Goal: Task Accomplishment & Management: Complete application form

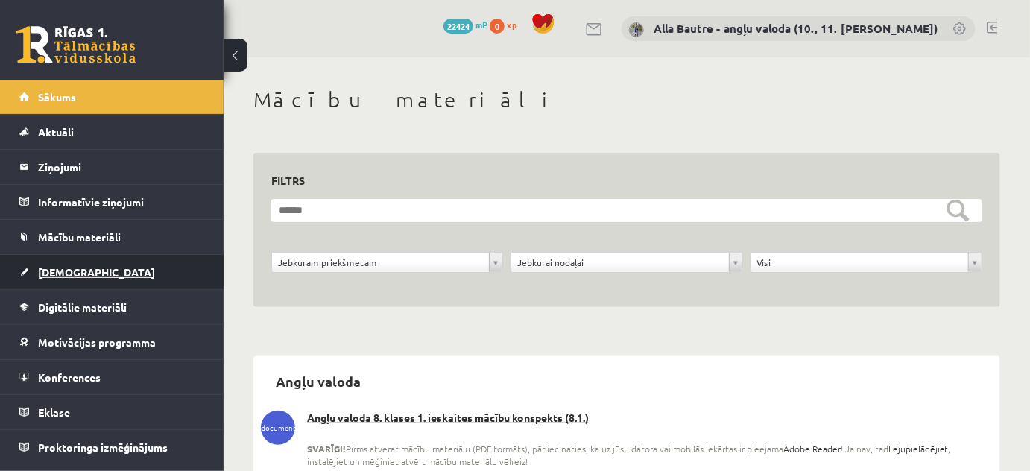
click at [54, 273] on span "[DEMOGRAPHIC_DATA]" at bounding box center [96, 271] width 117 height 13
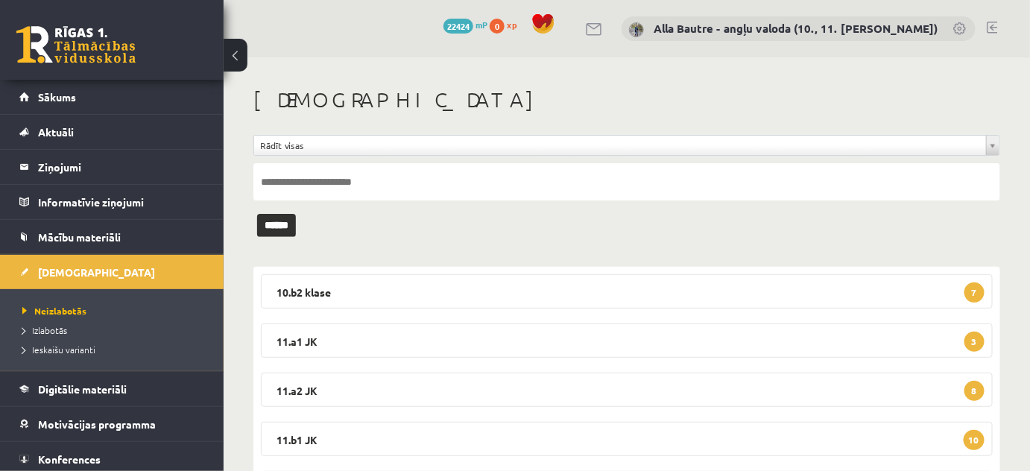
scroll to position [67, 0]
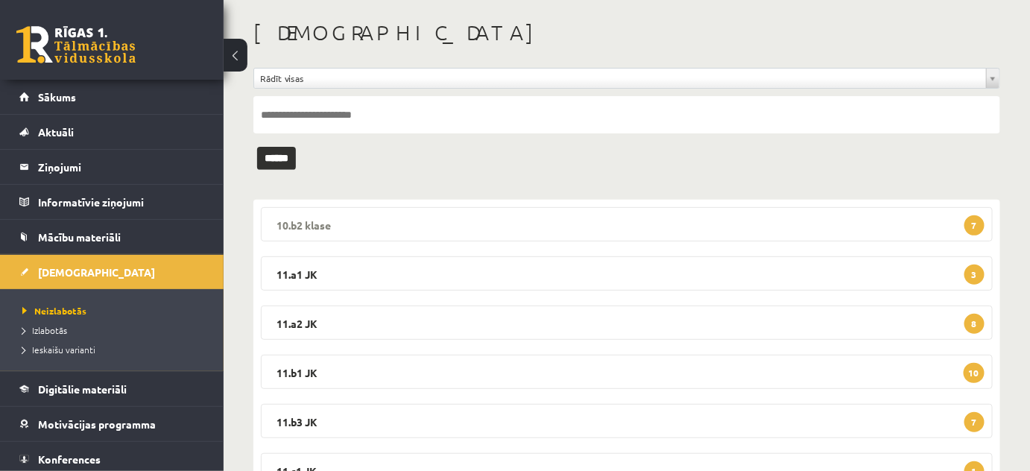
click at [295, 220] on legend "10.b2 klase 7" at bounding box center [627, 224] width 732 height 34
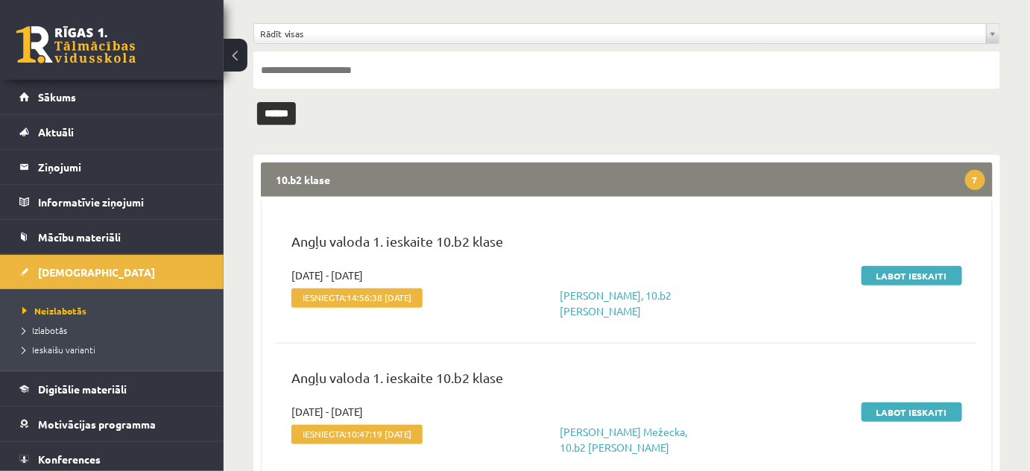
scroll to position [135, 0]
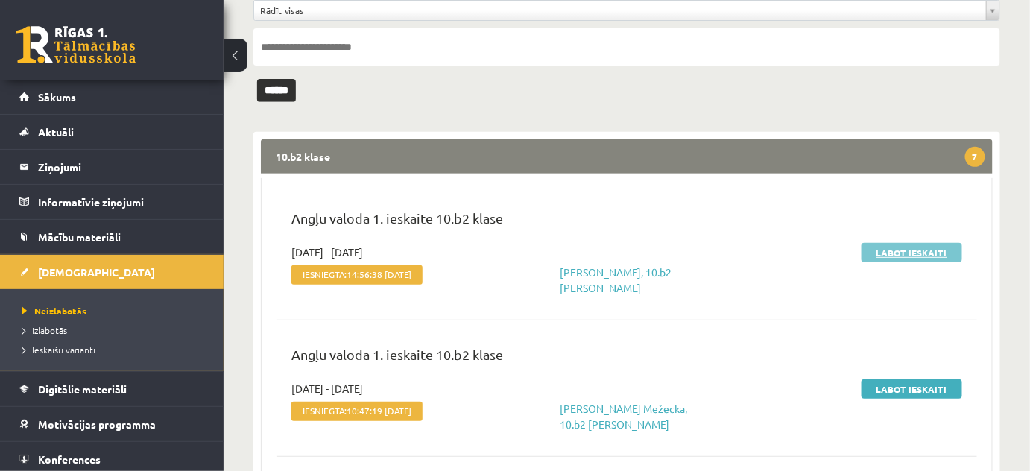
click at [897, 252] on link "Labot ieskaiti" at bounding box center [911, 252] width 101 height 19
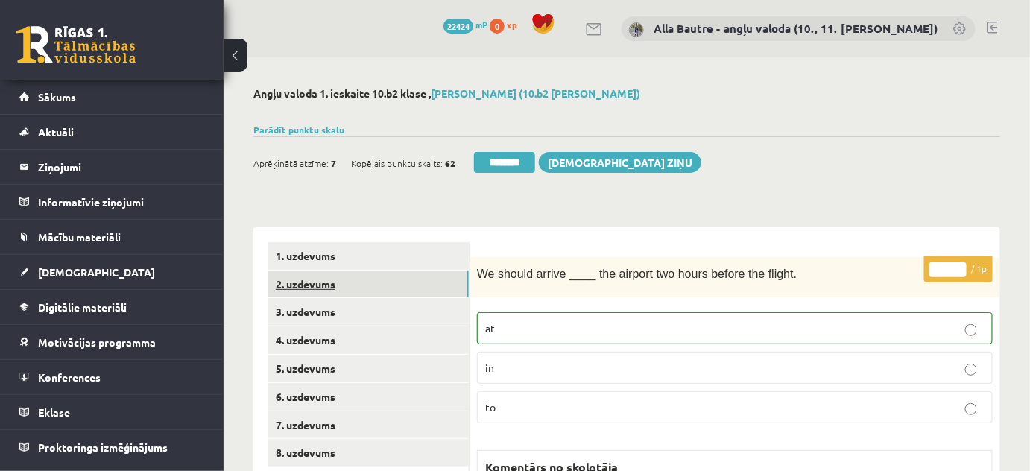
click at [295, 277] on link "2. uzdevums" at bounding box center [368, 284] width 200 height 28
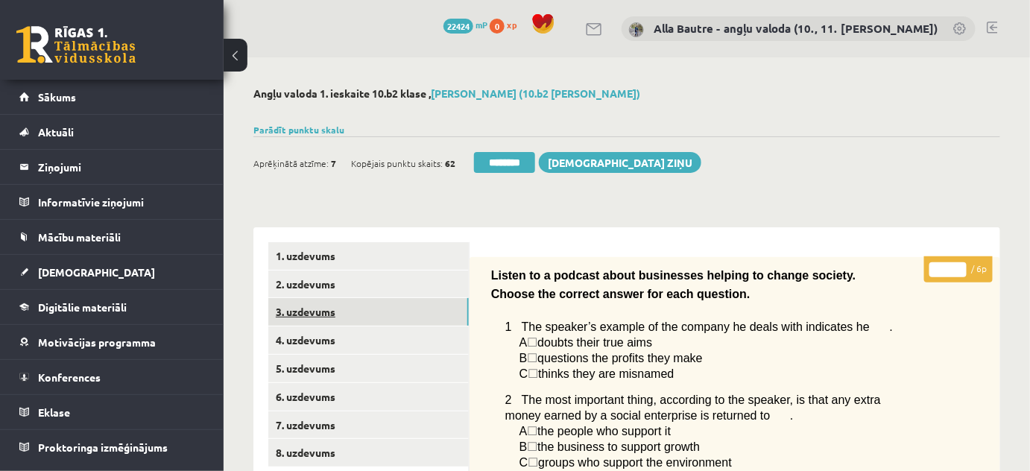
click at [295, 311] on link "3. uzdevums" at bounding box center [368, 312] width 200 height 28
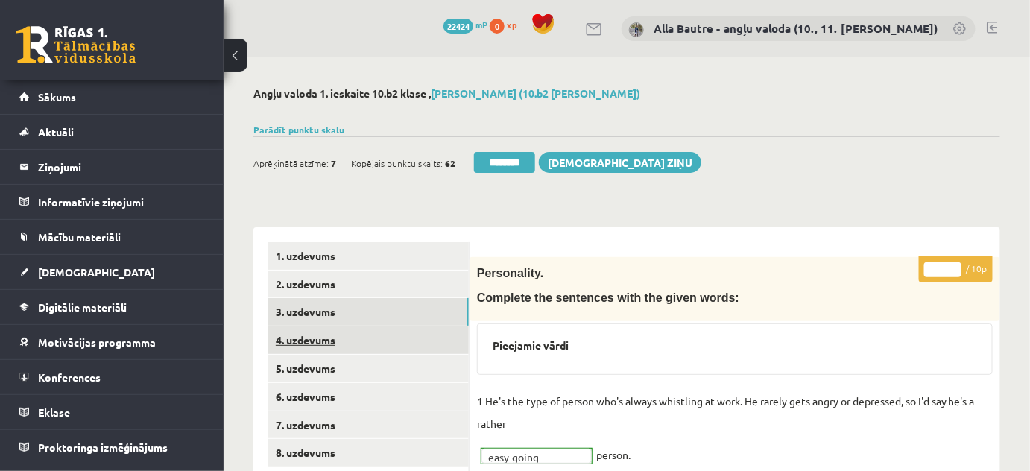
click at [300, 337] on link "4. uzdevums" at bounding box center [368, 340] width 200 height 28
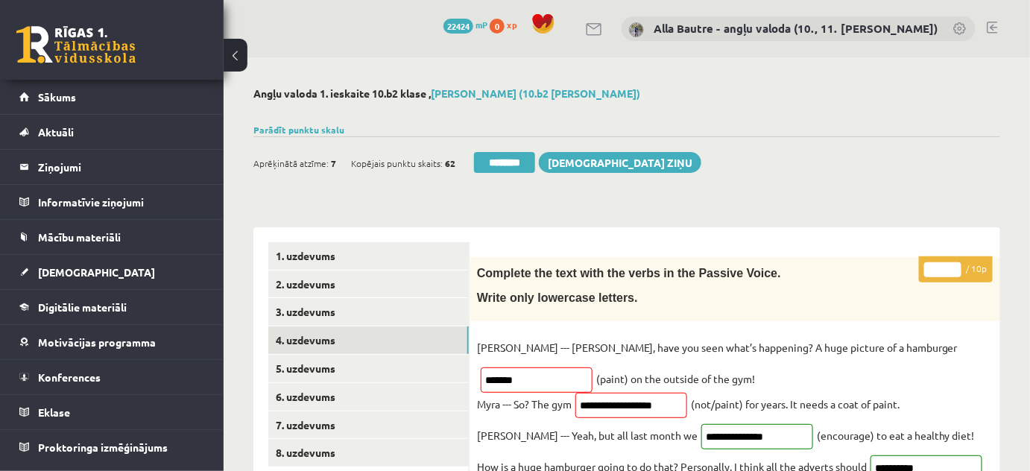
type input "*"
click at [955, 264] on input "*" at bounding box center [942, 269] width 37 height 15
click at [326, 359] on link "5. uzdevums" at bounding box center [368, 369] width 200 height 28
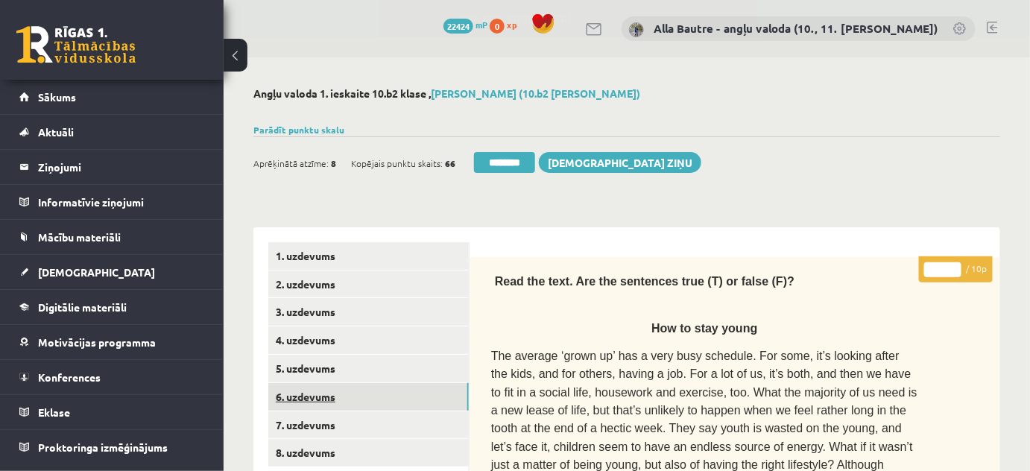
click at [319, 401] on link "6. uzdevums" at bounding box center [368, 397] width 200 height 28
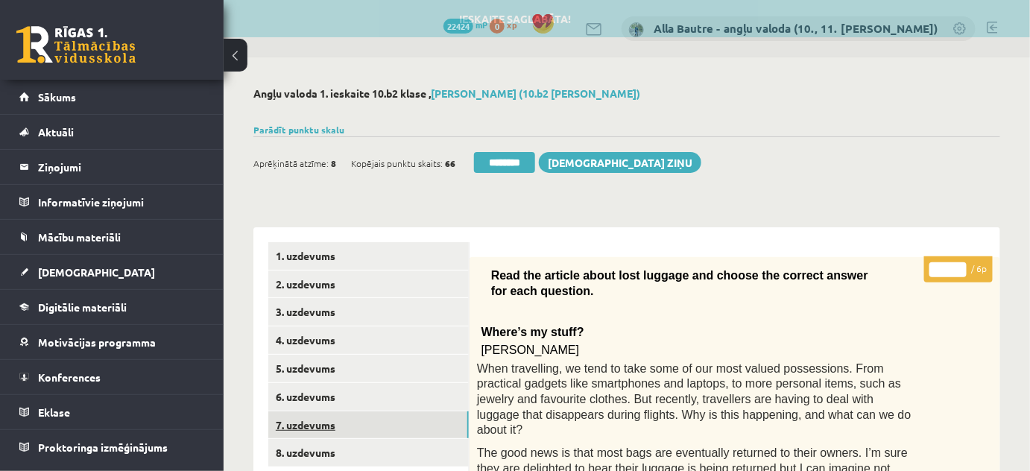
click at [319, 422] on link "7. uzdevums" at bounding box center [368, 425] width 200 height 28
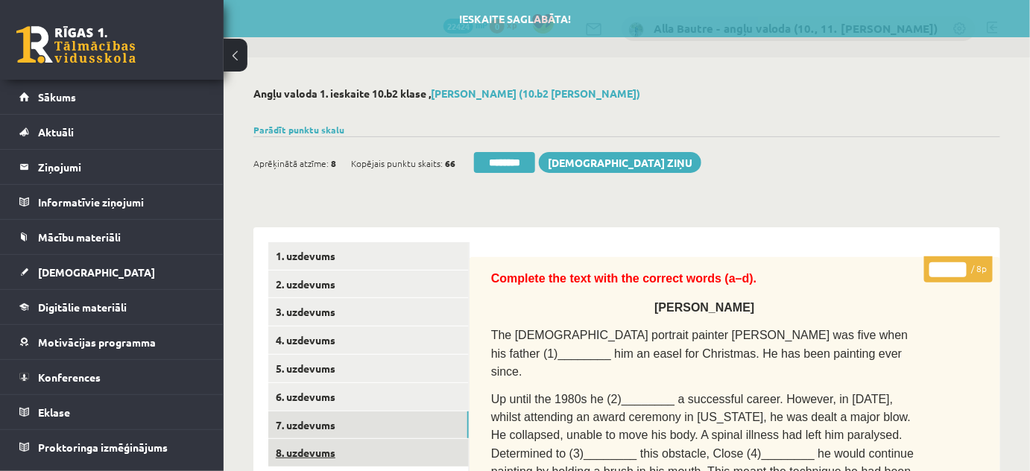
click at [317, 456] on link "8. uzdevums" at bounding box center [368, 453] width 200 height 28
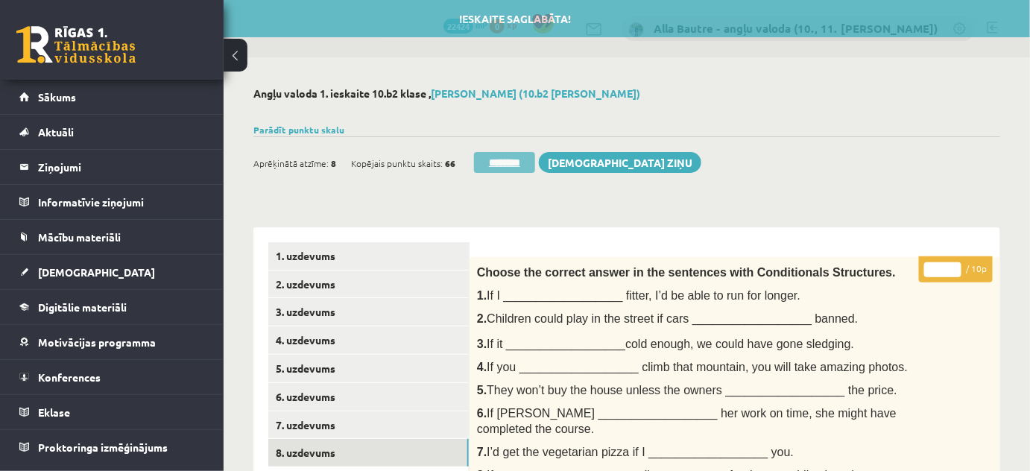
click at [492, 159] on input "********" at bounding box center [504, 162] width 61 height 21
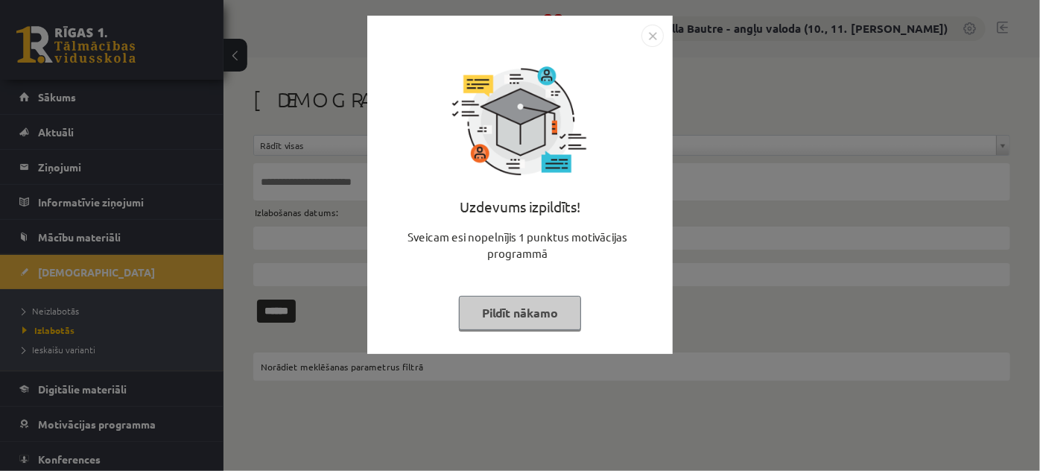
click at [653, 29] on img "Close" at bounding box center [652, 36] width 22 height 22
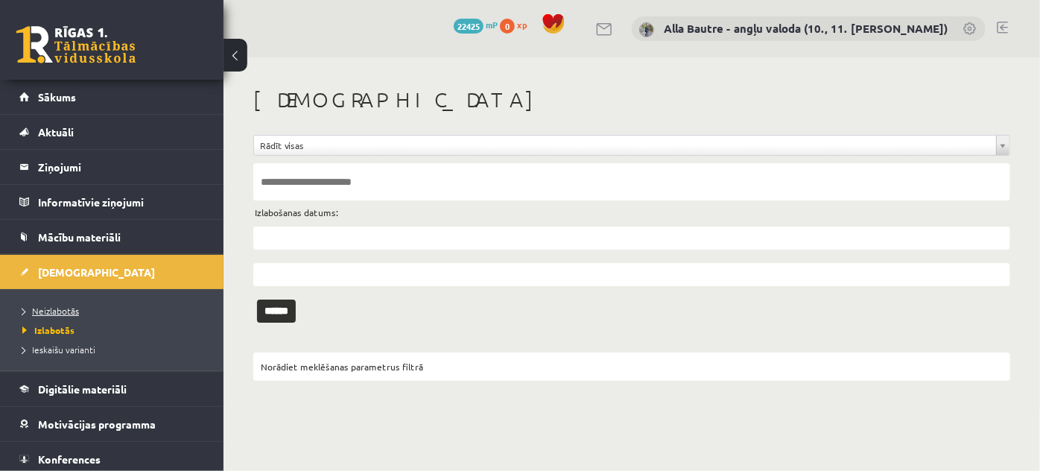
click at [37, 308] on span "Neizlabotās" at bounding box center [50, 311] width 57 height 12
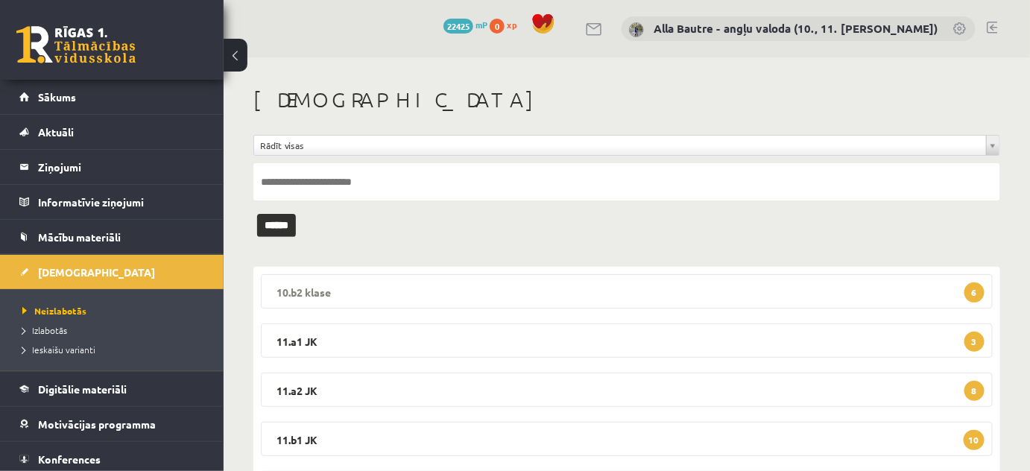
click at [292, 285] on legend "10.b2 klase 6" at bounding box center [627, 291] width 732 height 34
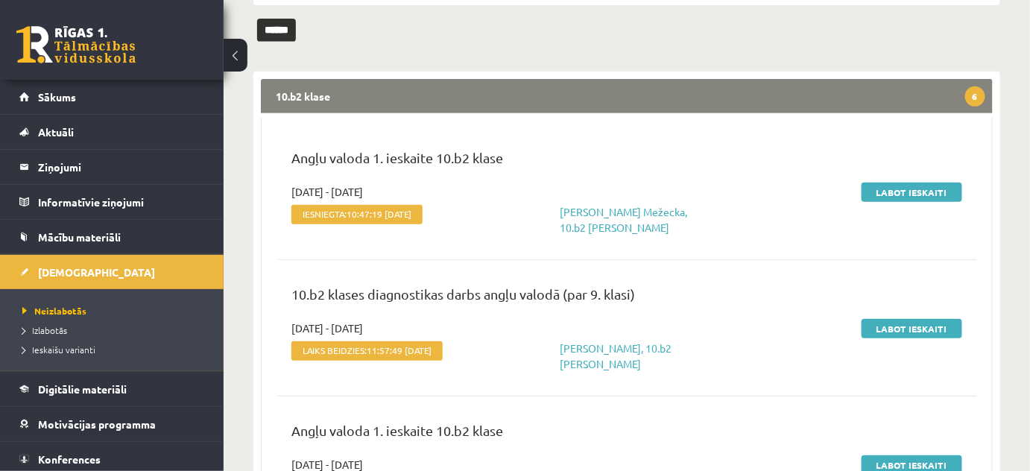
scroll to position [203, 0]
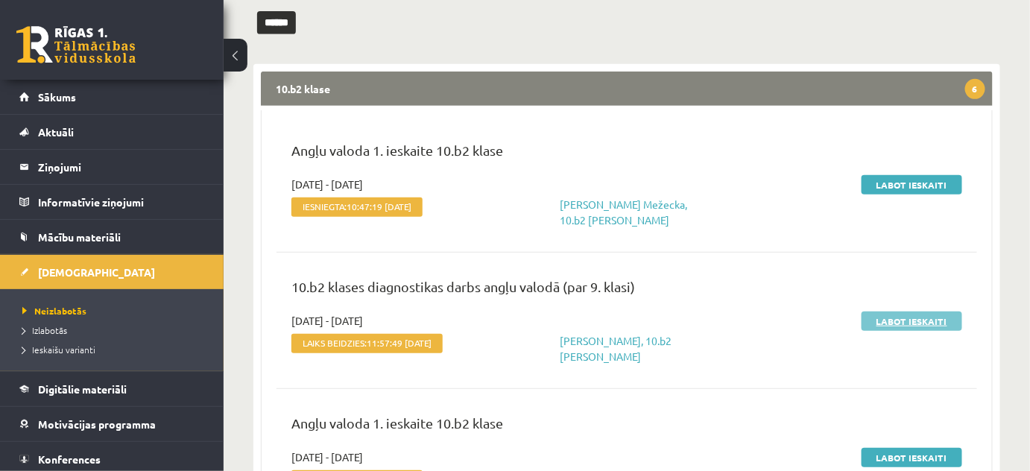
click at [897, 314] on link "Labot ieskaiti" at bounding box center [911, 320] width 101 height 19
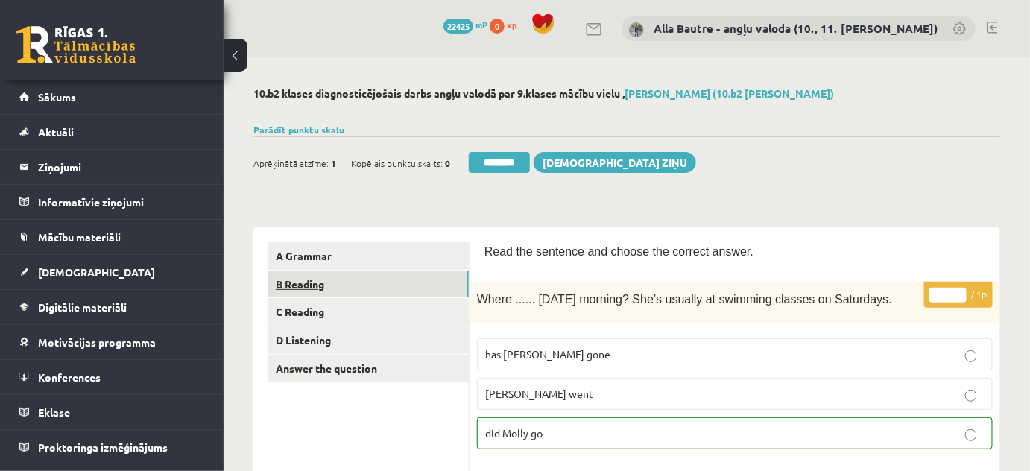
click at [292, 283] on link "B Reading" at bounding box center [368, 284] width 200 height 28
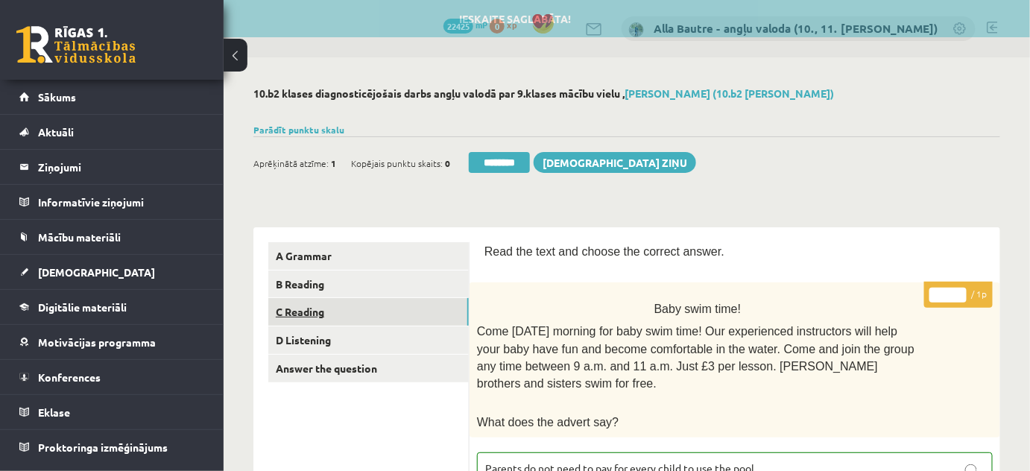
click at [298, 307] on link "C Reading" at bounding box center [368, 312] width 200 height 28
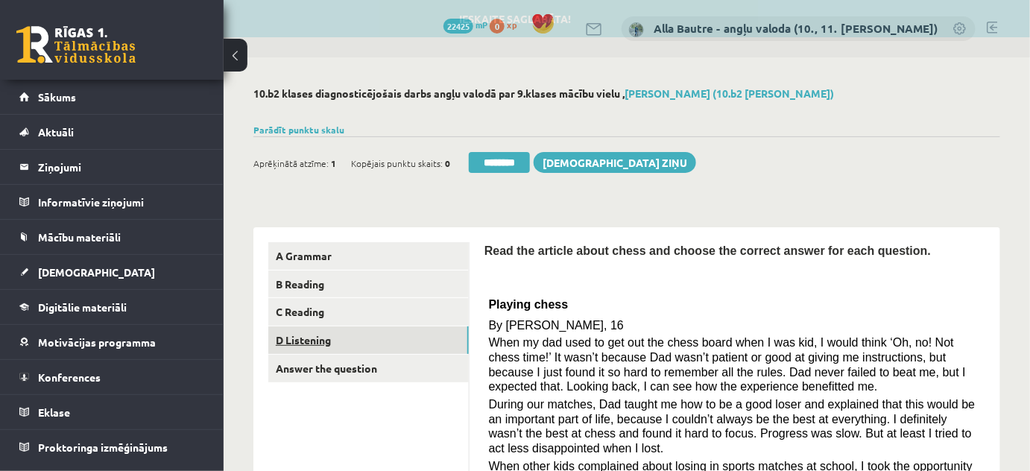
click at [306, 339] on link "D Listening" at bounding box center [368, 340] width 200 height 28
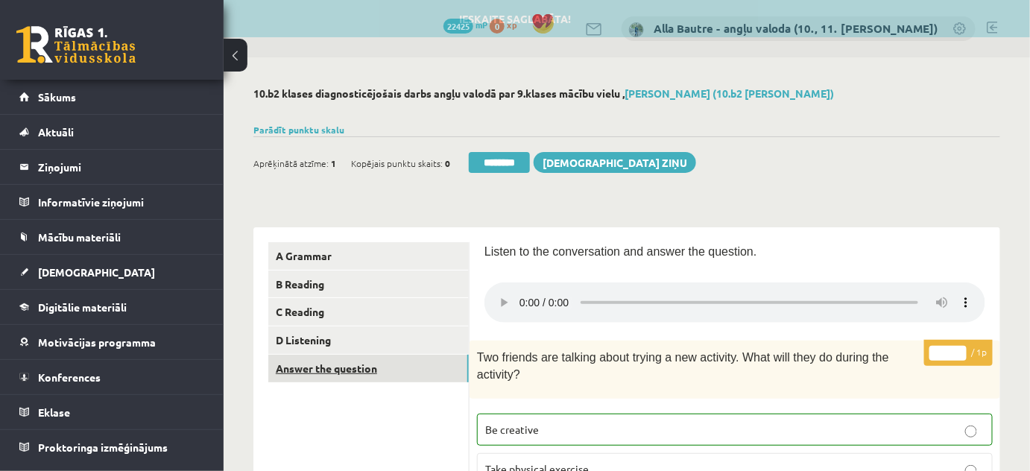
click at [310, 367] on link "Answer the question" at bounding box center [368, 369] width 200 height 28
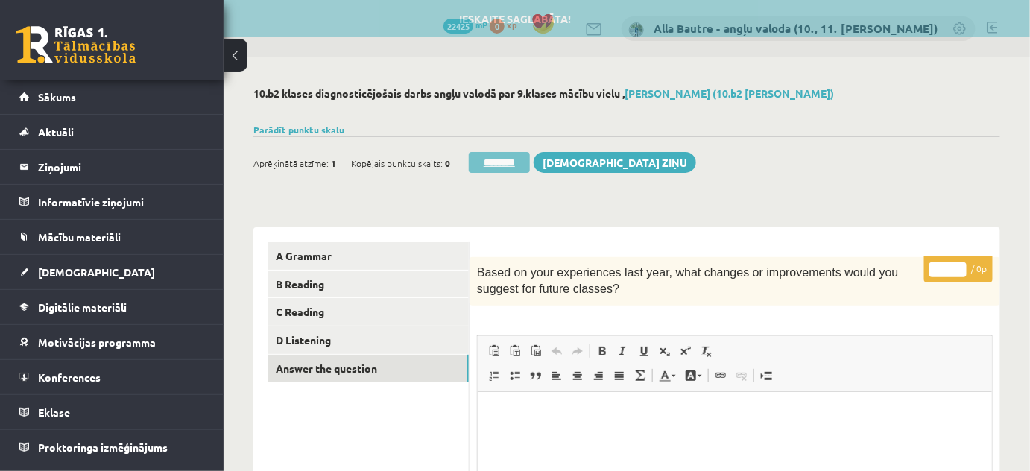
click at [493, 156] on input "********" at bounding box center [499, 162] width 61 height 21
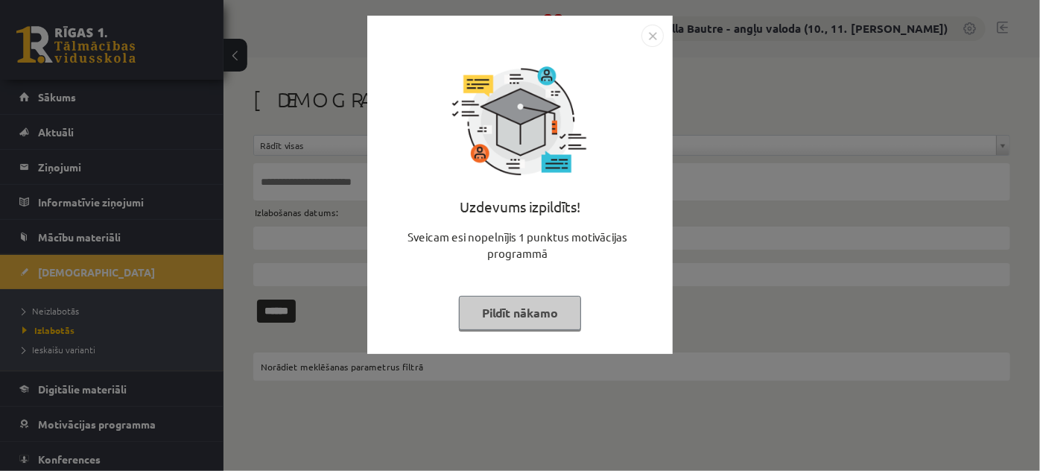
click at [650, 38] on img "Close" at bounding box center [652, 36] width 22 height 22
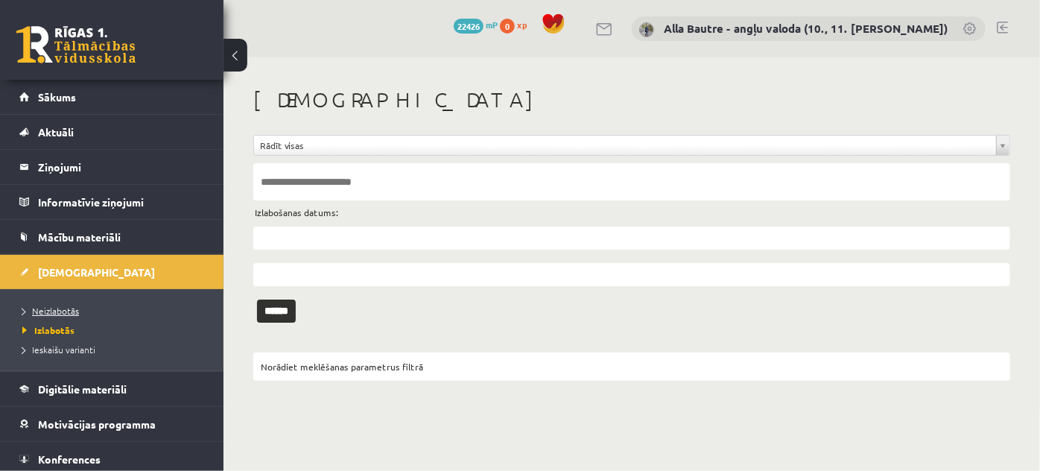
click at [51, 309] on span "Neizlabotās" at bounding box center [50, 311] width 57 height 12
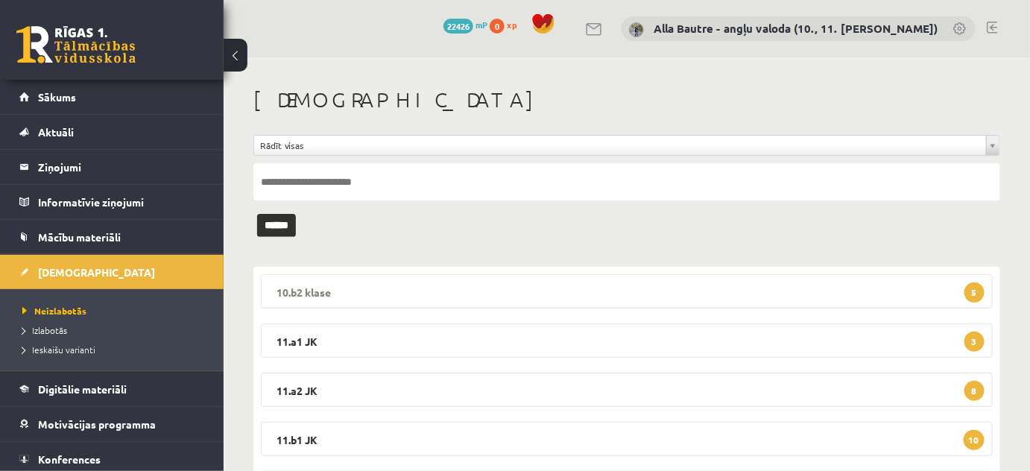
click at [281, 288] on legend "10.b2 [PERSON_NAME] 5" at bounding box center [627, 291] width 732 height 34
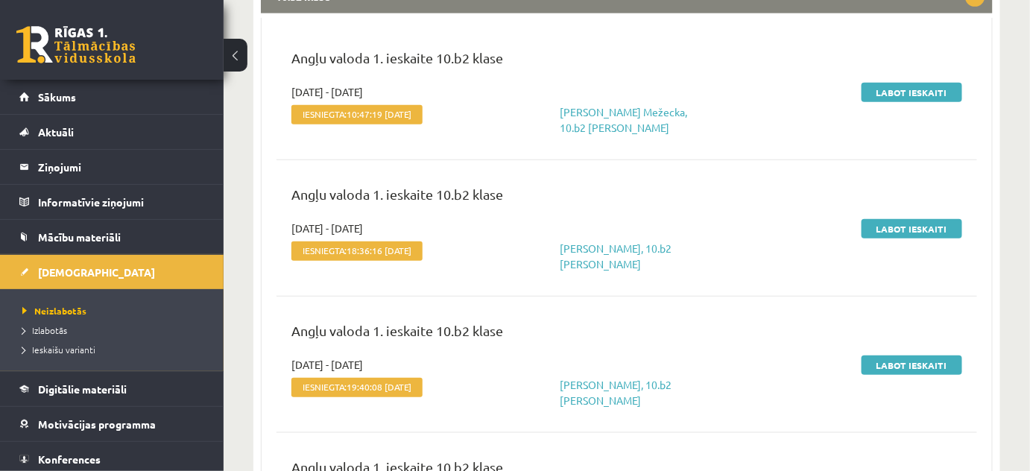
scroll to position [270, 0]
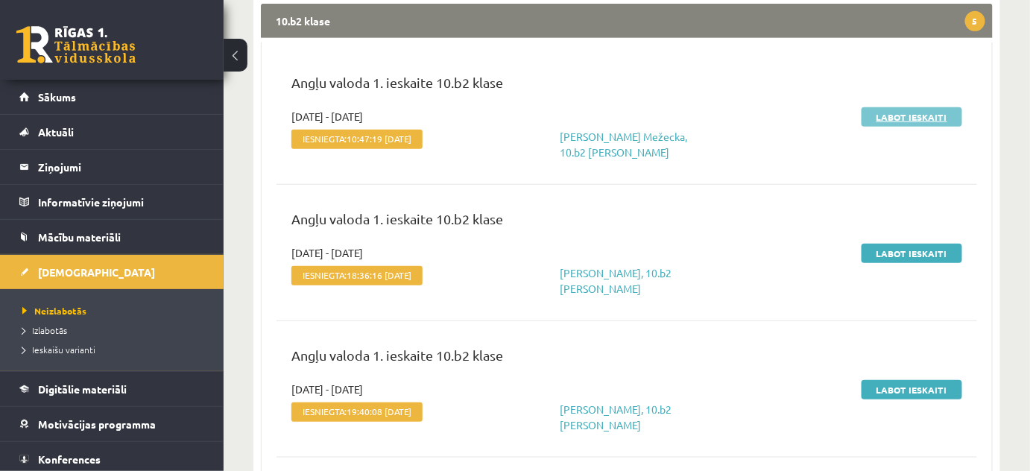
click at [915, 119] on link "Labot ieskaiti" at bounding box center [911, 116] width 101 height 19
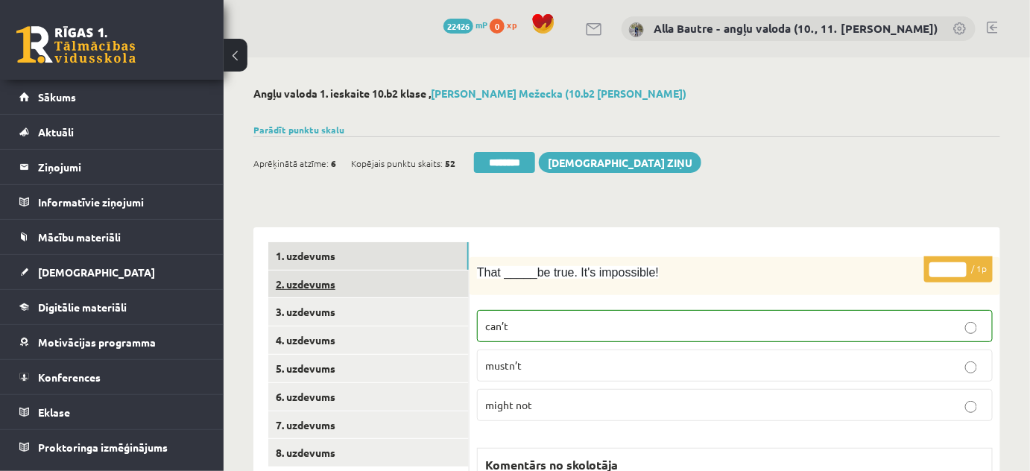
click at [297, 279] on link "2. uzdevums" at bounding box center [368, 284] width 200 height 28
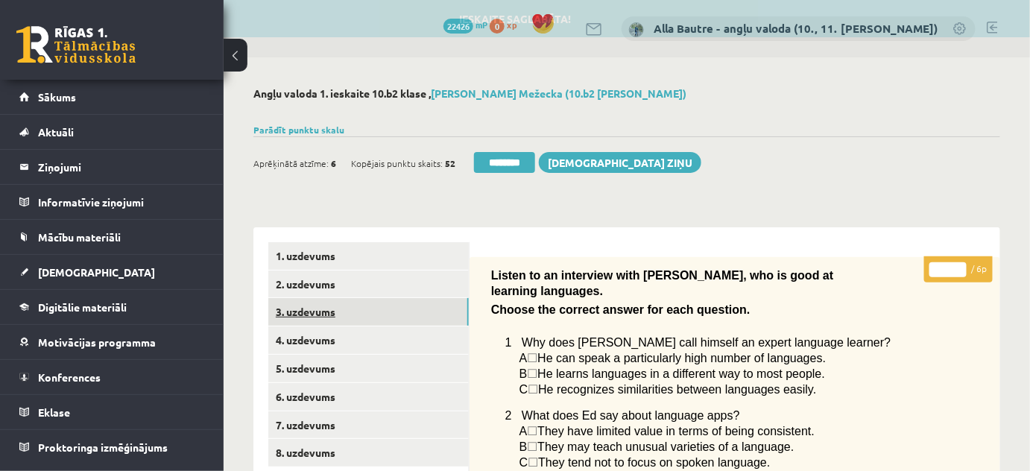
click at [297, 314] on link "3. uzdevums" at bounding box center [368, 312] width 200 height 28
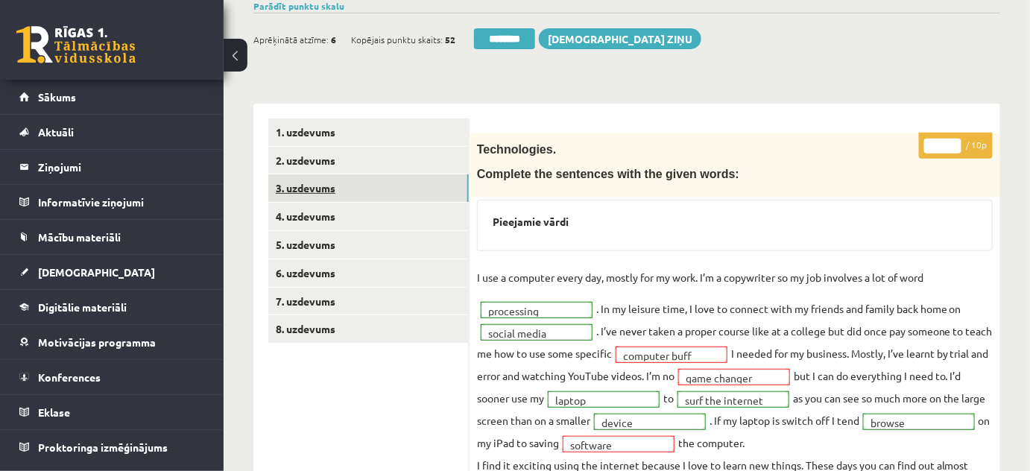
scroll to position [135, 0]
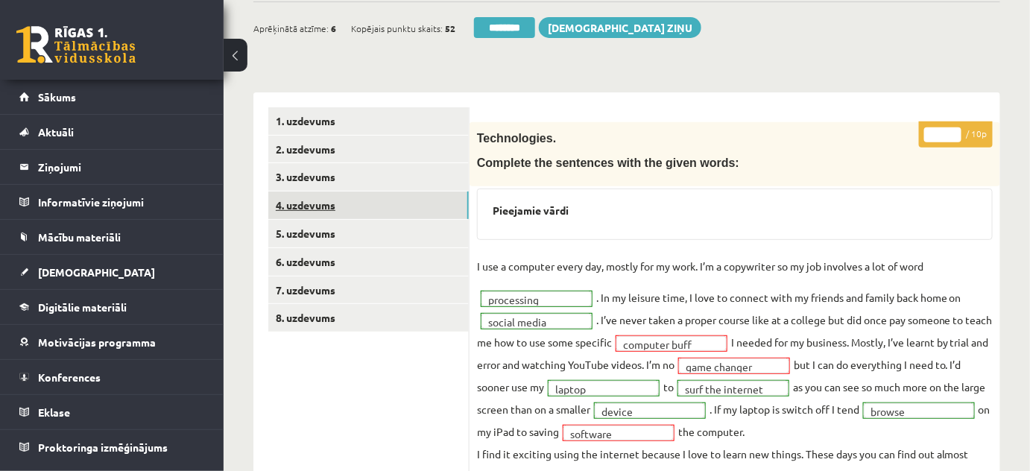
click at [308, 201] on link "4. uzdevums" at bounding box center [368, 205] width 200 height 28
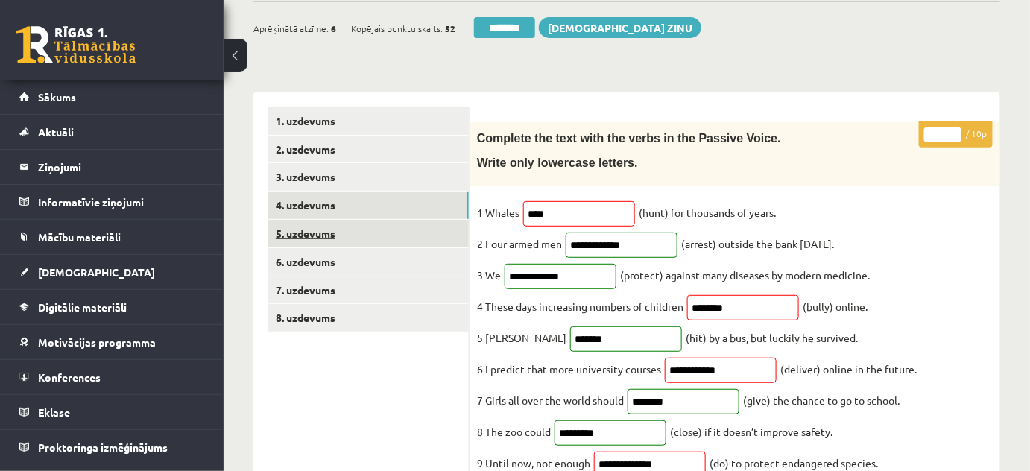
click at [286, 226] on link "5. uzdevums" at bounding box center [368, 234] width 200 height 28
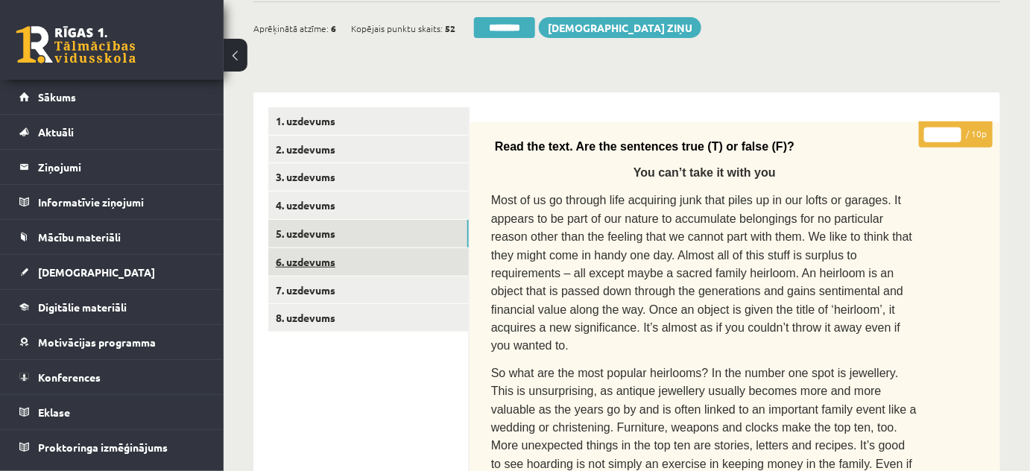
scroll to position [0, 0]
click at [305, 259] on link "6. uzdevums" at bounding box center [368, 262] width 200 height 28
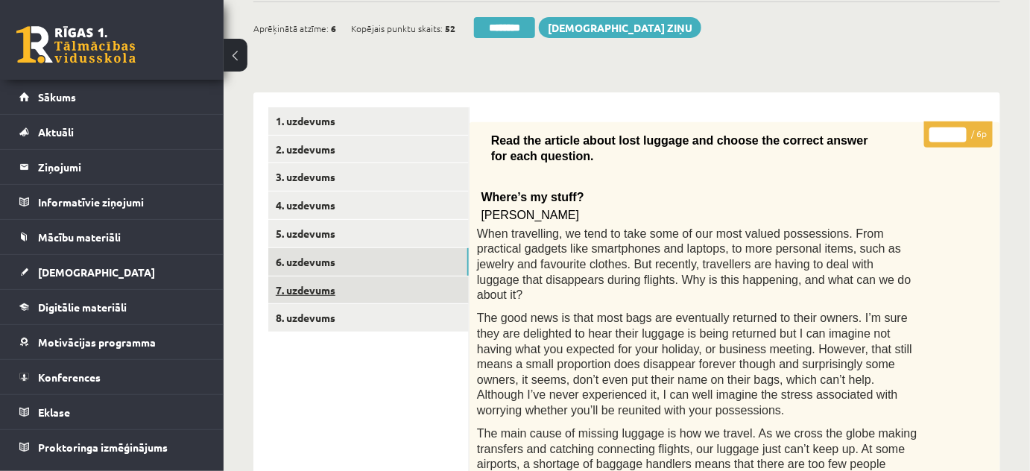
click at [312, 288] on link "7. uzdevums" at bounding box center [368, 290] width 200 height 28
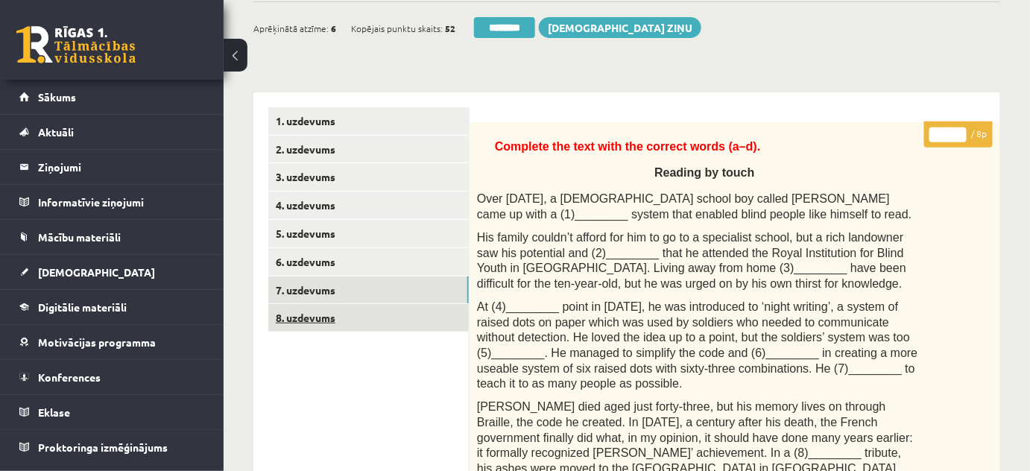
click at [311, 319] on link "8. uzdevums" at bounding box center [368, 318] width 200 height 28
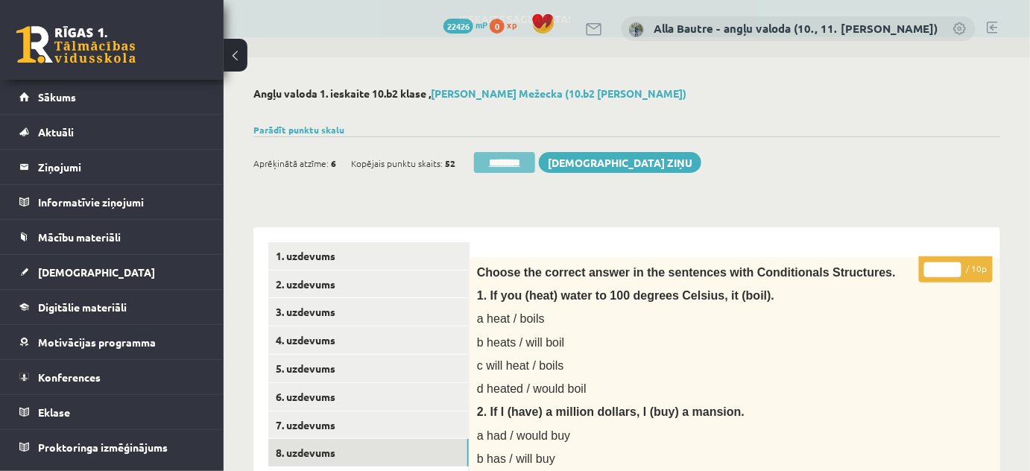
click at [475, 162] on input "********" at bounding box center [504, 162] width 61 height 21
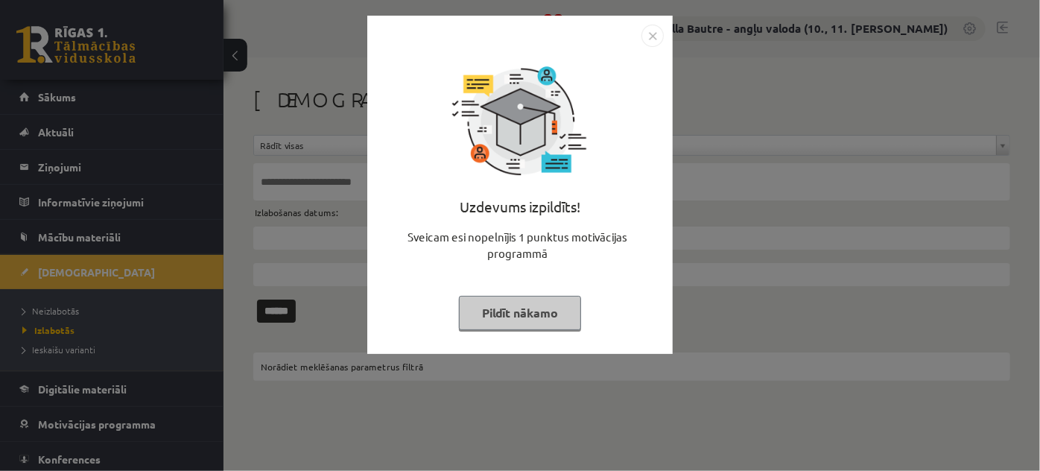
click at [644, 38] on img "Close" at bounding box center [652, 36] width 22 height 22
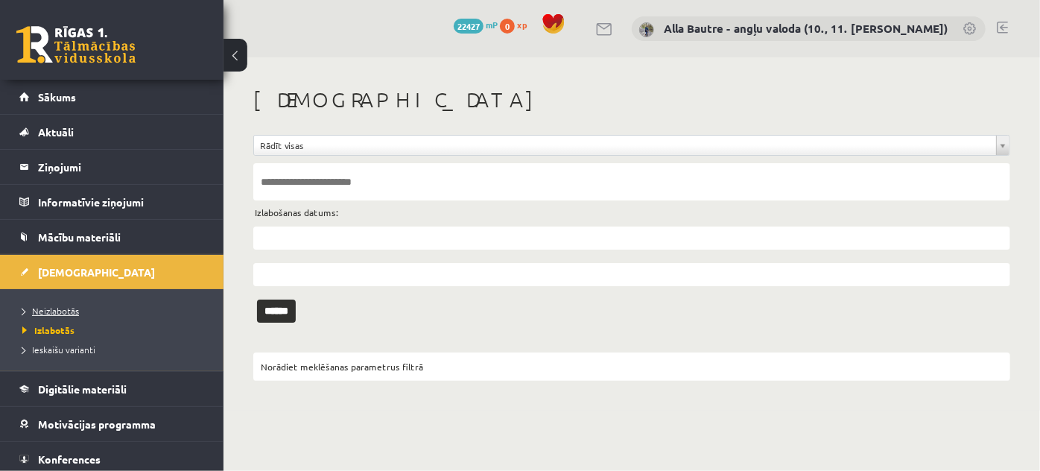
click at [48, 308] on span "Neizlabotās" at bounding box center [50, 311] width 57 height 12
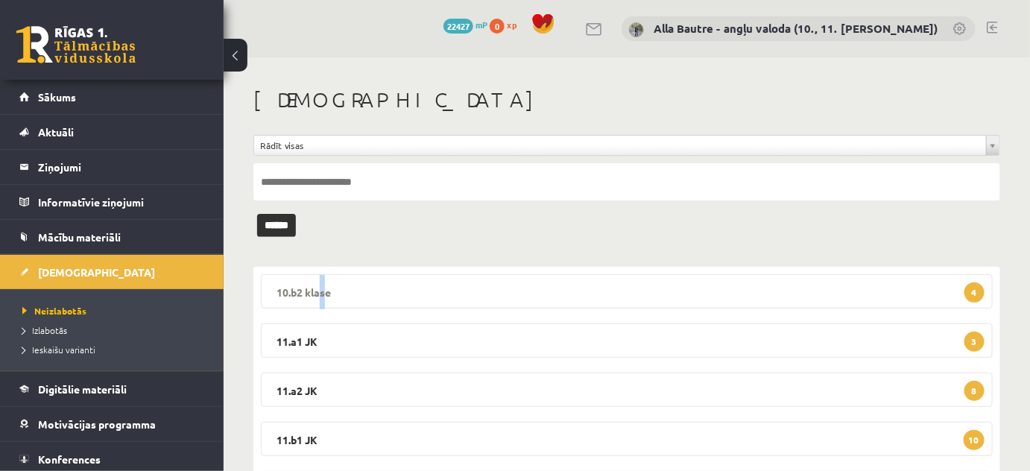
click at [317, 287] on legend "10.b2 [PERSON_NAME] 4" at bounding box center [627, 291] width 732 height 34
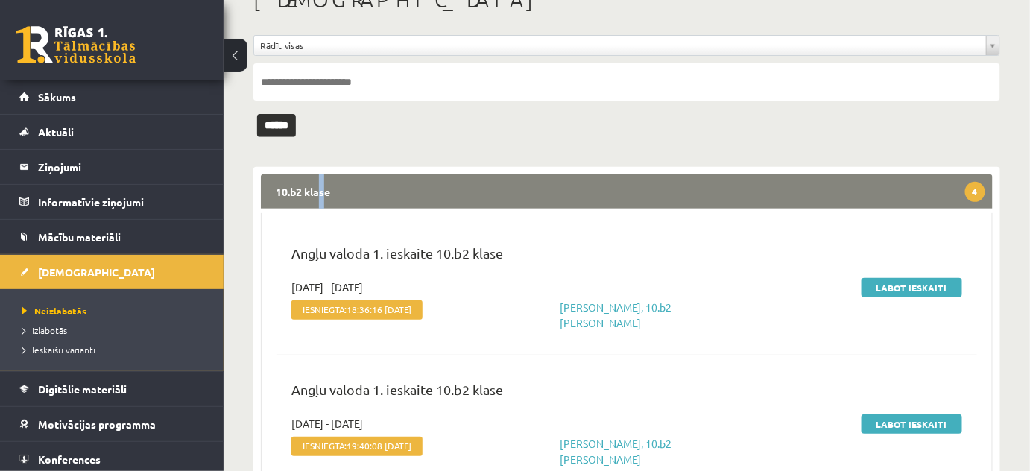
scroll to position [135, 0]
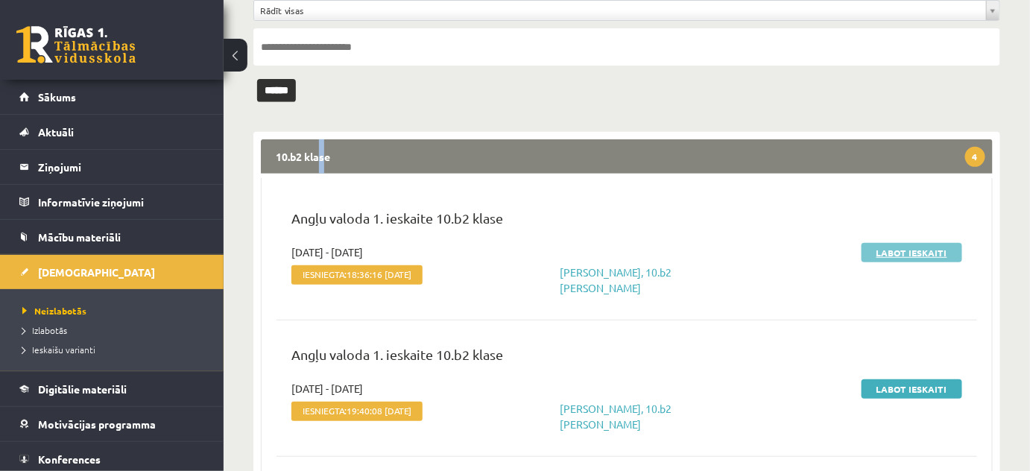
click at [883, 255] on link "Labot ieskaiti" at bounding box center [911, 252] width 101 height 19
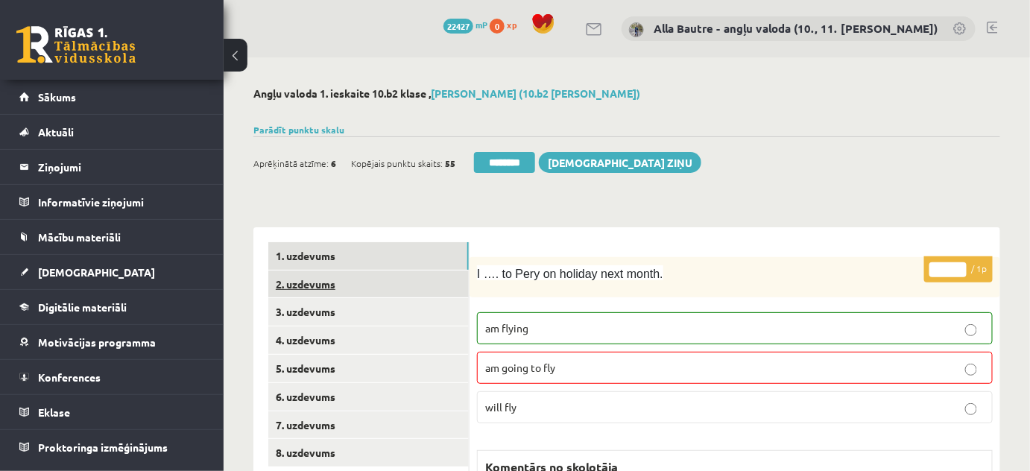
click at [291, 282] on link "2. uzdevums" at bounding box center [368, 284] width 200 height 28
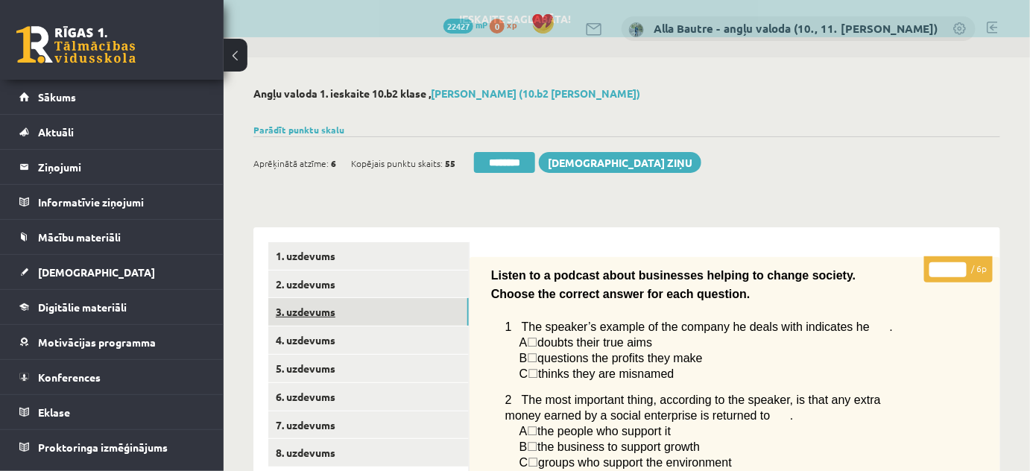
click at [294, 312] on link "3. uzdevums" at bounding box center [368, 312] width 200 height 28
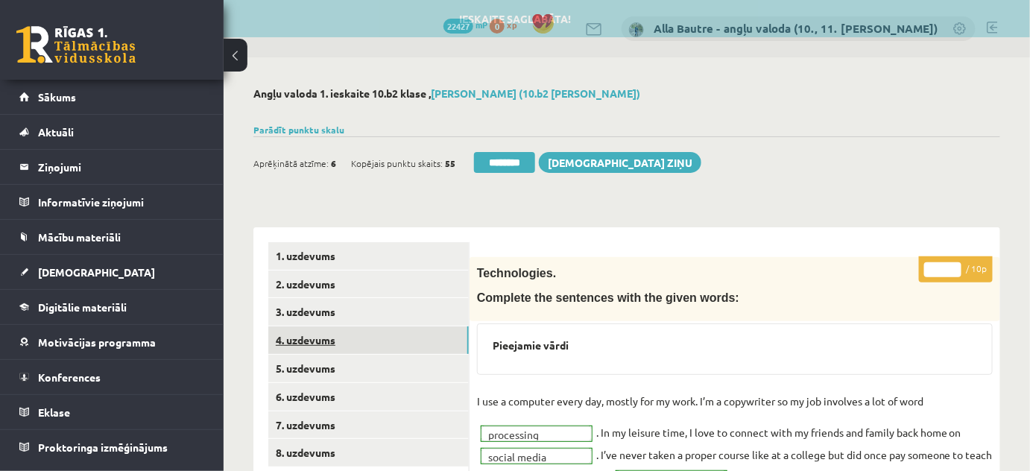
click at [299, 339] on link "4. uzdevums" at bounding box center [368, 340] width 200 height 28
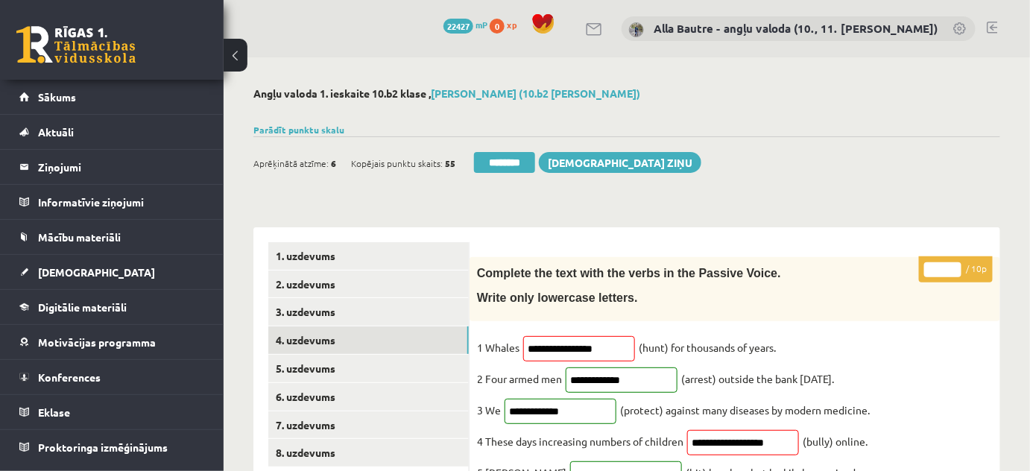
type input "*"
click at [954, 265] on input "*" at bounding box center [942, 269] width 37 height 15
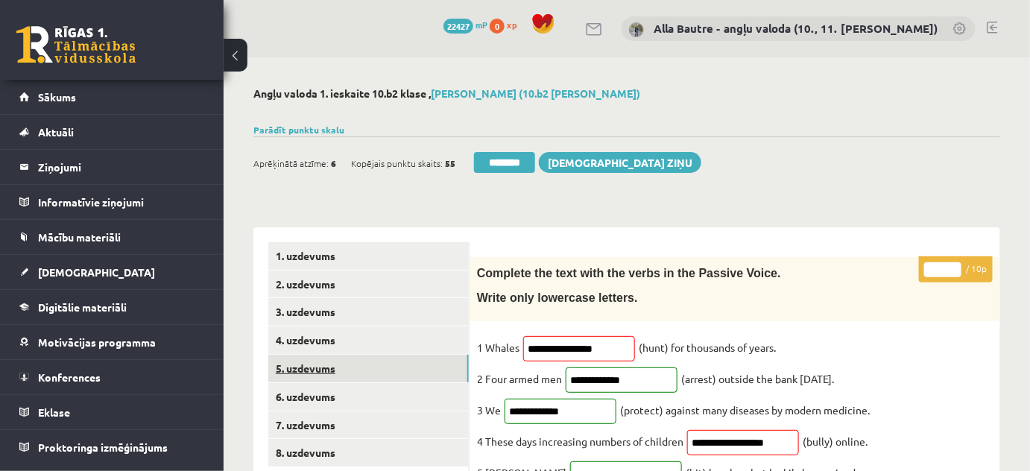
click at [282, 368] on link "5. uzdevums" at bounding box center [368, 369] width 200 height 28
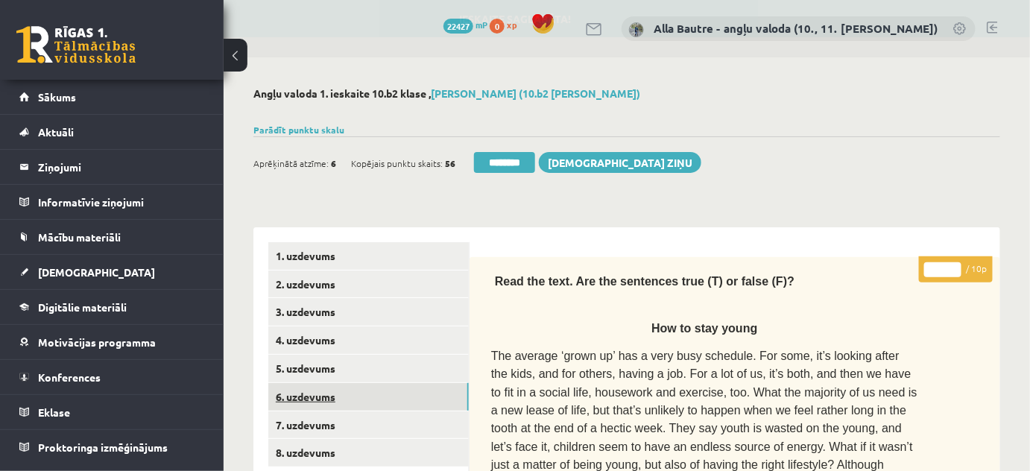
click at [303, 402] on link "6. uzdevums" at bounding box center [368, 397] width 200 height 28
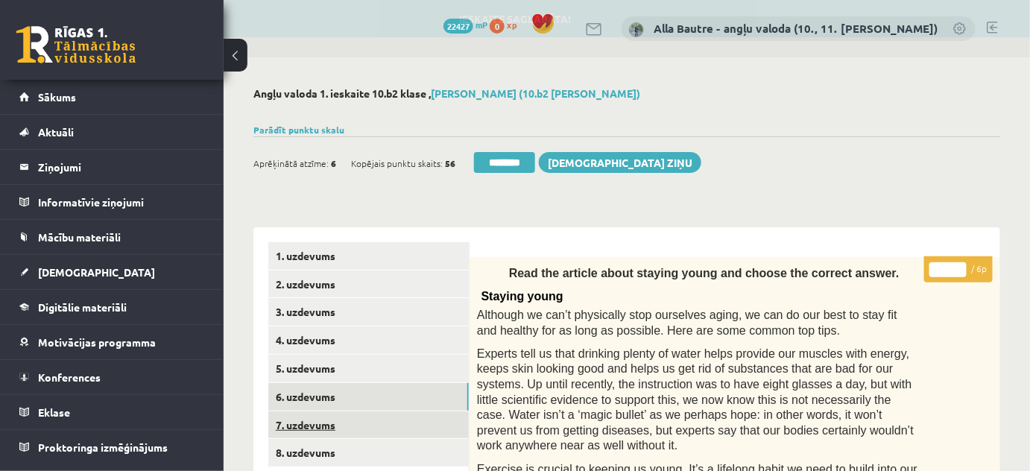
click at [314, 422] on link "7. uzdevums" at bounding box center [368, 425] width 200 height 28
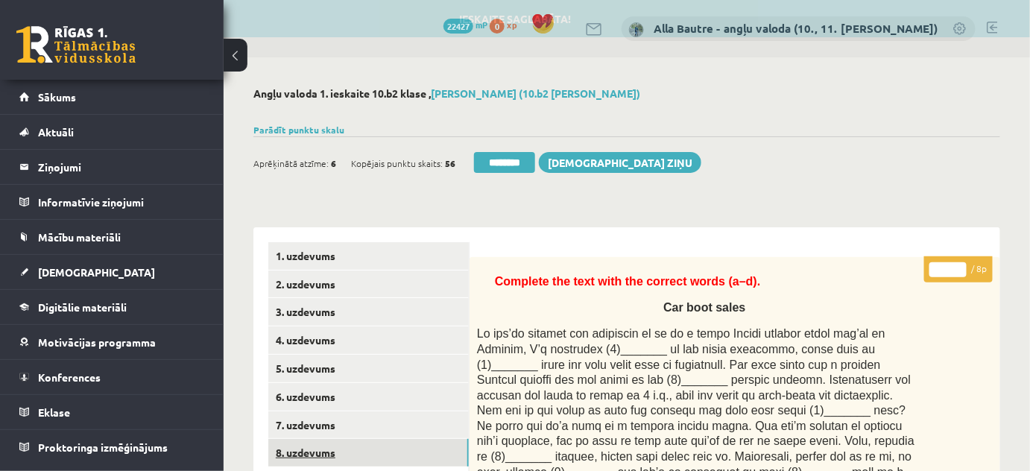
click at [317, 451] on link "8. uzdevums" at bounding box center [368, 453] width 200 height 28
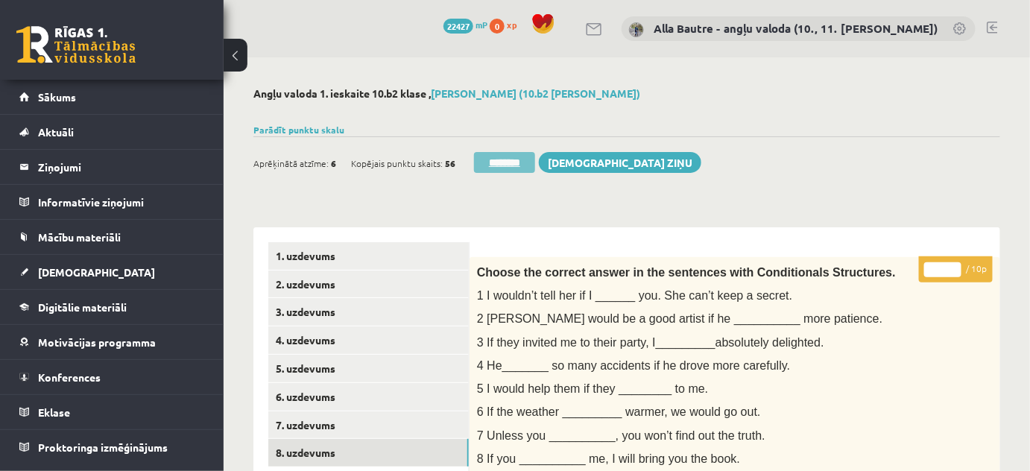
click at [504, 166] on input "********" at bounding box center [504, 162] width 61 height 21
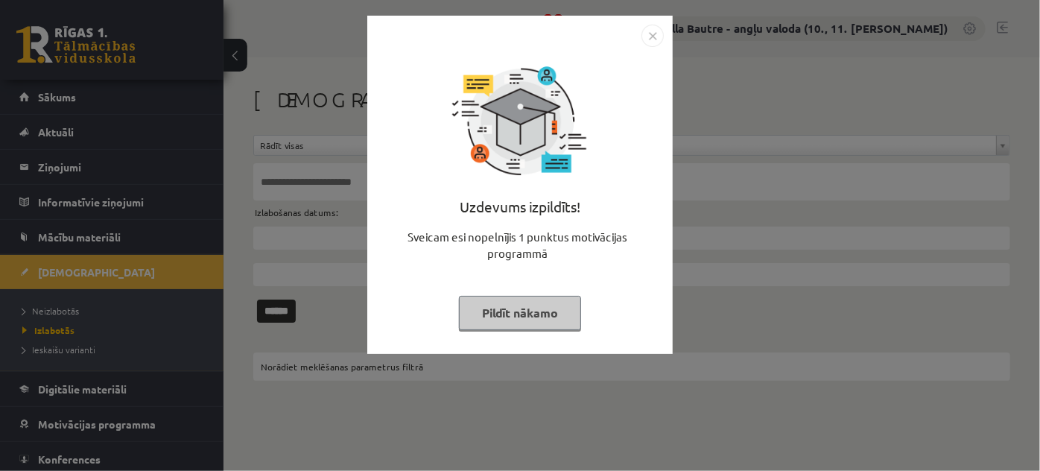
click at [655, 35] on img "Close" at bounding box center [652, 36] width 22 height 22
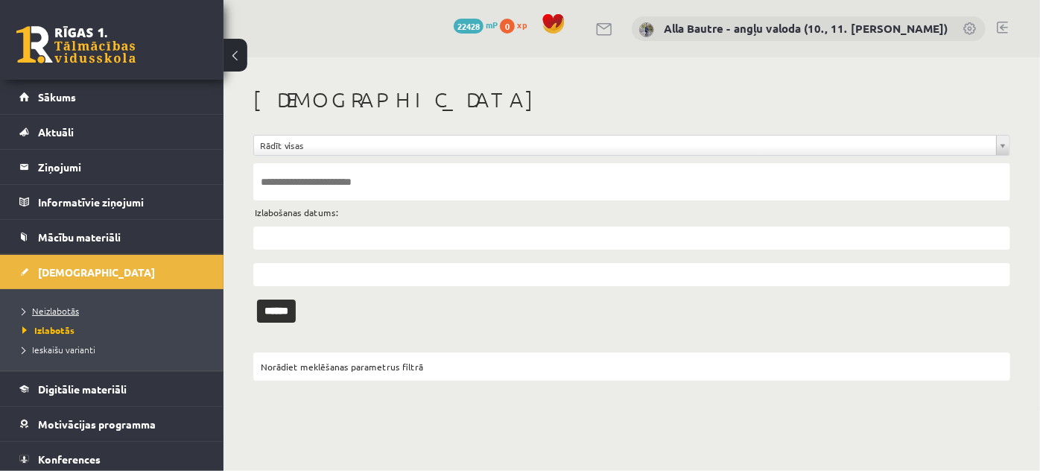
click at [49, 308] on span "Neizlabotās" at bounding box center [50, 311] width 57 height 12
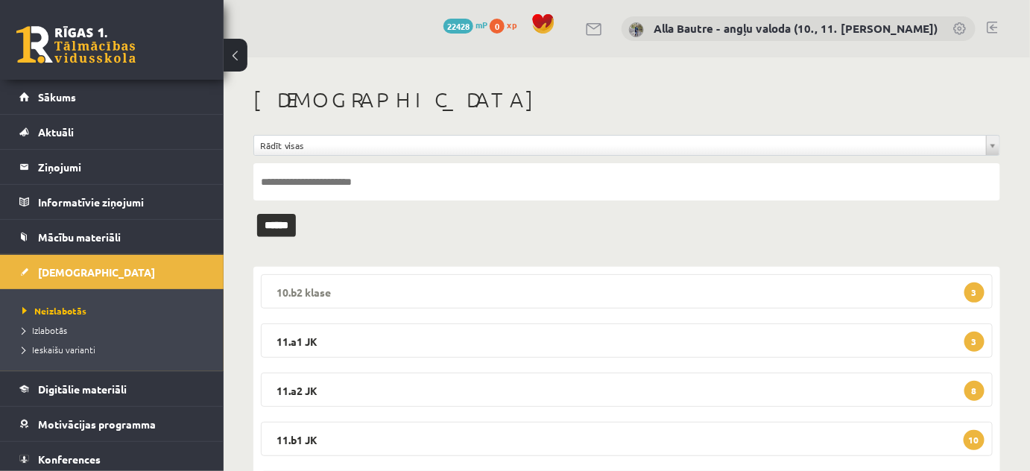
click at [276, 288] on legend "10.b2 [PERSON_NAME] 3" at bounding box center [627, 291] width 732 height 34
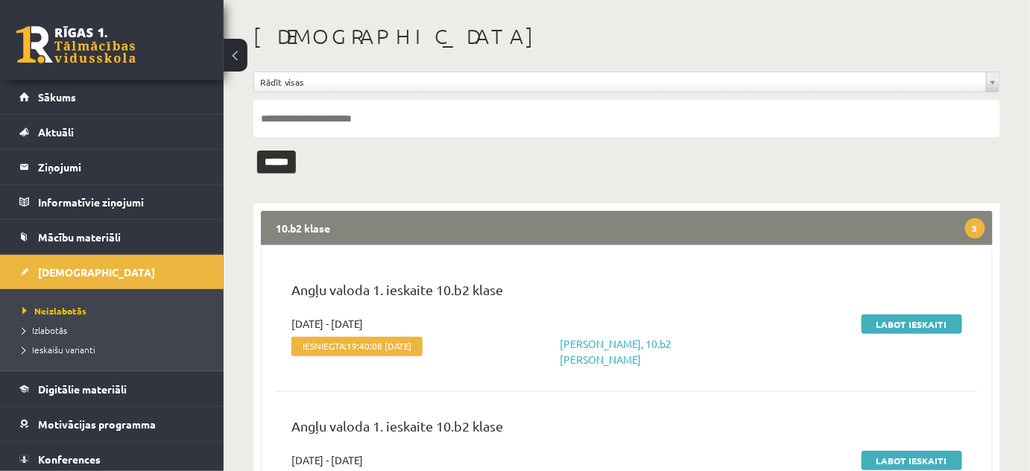
scroll to position [135, 0]
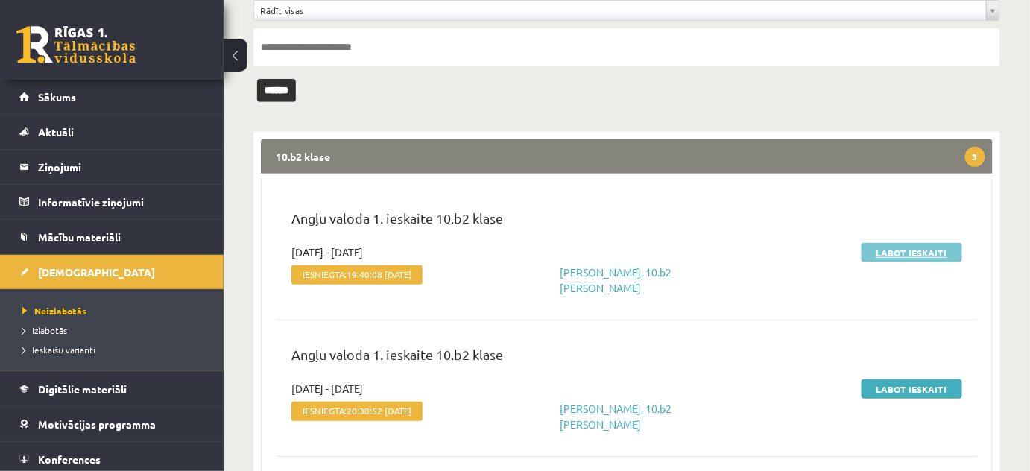
click at [899, 247] on link "Labot ieskaiti" at bounding box center [911, 252] width 101 height 19
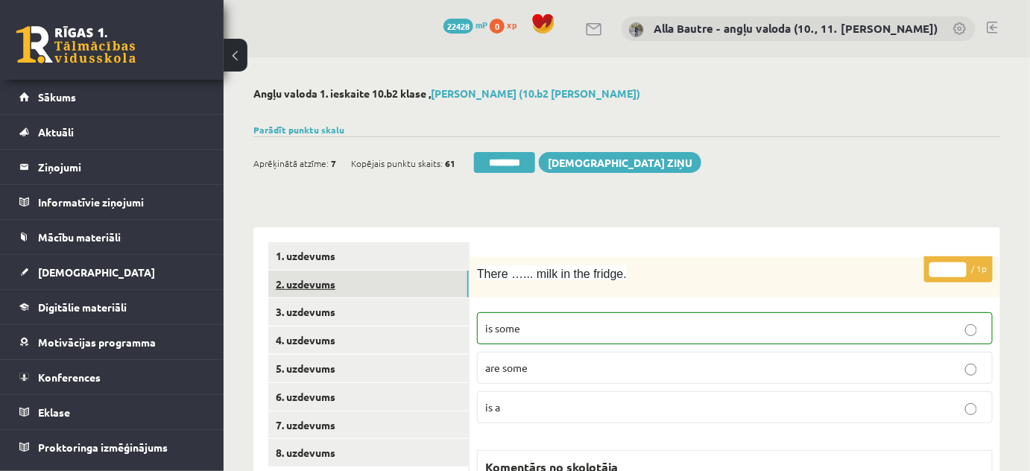
click at [329, 281] on link "2. uzdevums" at bounding box center [368, 284] width 200 height 28
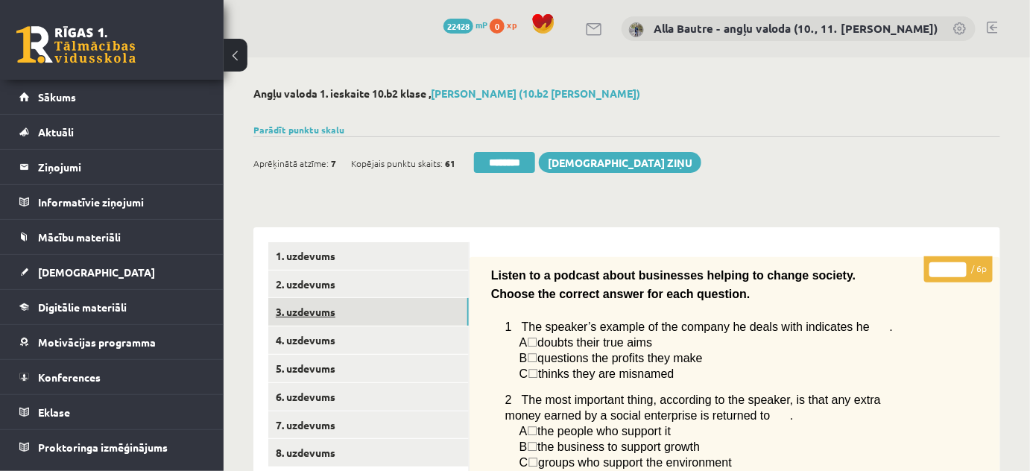
click at [307, 311] on link "3. uzdevums" at bounding box center [368, 312] width 200 height 28
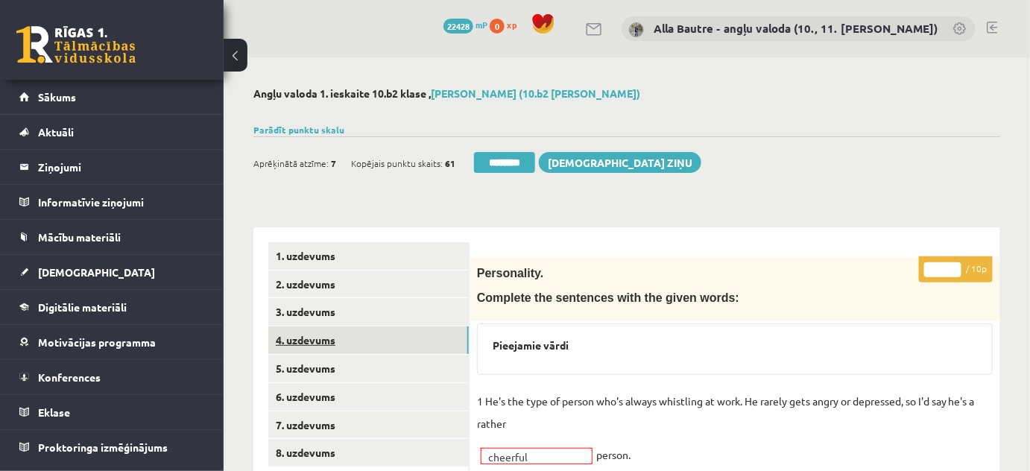
click at [308, 338] on link "4. uzdevums" at bounding box center [368, 340] width 200 height 28
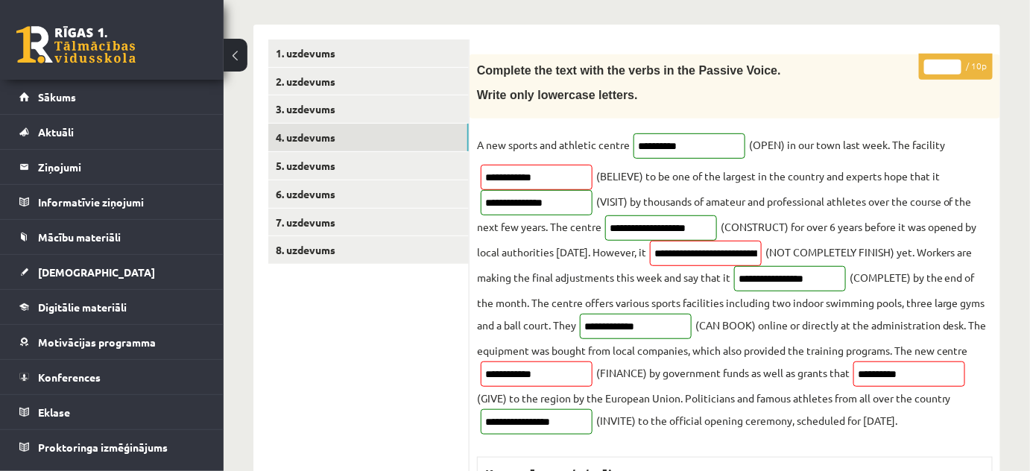
scroll to position [135, 0]
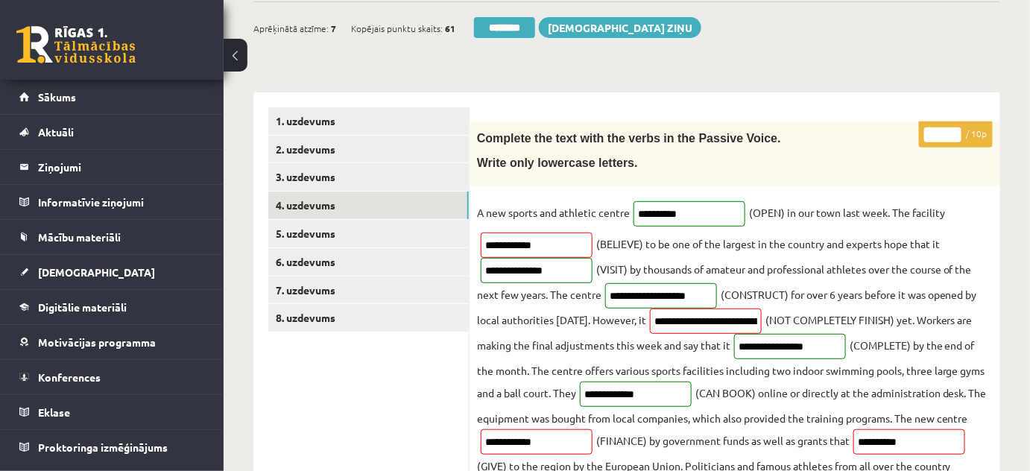
click at [957, 128] on input "*" at bounding box center [942, 134] width 37 height 15
type input "**"
click at [957, 128] on input "**" at bounding box center [942, 134] width 37 height 15
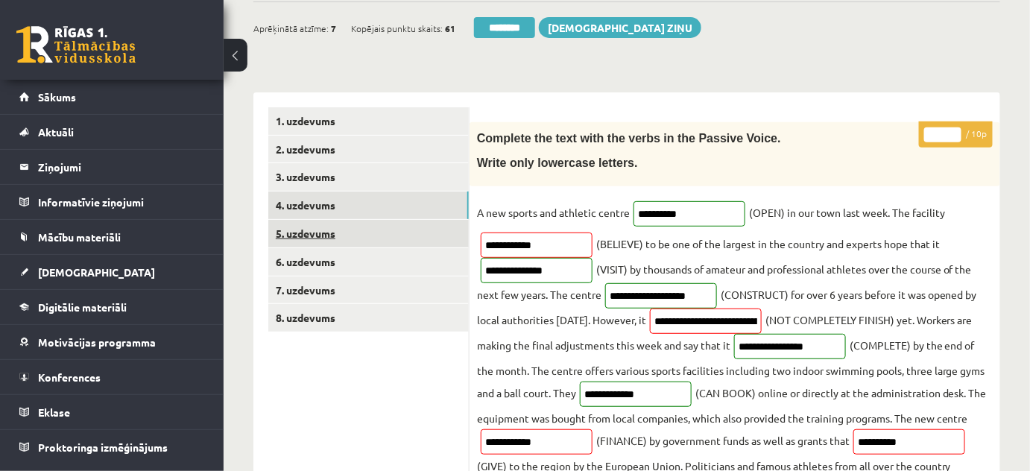
click at [308, 233] on link "5. uzdevums" at bounding box center [368, 234] width 200 height 28
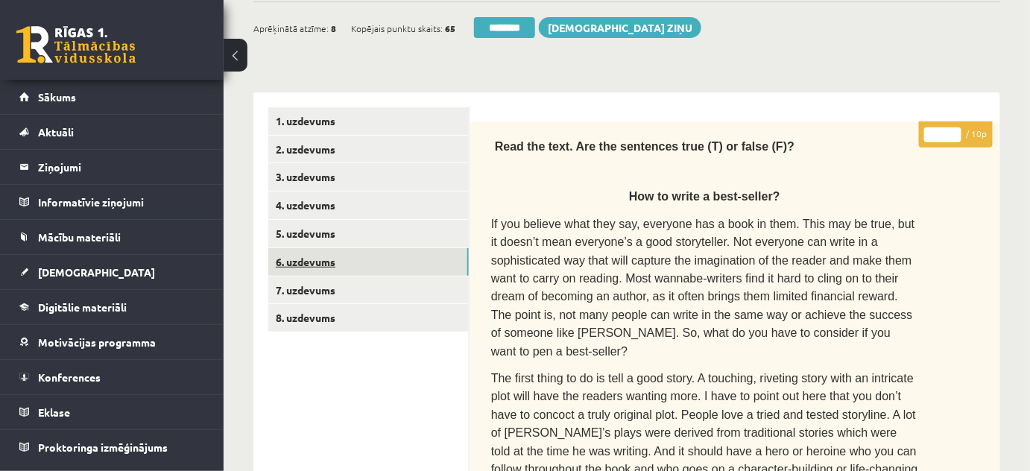
click at [311, 257] on link "6. uzdevums" at bounding box center [368, 262] width 200 height 28
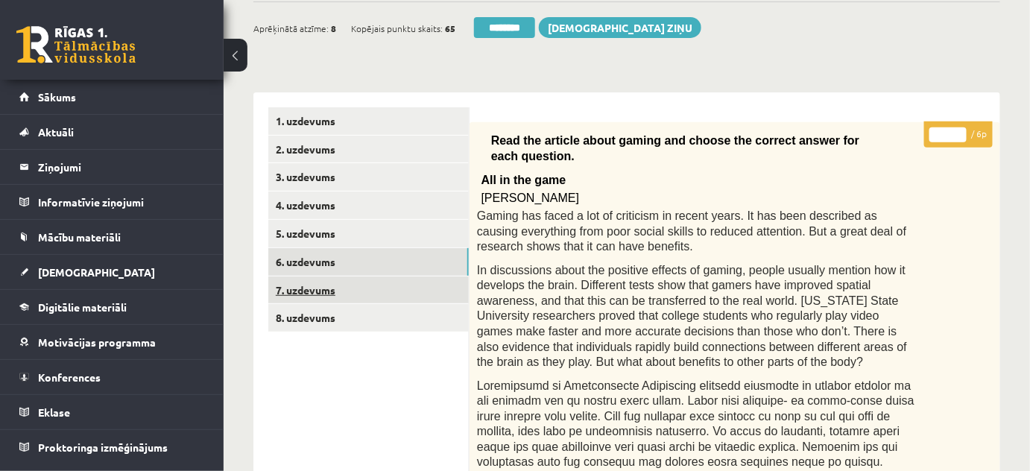
click at [311, 284] on link "7. uzdevums" at bounding box center [368, 290] width 200 height 28
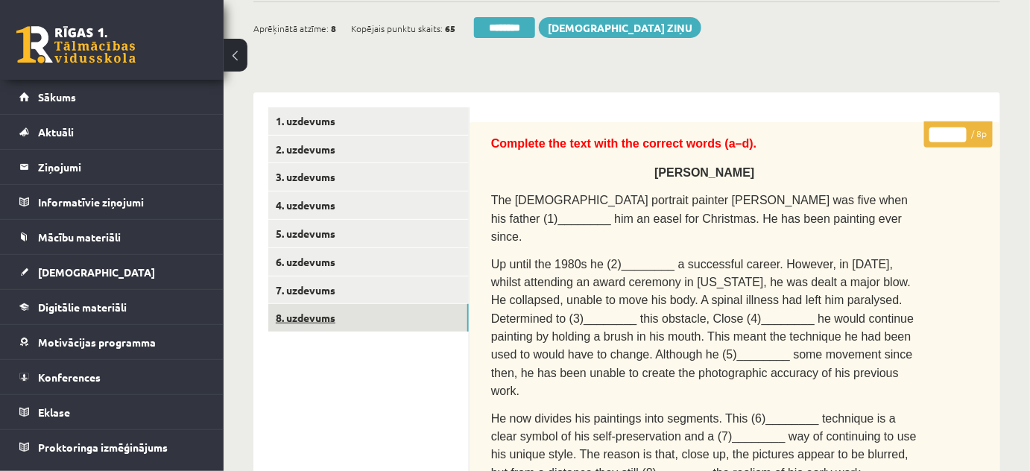
click at [305, 317] on link "8. uzdevums" at bounding box center [368, 318] width 200 height 28
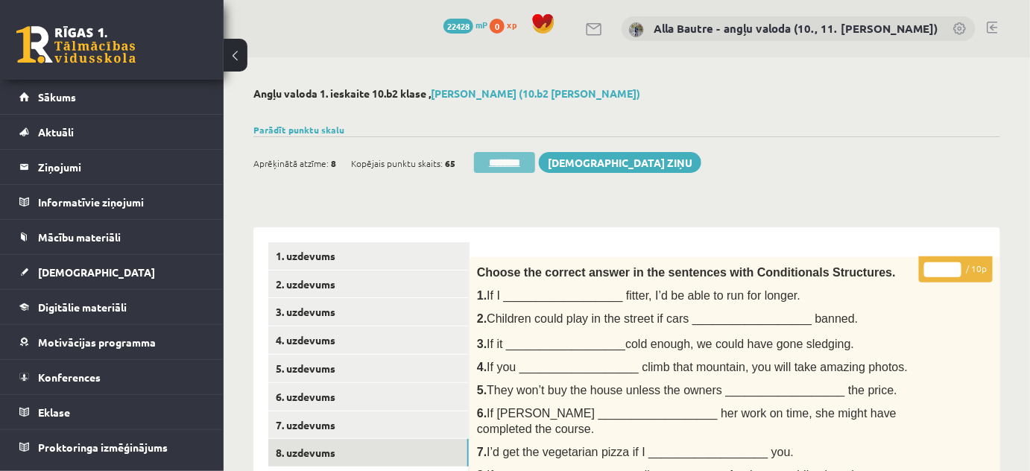
click at [479, 154] on input "********" at bounding box center [504, 162] width 61 height 21
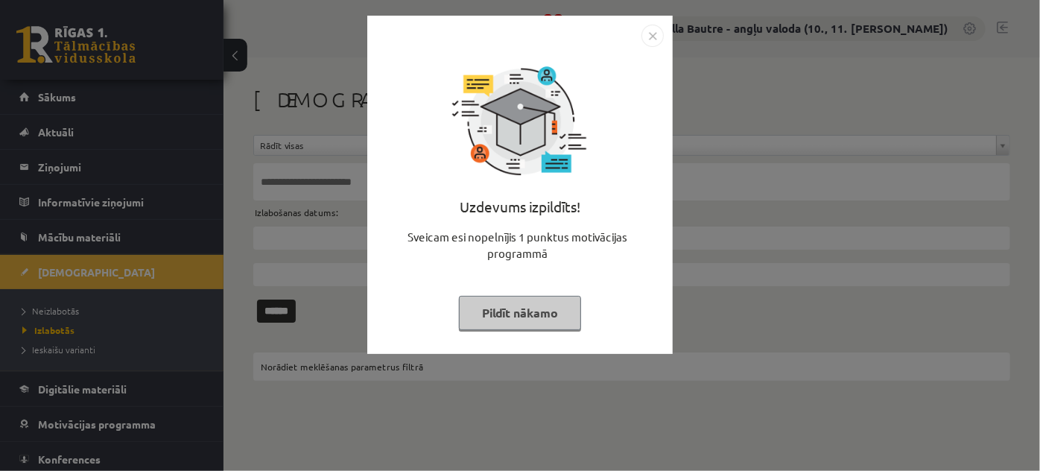
click at [652, 33] on img "Close" at bounding box center [652, 36] width 22 height 22
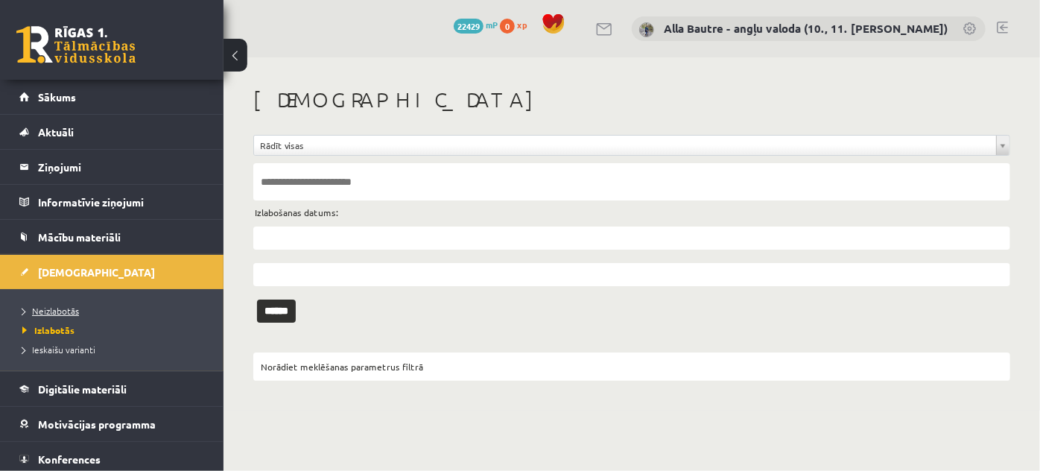
click at [45, 307] on span "Neizlabotās" at bounding box center [50, 311] width 57 height 12
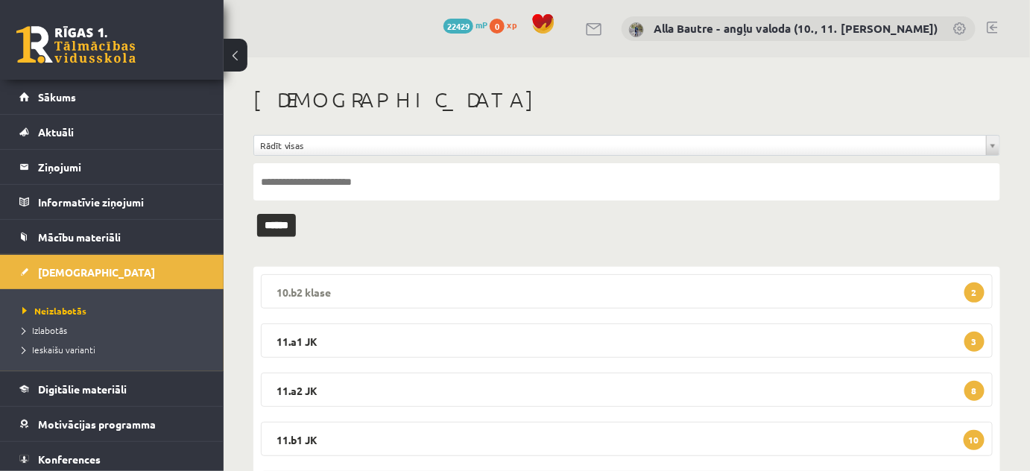
click at [285, 289] on legend "10.b2 klase 2" at bounding box center [627, 291] width 732 height 34
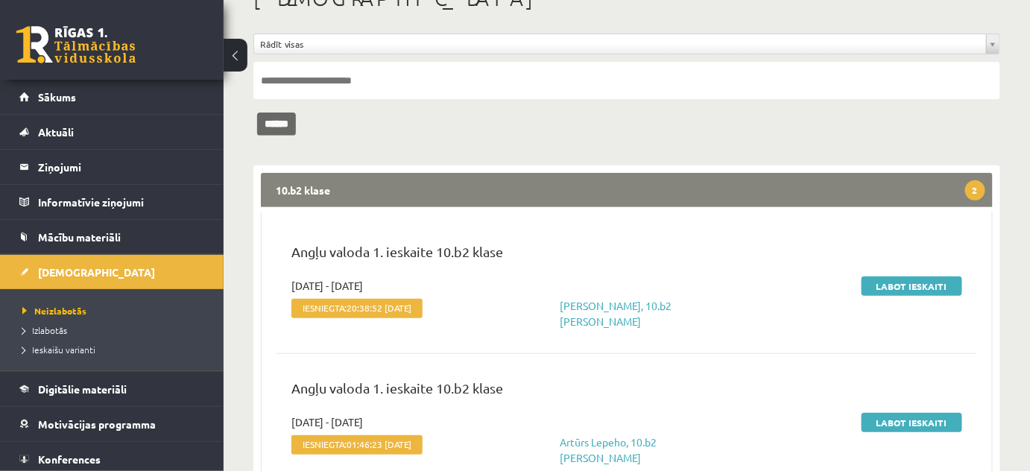
scroll to position [203, 0]
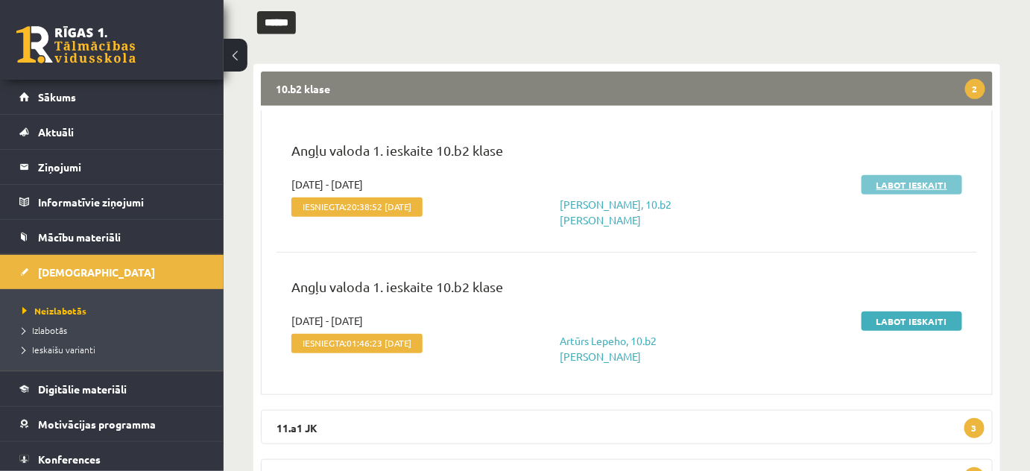
click at [907, 183] on link "Labot ieskaiti" at bounding box center [911, 184] width 101 height 19
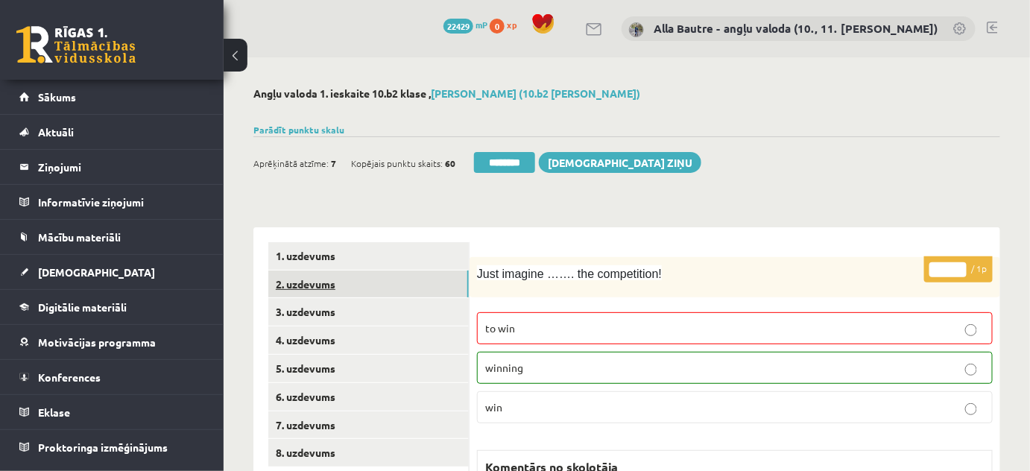
click at [302, 279] on link "2. uzdevums" at bounding box center [368, 284] width 200 height 28
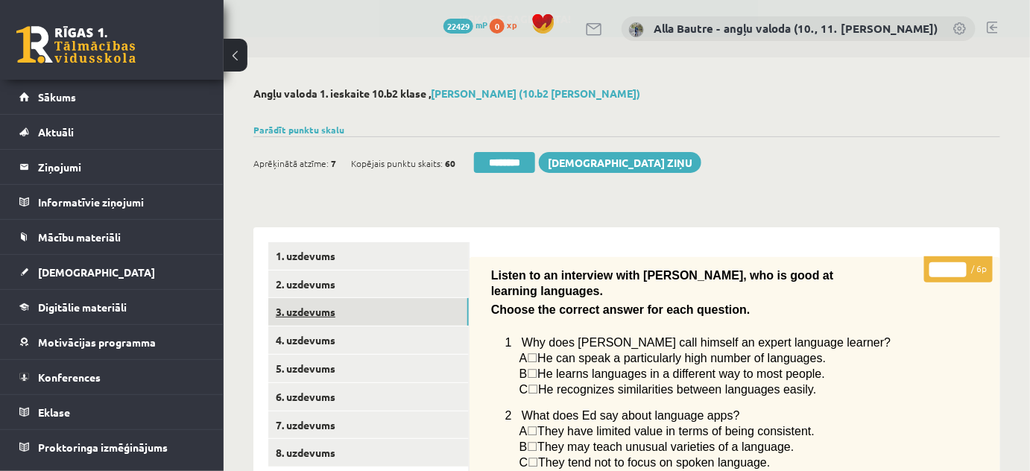
click at [304, 311] on link "3. uzdevums" at bounding box center [368, 312] width 200 height 28
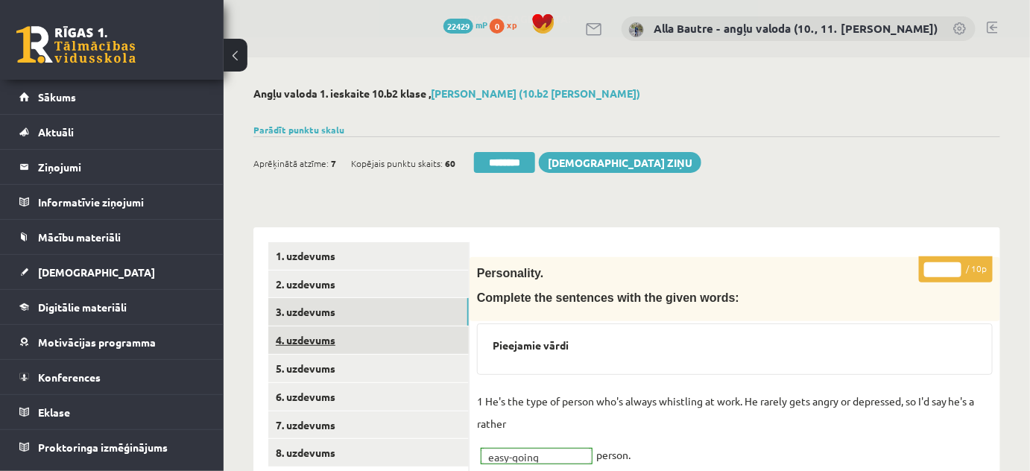
click at [304, 339] on link "4. uzdevums" at bounding box center [368, 340] width 200 height 28
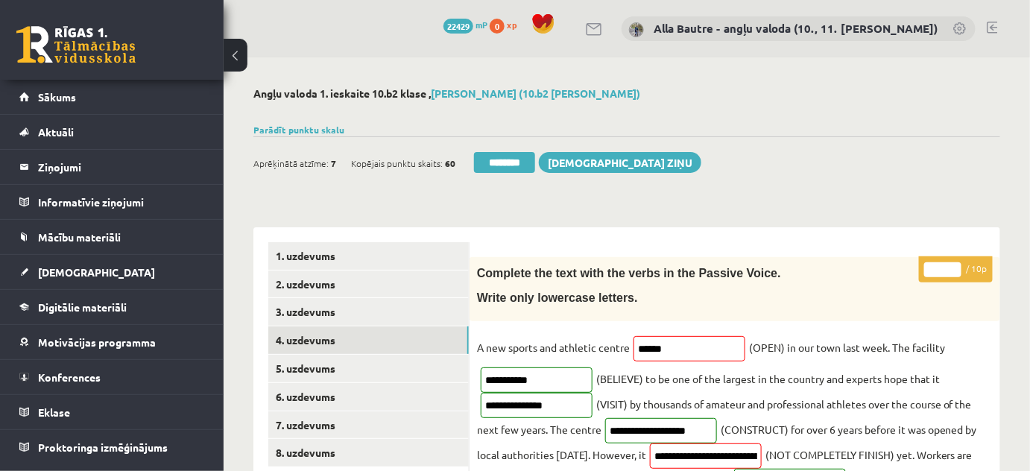
click at [954, 266] on input "*" at bounding box center [942, 269] width 37 height 15
type input "*"
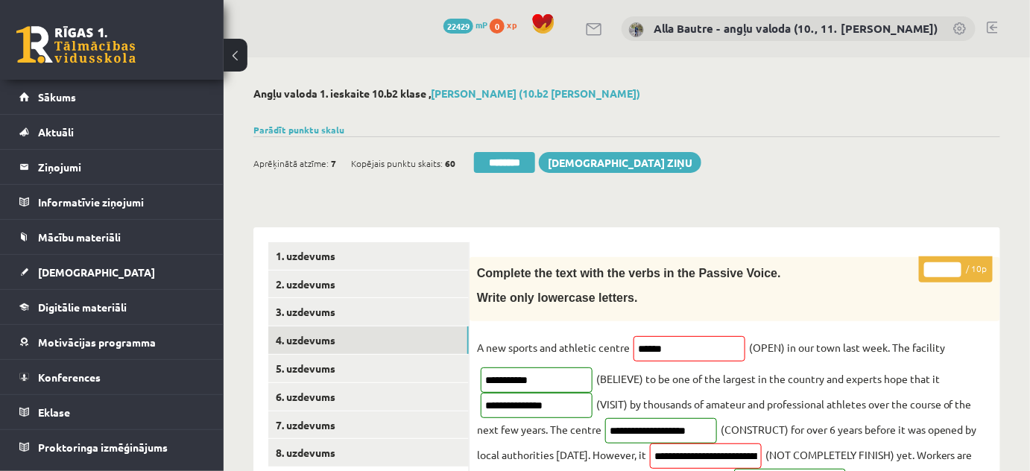
click at [954, 273] on input "*" at bounding box center [942, 269] width 37 height 15
click at [286, 363] on link "5. uzdevums" at bounding box center [368, 369] width 200 height 28
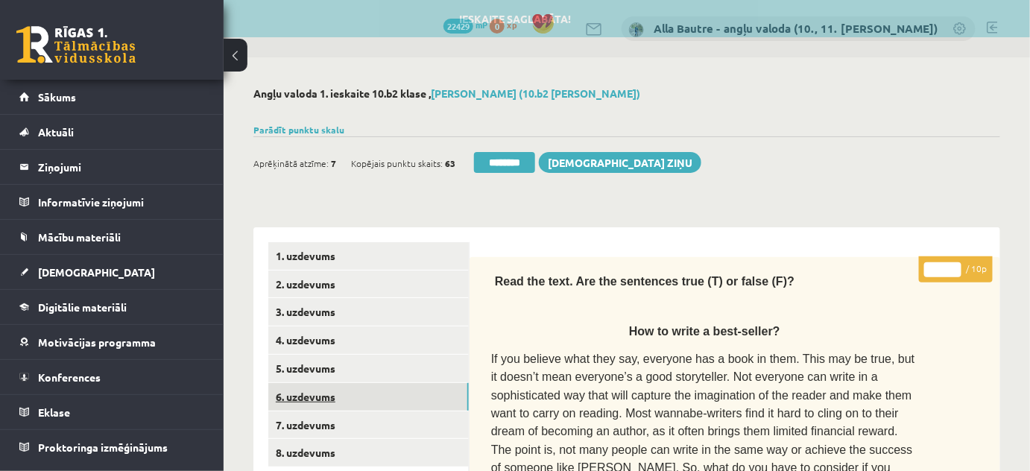
click at [292, 388] on link "6. uzdevums" at bounding box center [368, 397] width 200 height 28
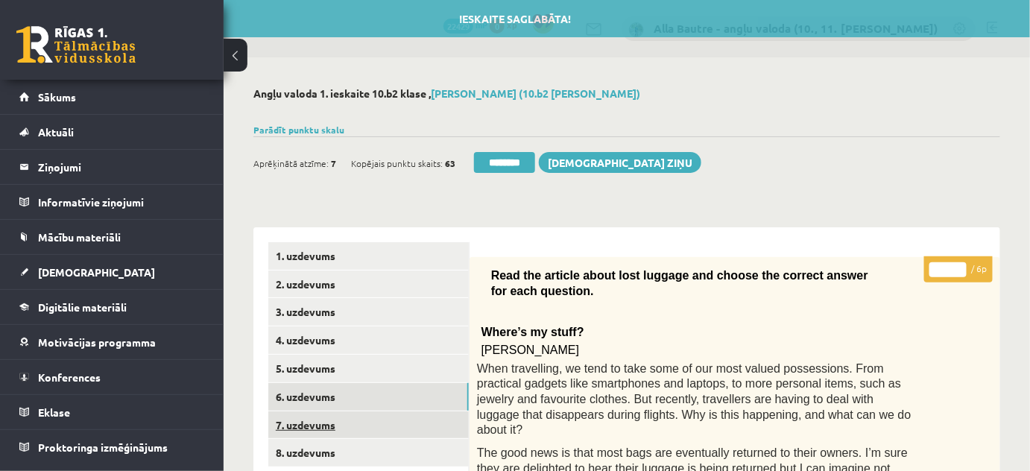
click at [305, 424] on link "7. uzdevums" at bounding box center [368, 425] width 200 height 28
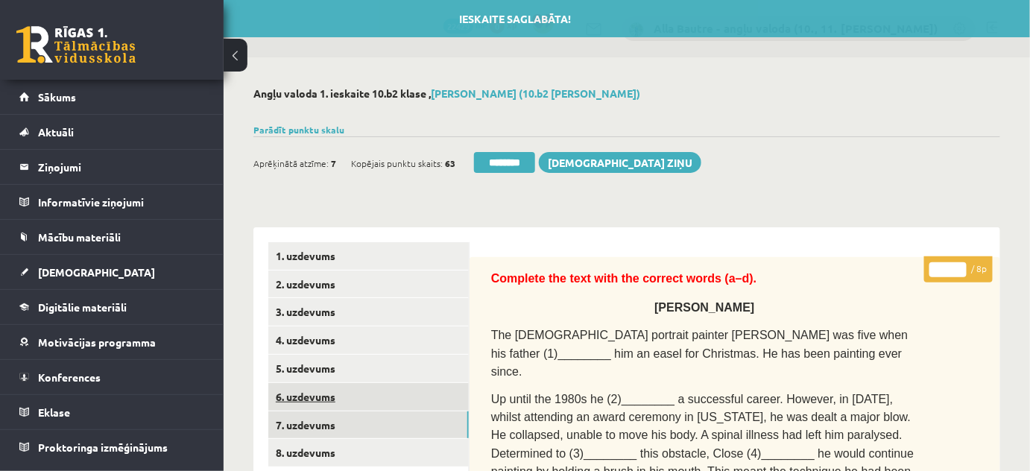
click at [303, 393] on link "6. uzdevums" at bounding box center [368, 397] width 200 height 28
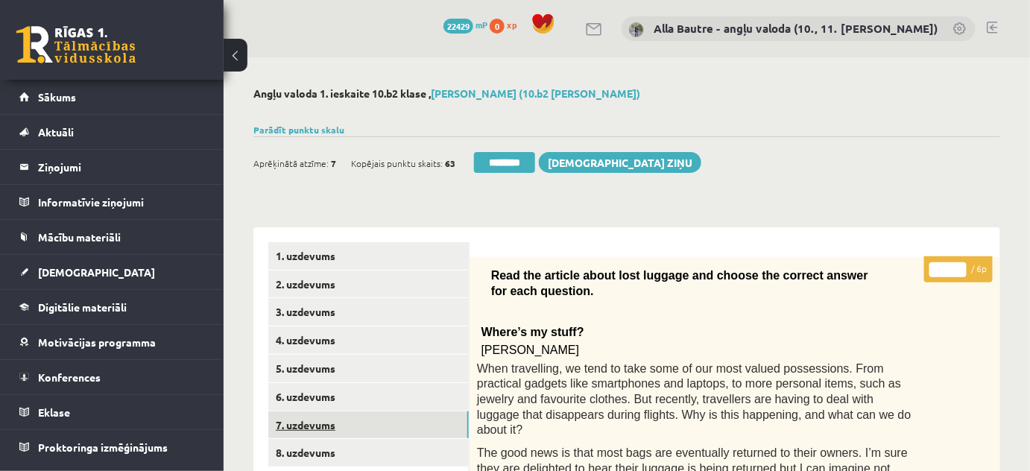
click at [312, 425] on link "7. uzdevums" at bounding box center [368, 425] width 200 height 28
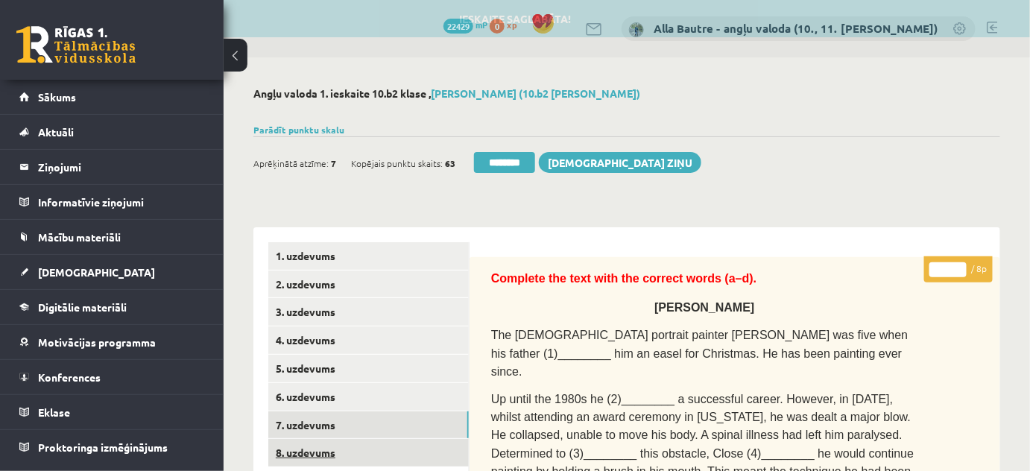
click at [312, 450] on link "8. uzdevums" at bounding box center [368, 453] width 200 height 28
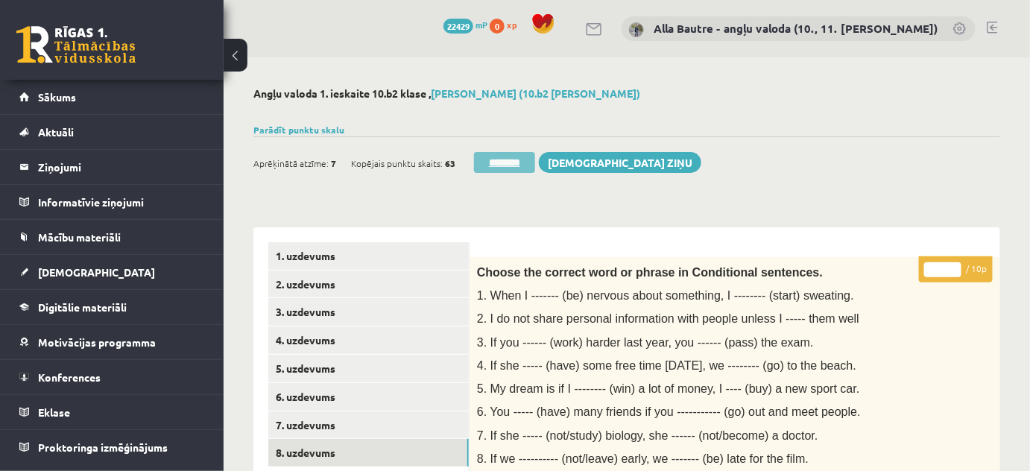
click at [516, 162] on input "********" at bounding box center [504, 162] width 61 height 21
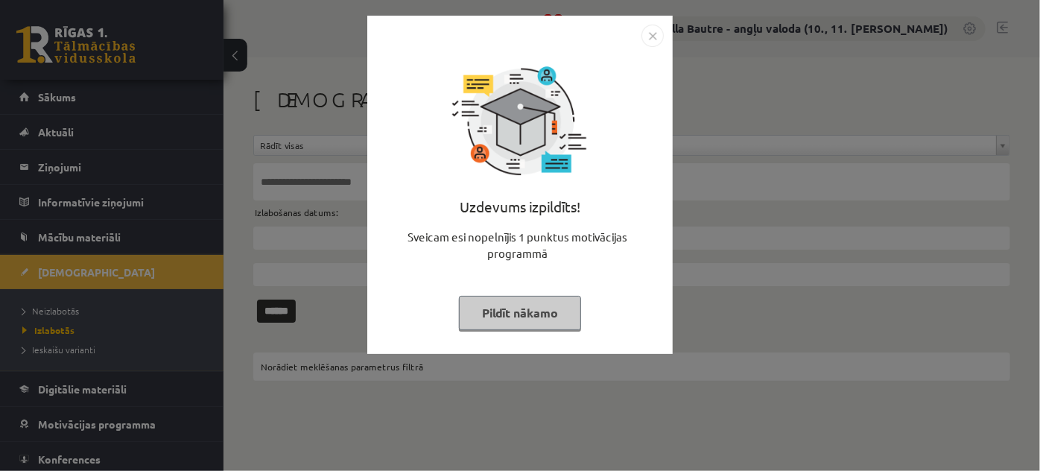
click at [650, 37] on img "Close" at bounding box center [652, 36] width 22 height 22
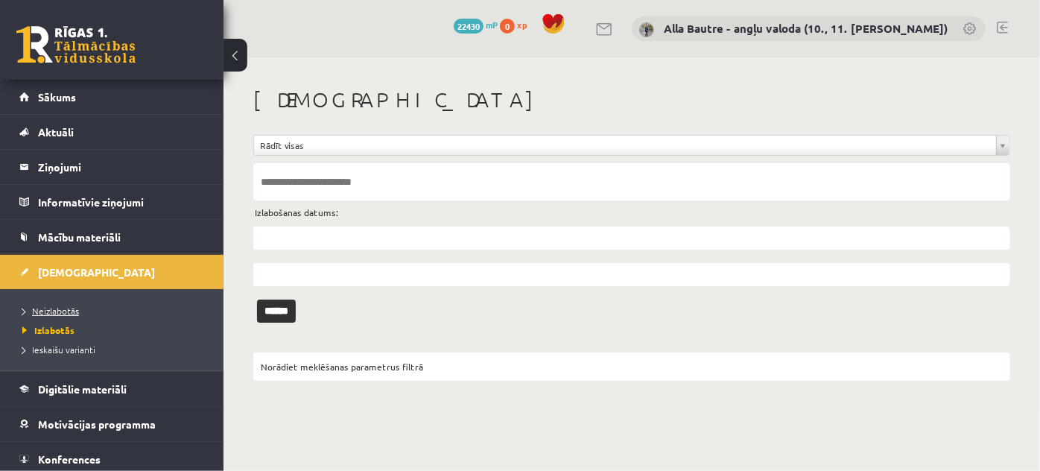
click at [42, 305] on span "Neizlabotās" at bounding box center [50, 311] width 57 height 12
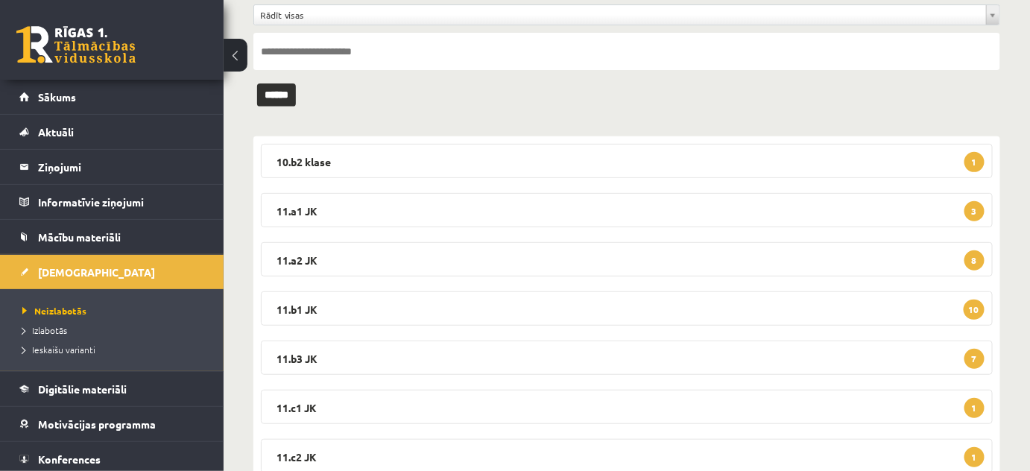
scroll to position [135, 0]
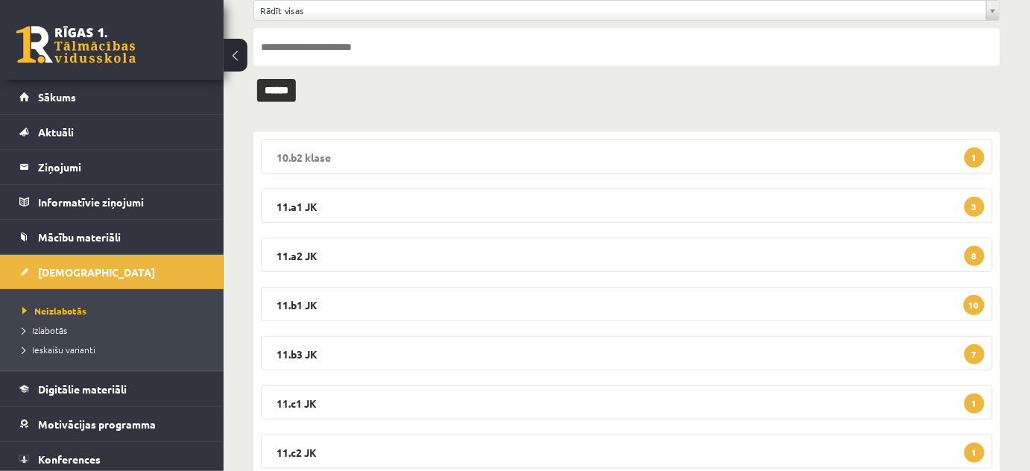
click at [305, 150] on legend "10.b2 klase 1" at bounding box center [627, 156] width 732 height 34
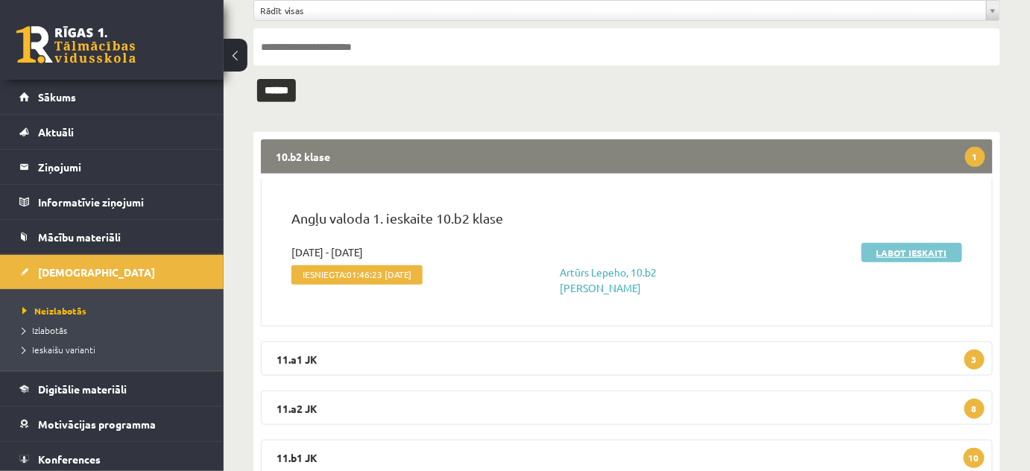
click at [913, 246] on link "Labot ieskaiti" at bounding box center [911, 252] width 101 height 19
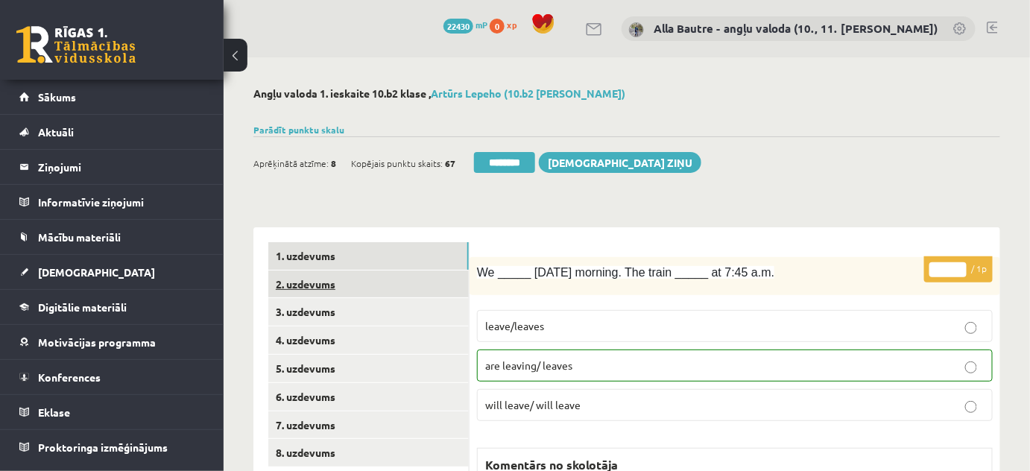
click at [303, 283] on link "2. uzdevums" at bounding box center [368, 284] width 200 height 28
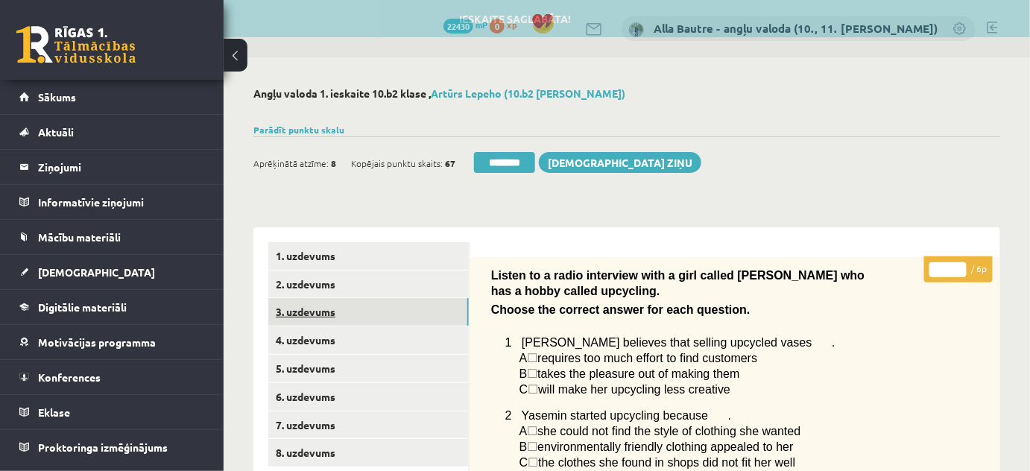
click at [305, 314] on link "3. uzdevums" at bounding box center [368, 312] width 200 height 28
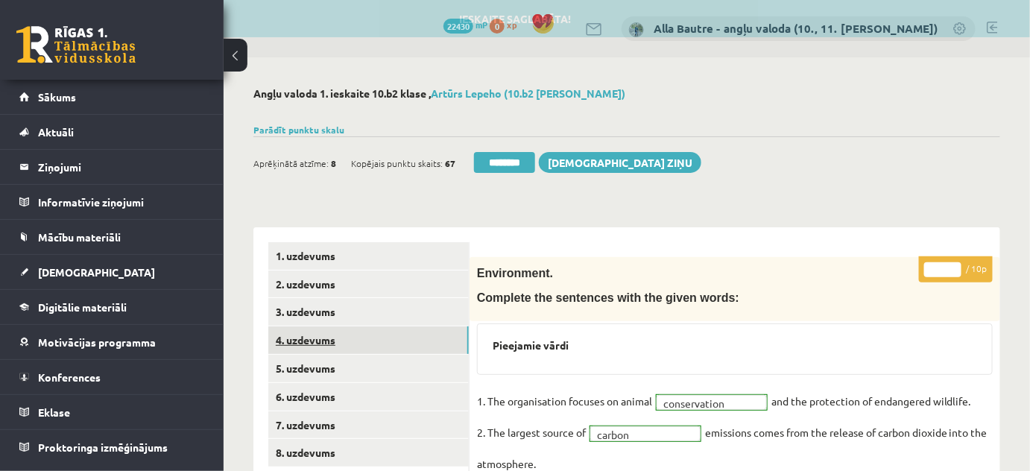
click at [303, 337] on link "4. uzdevums" at bounding box center [368, 340] width 200 height 28
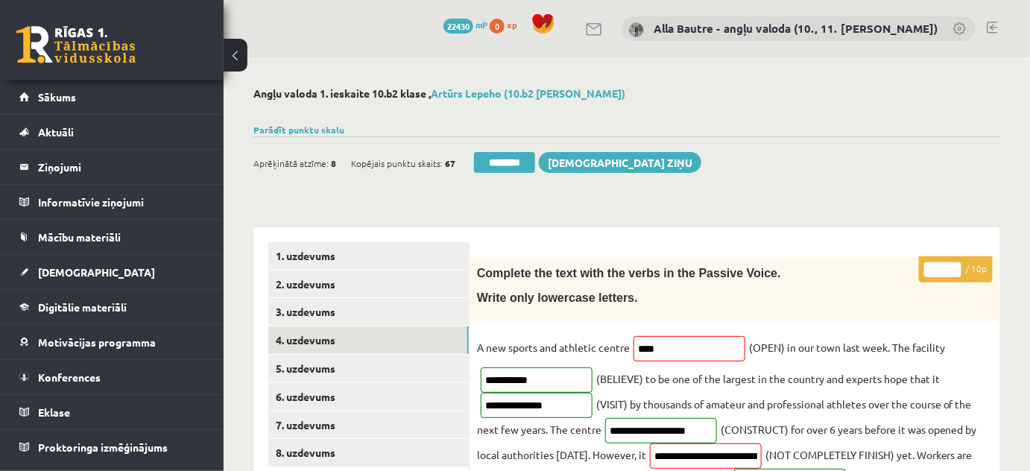
type input "*"
click at [952, 266] on input "*" at bounding box center [942, 269] width 37 height 15
click at [291, 364] on link "5. uzdevums" at bounding box center [368, 369] width 200 height 28
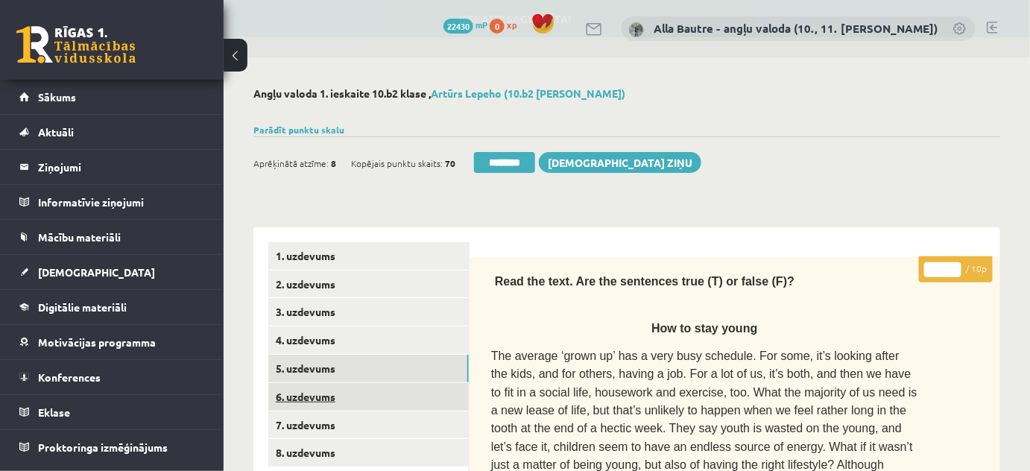
click at [296, 401] on link "6. uzdevums" at bounding box center [368, 397] width 200 height 28
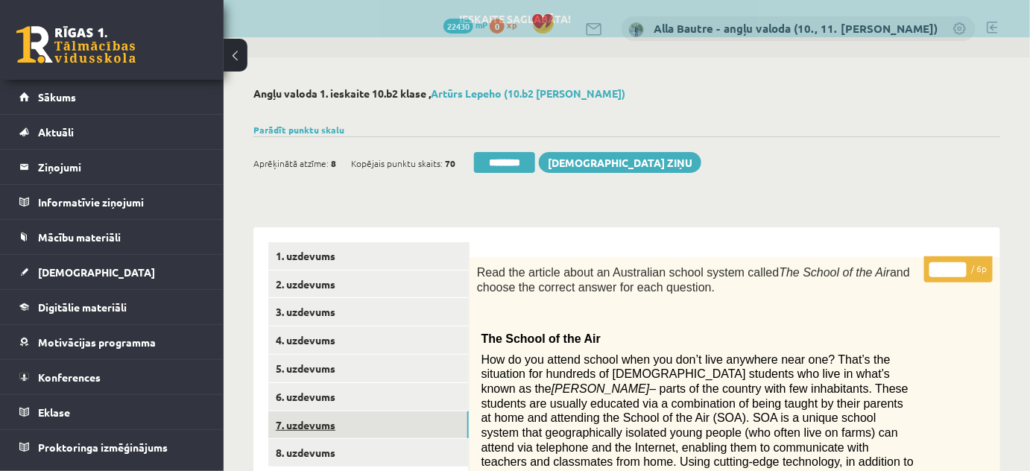
click at [298, 418] on link "7. uzdevums" at bounding box center [368, 425] width 200 height 28
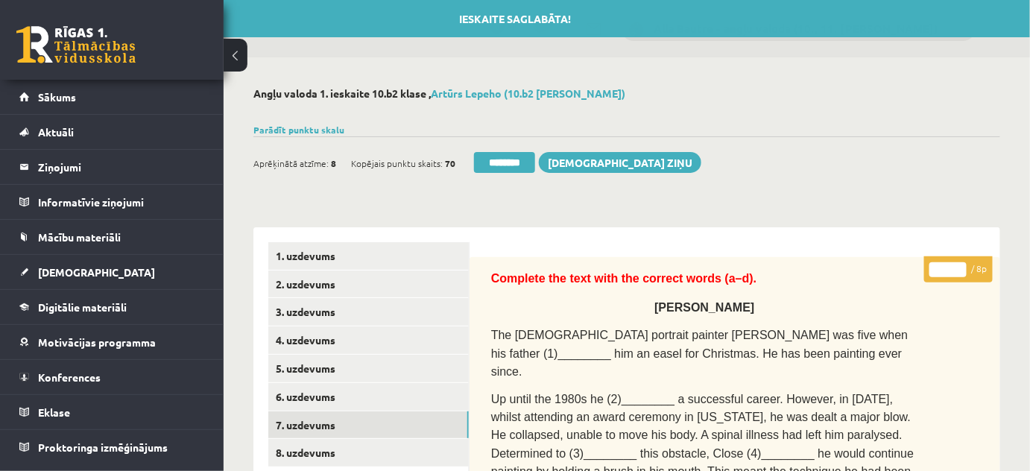
scroll to position [135, 0]
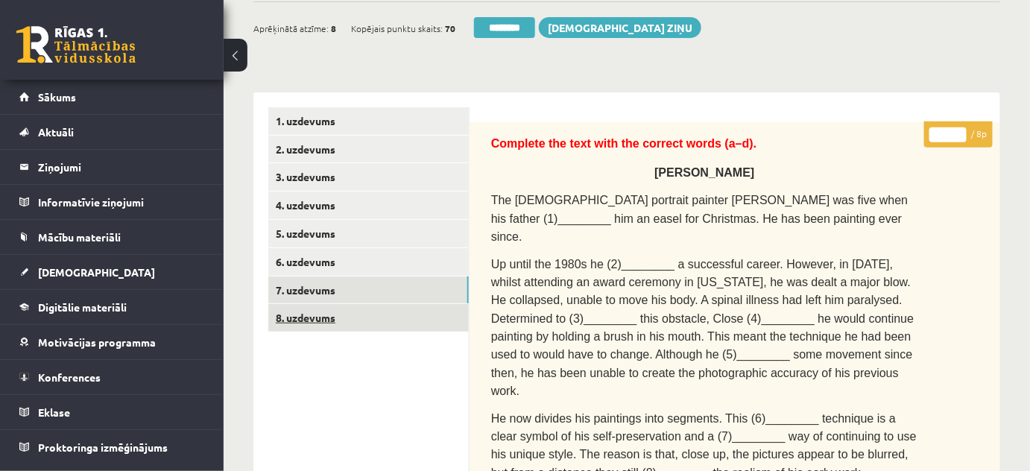
click at [329, 311] on link "8. uzdevums" at bounding box center [368, 318] width 200 height 28
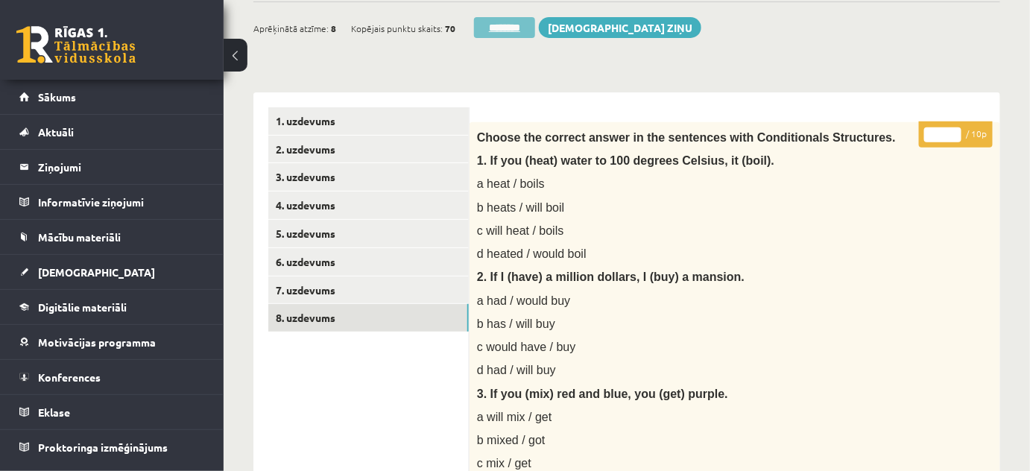
click at [508, 21] on input "********" at bounding box center [504, 27] width 61 height 21
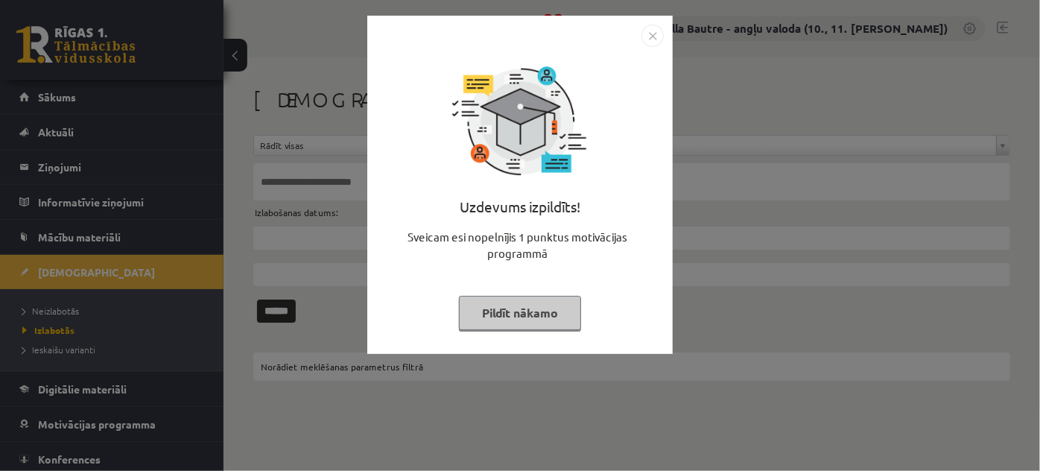
click at [643, 36] on img "Close" at bounding box center [652, 36] width 22 height 22
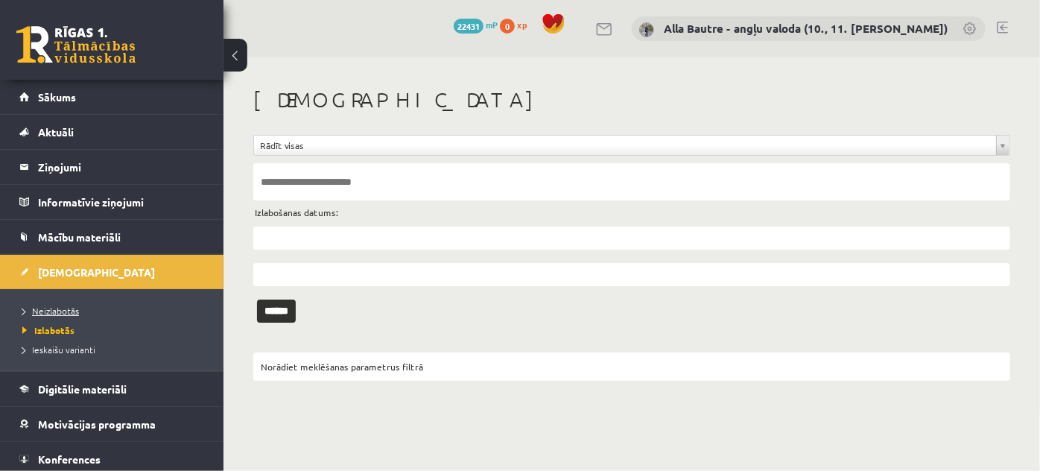
click at [39, 307] on span "Neizlabotās" at bounding box center [50, 311] width 57 height 12
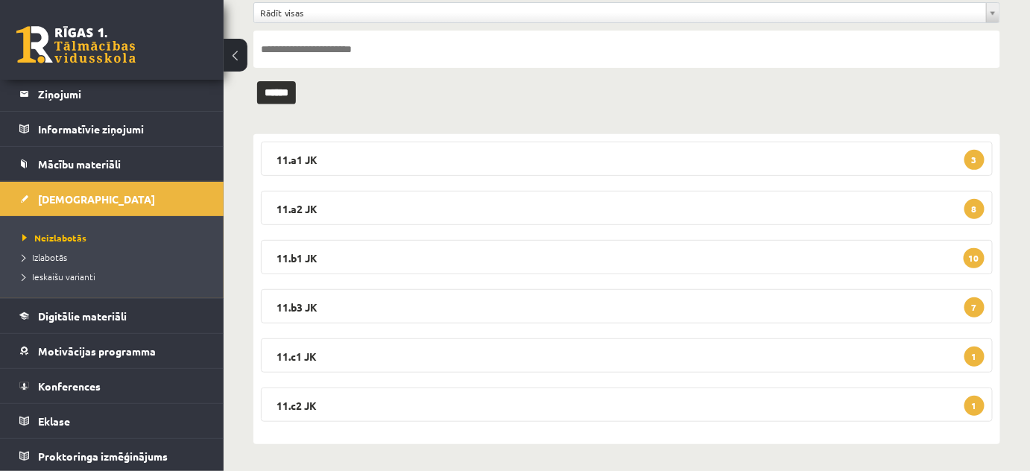
scroll to position [135, 0]
click at [300, 150] on legend "11.a1 JK 3" at bounding box center [627, 156] width 732 height 34
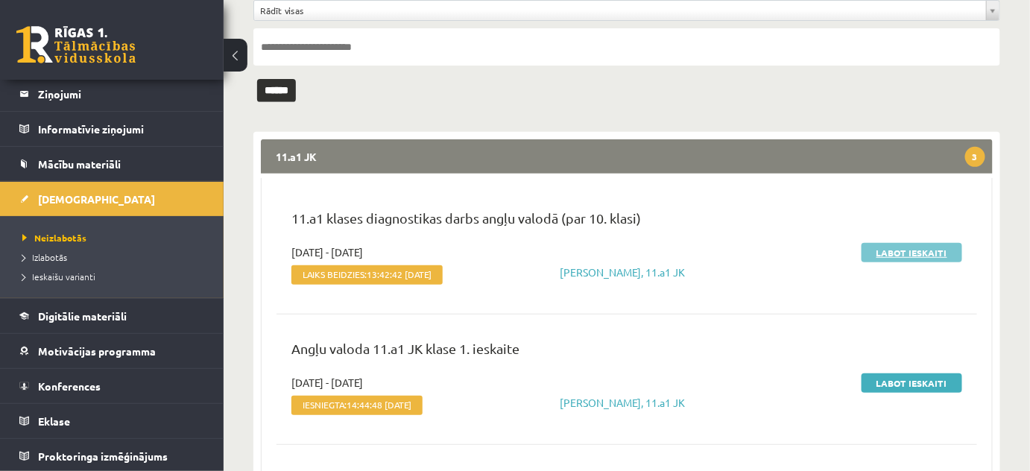
click at [939, 254] on link "Labot ieskaiti" at bounding box center [911, 252] width 101 height 19
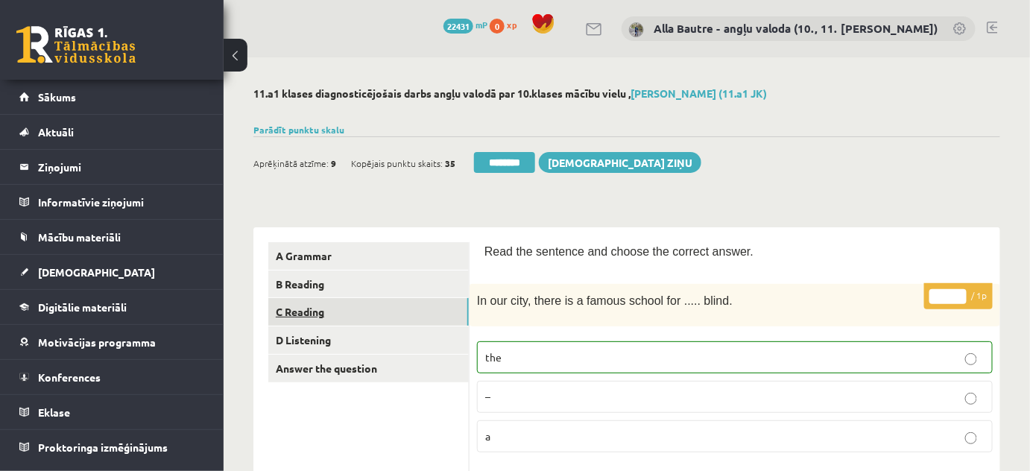
click at [334, 305] on link "C Reading" at bounding box center [368, 312] width 200 height 28
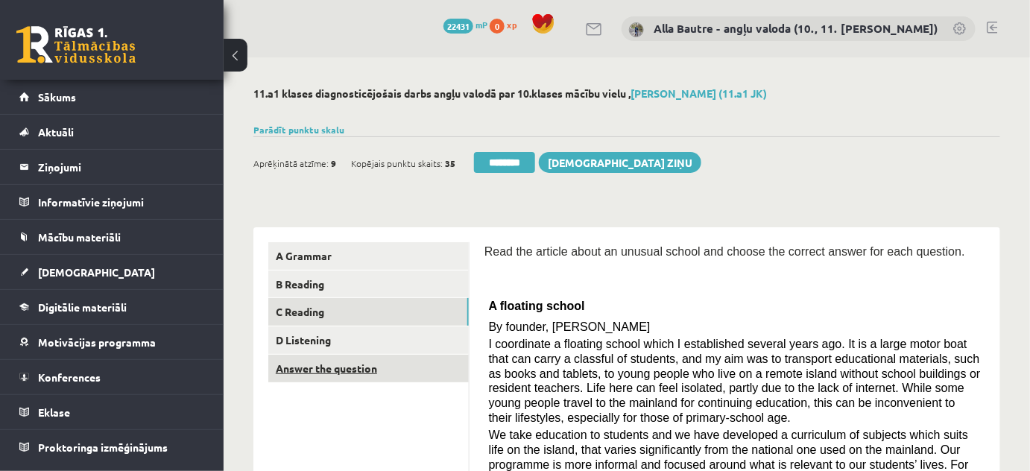
click at [338, 369] on link "Answer the question" at bounding box center [368, 369] width 200 height 28
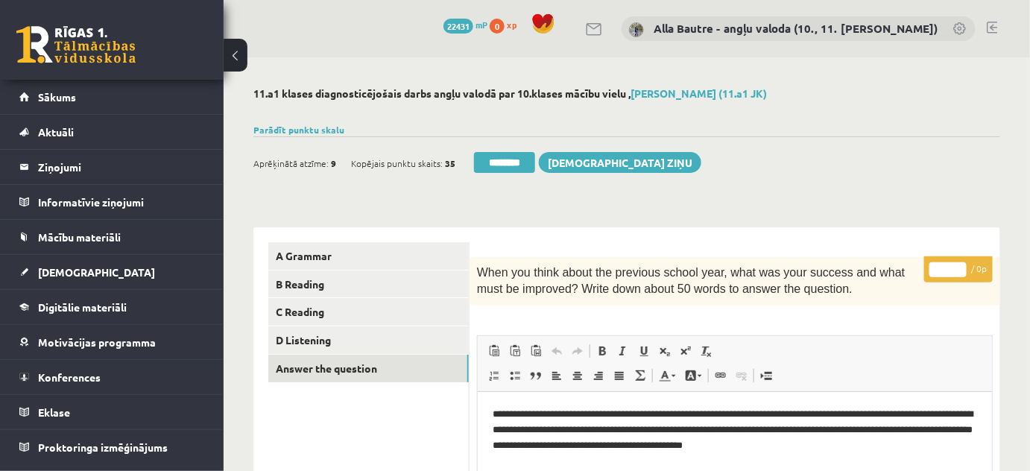
drag, startPoint x: 530, startPoint y: 162, endPoint x: 569, endPoint y: 45, distance: 123.5
click at [529, 162] on input "********" at bounding box center [504, 162] width 61 height 21
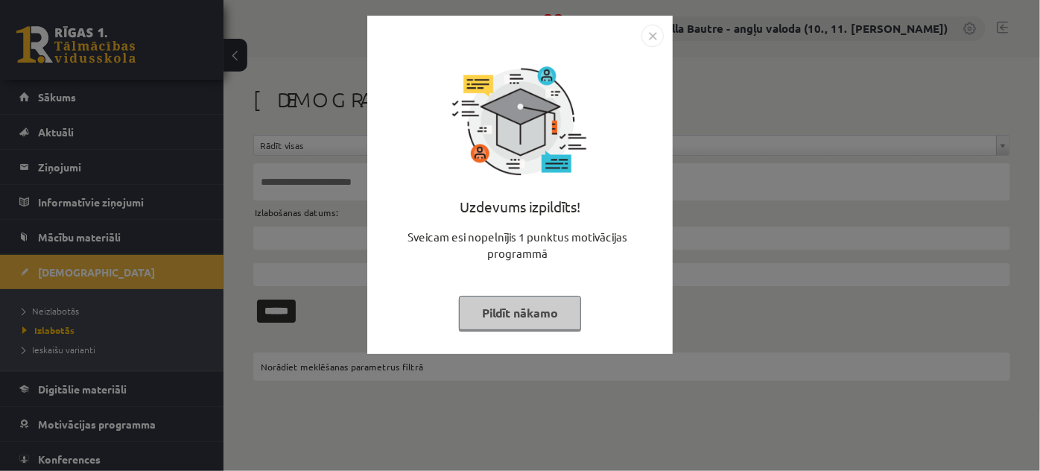
click at [653, 34] on img "Close" at bounding box center [652, 36] width 22 height 22
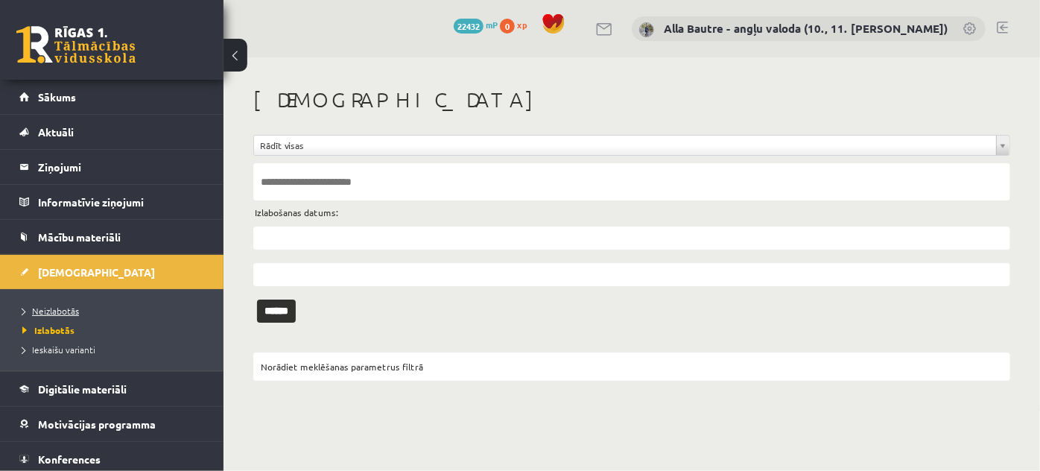
click at [49, 309] on span "Neizlabotās" at bounding box center [50, 311] width 57 height 12
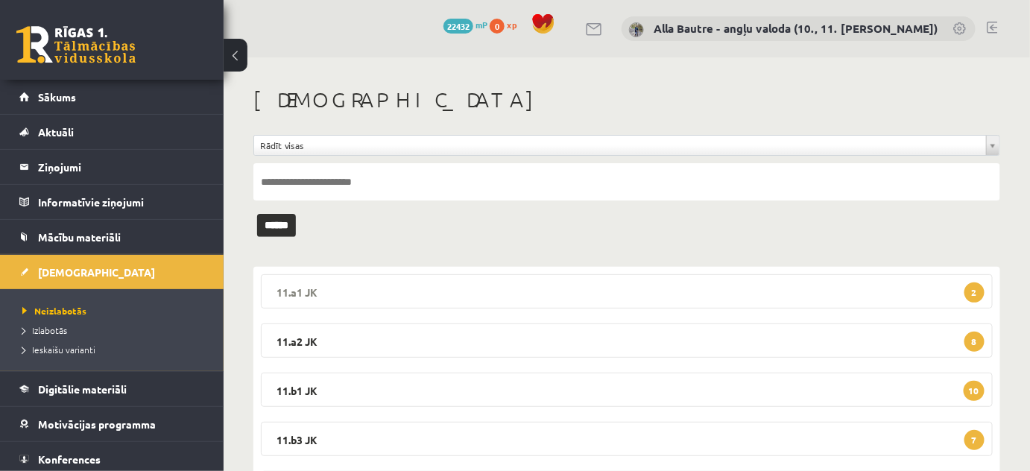
click at [295, 288] on legend "11.a1 JK 2" at bounding box center [627, 291] width 732 height 34
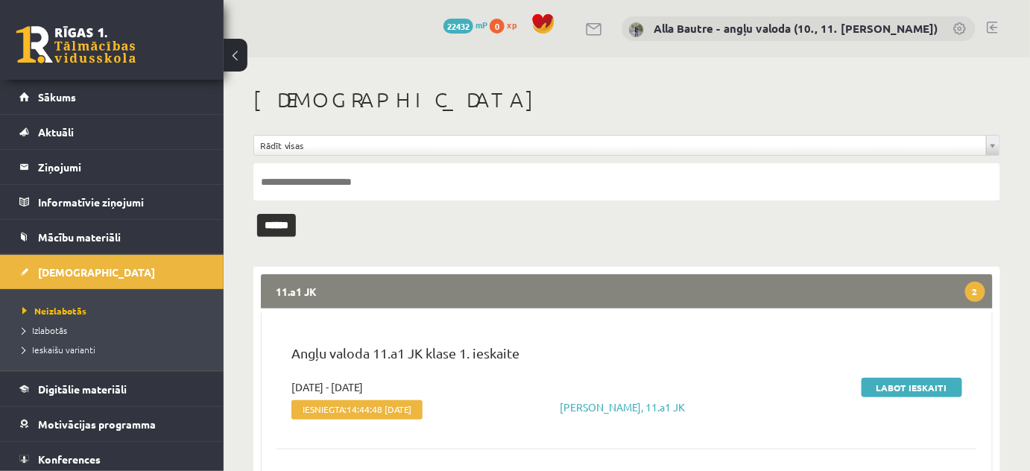
scroll to position [203, 0]
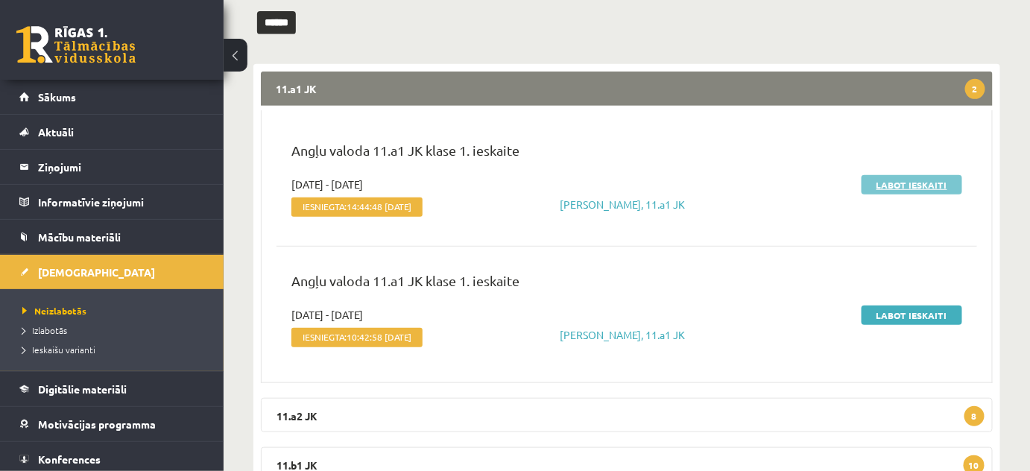
click at [882, 184] on link "Labot ieskaiti" at bounding box center [911, 184] width 101 height 19
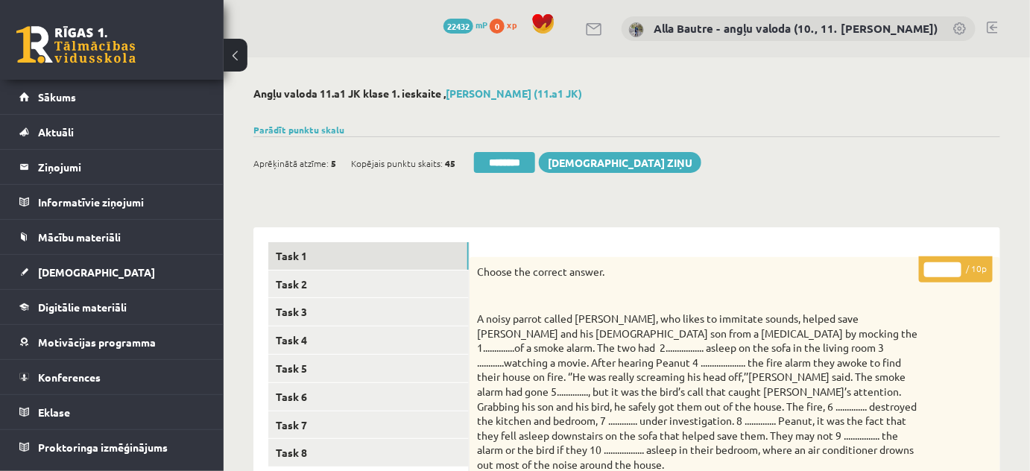
click at [954, 266] on input "*" at bounding box center [942, 269] width 37 height 15
type input "*"
click at [954, 266] on input "*" at bounding box center [942, 269] width 37 height 15
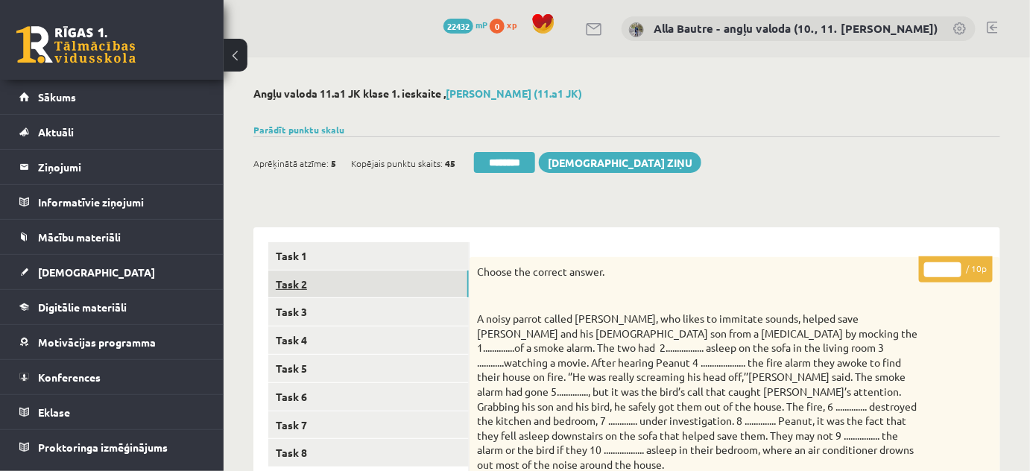
click at [308, 282] on link "Task 2" at bounding box center [368, 284] width 200 height 28
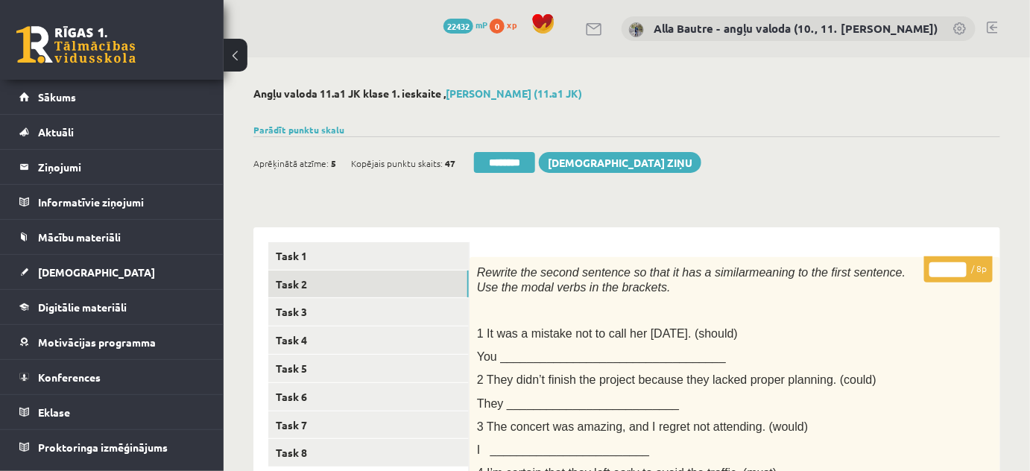
type input "*"
click at [956, 264] on input "*" at bounding box center [947, 269] width 37 height 15
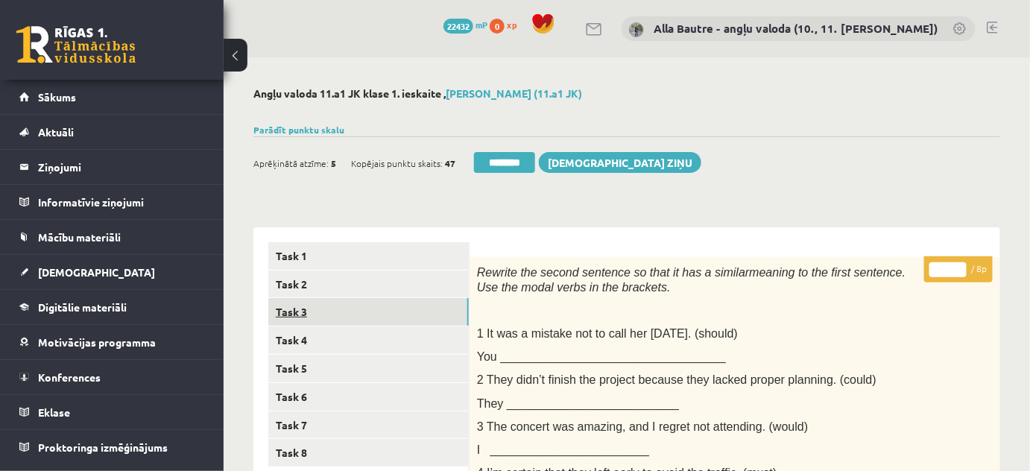
click at [305, 313] on link "Task 3" at bounding box center [368, 312] width 200 height 28
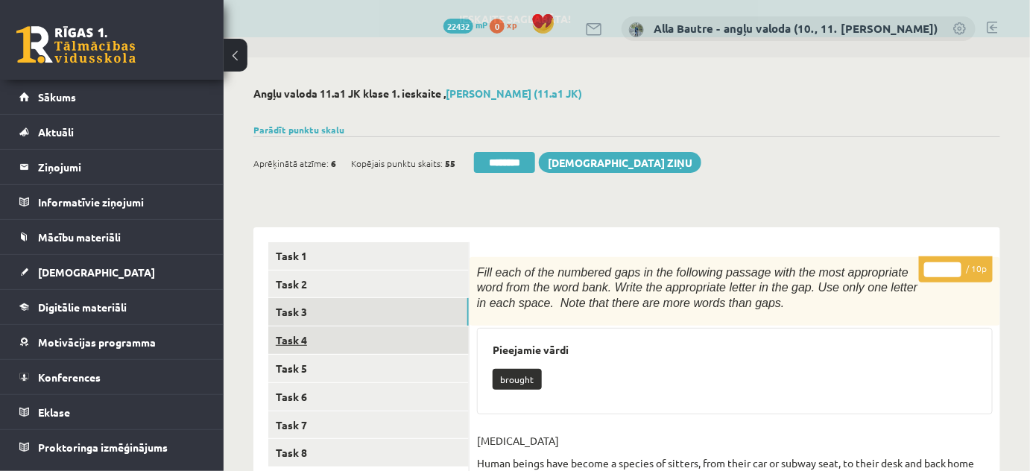
click at [305, 338] on link "Task 4" at bounding box center [368, 340] width 200 height 28
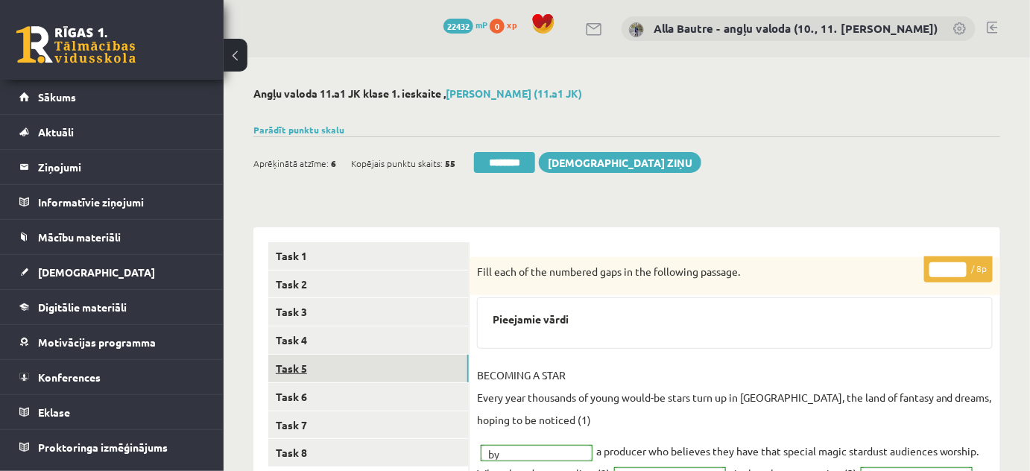
click at [301, 364] on link "Task 5" at bounding box center [368, 369] width 200 height 28
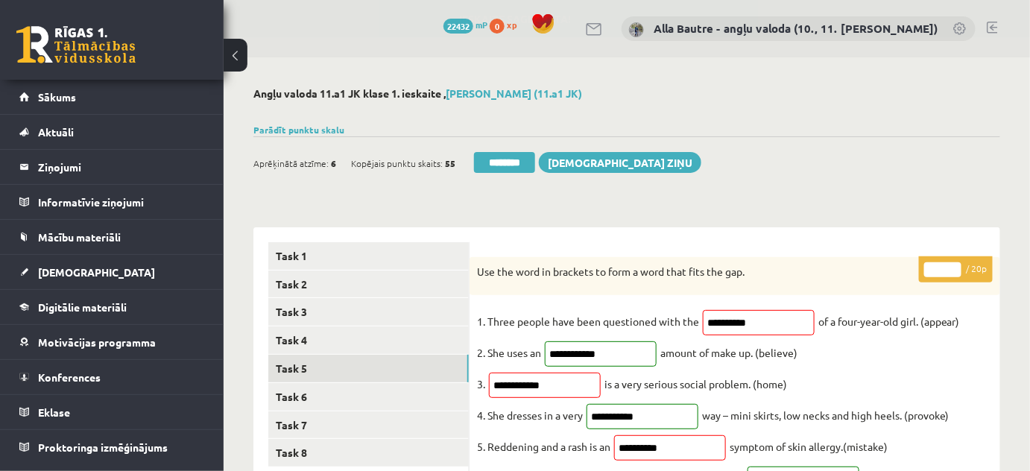
click at [951, 264] on input "**" at bounding box center [942, 269] width 37 height 15
type input "**"
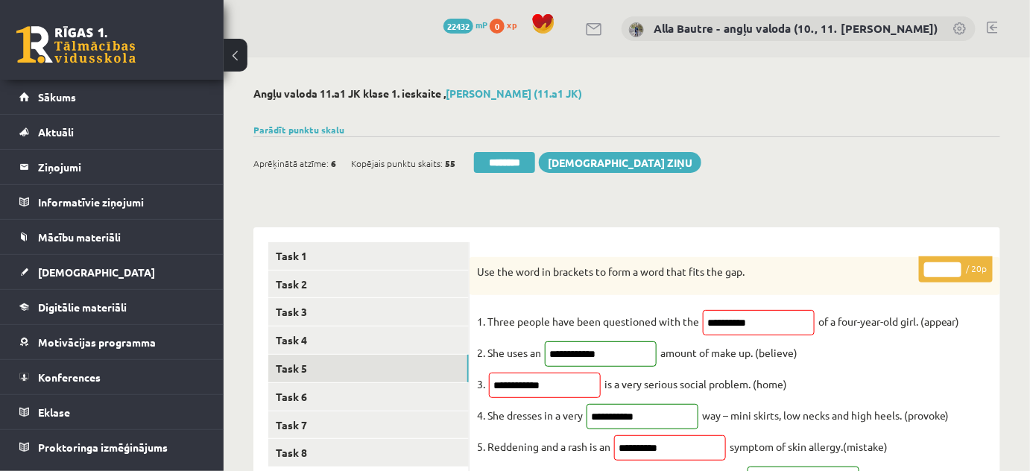
click at [951, 264] on input "**" at bounding box center [942, 269] width 37 height 15
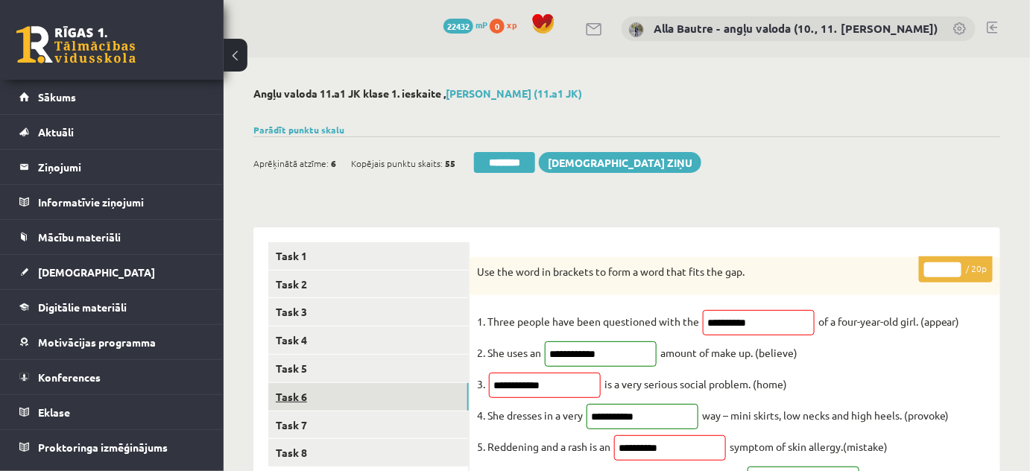
click at [308, 393] on link "Task 6" at bounding box center [368, 397] width 200 height 28
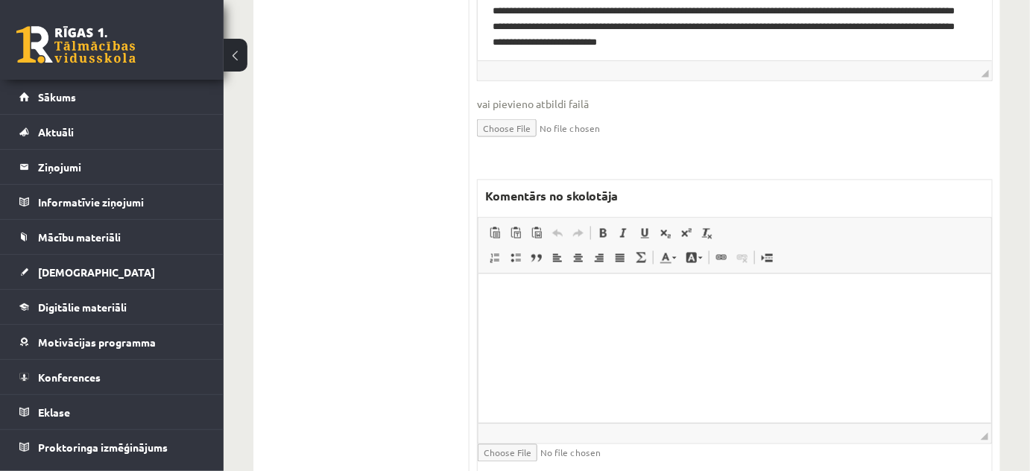
scroll to position [805, 0]
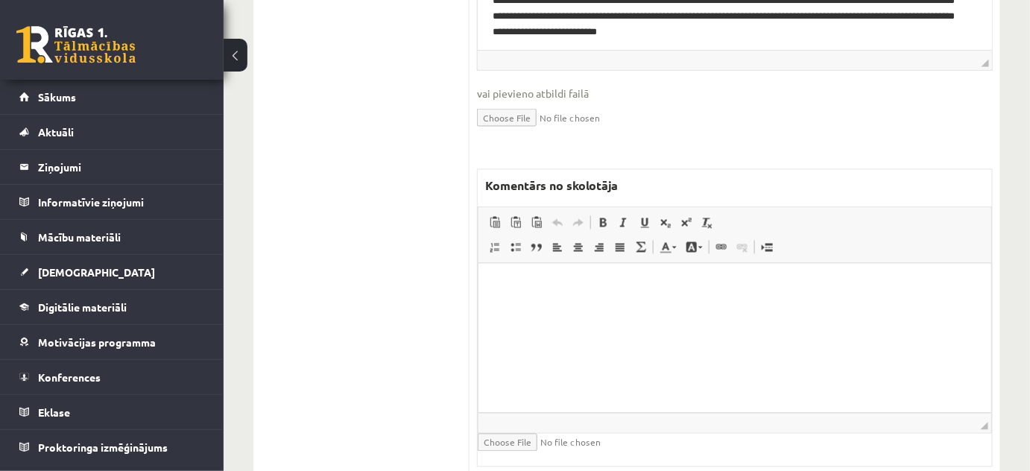
click at [504, 305] on html at bounding box center [734, 286] width 513 height 45
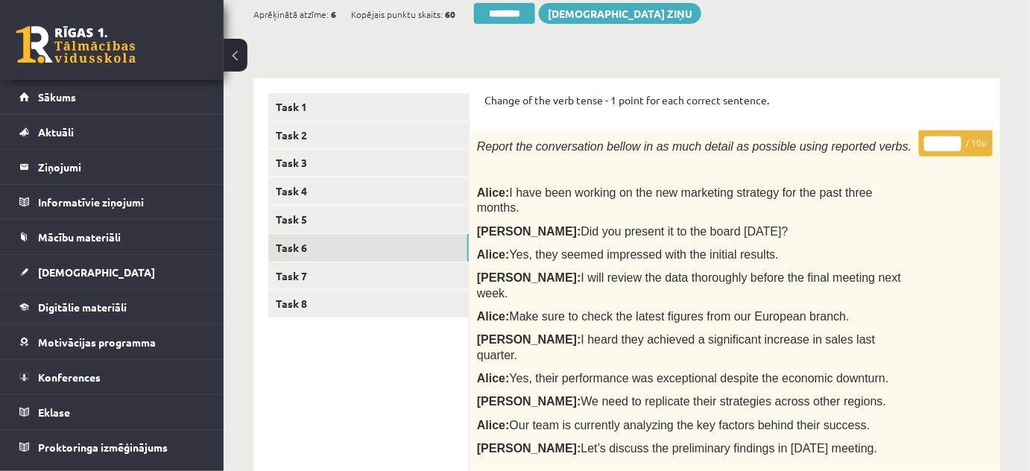
scroll to position [0, 0]
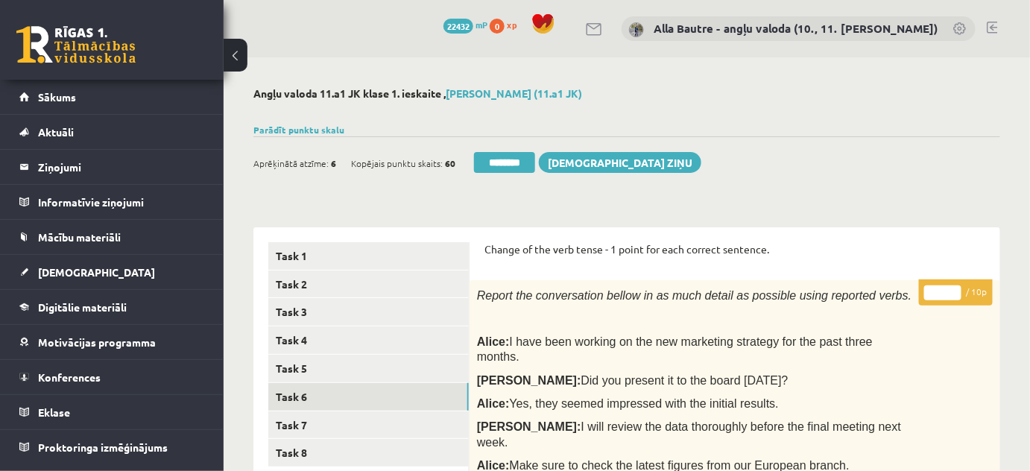
type input "*"
click at [953, 288] on input "*" at bounding box center [942, 292] width 37 height 15
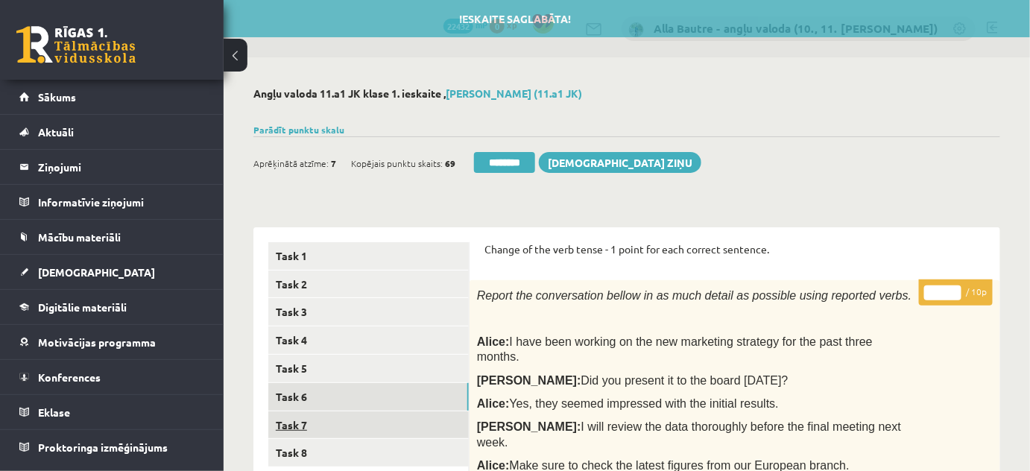
click at [326, 425] on link "Task 7" at bounding box center [368, 425] width 200 height 28
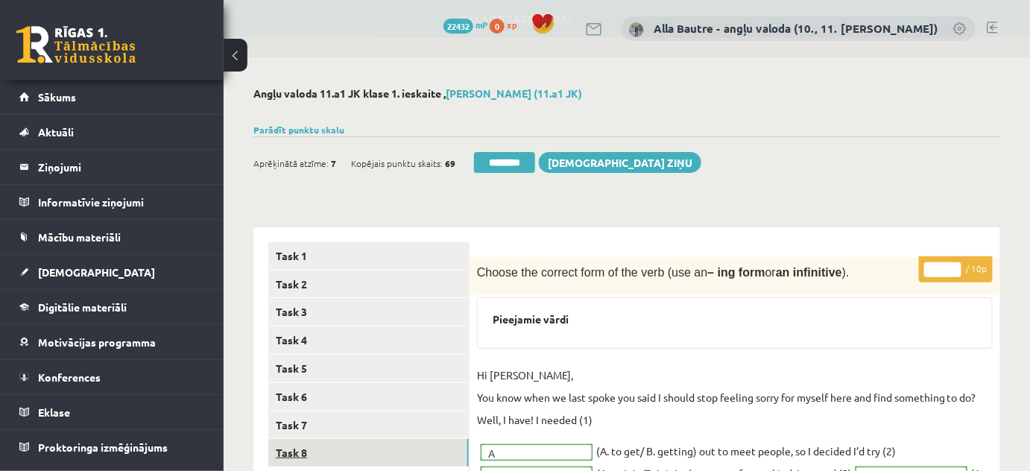
click at [305, 453] on link "Task 8" at bounding box center [368, 453] width 200 height 28
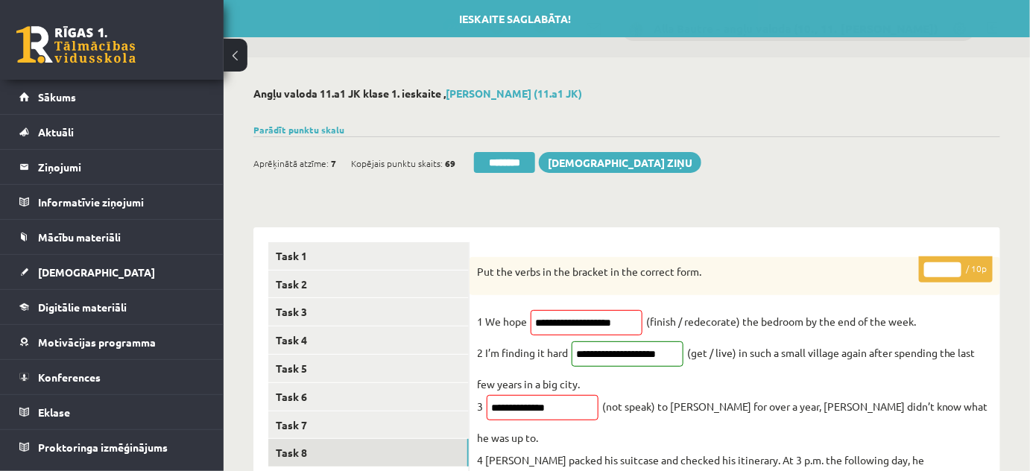
click at [951, 265] on input "*" at bounding box center [942, 269] width 37 height 15
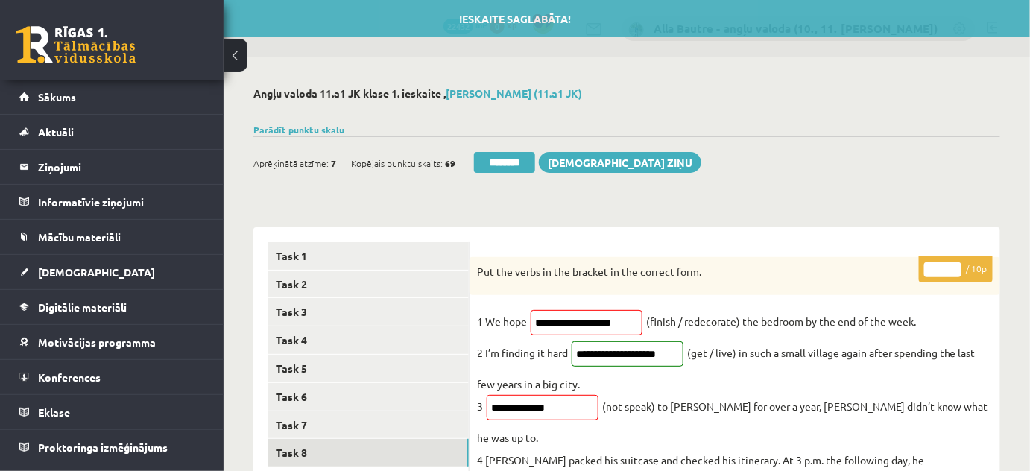
click at [951, 265] on input "*" at bounding box center [942, 269] width 37 height 15
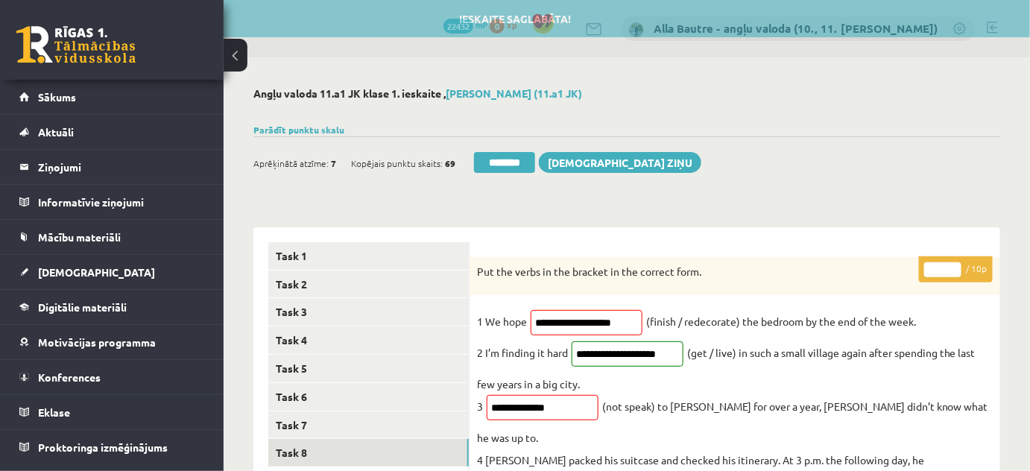
type input "*"
click at [951, 265] on input "*" at bounding box center [942, 269] width 37 height 15
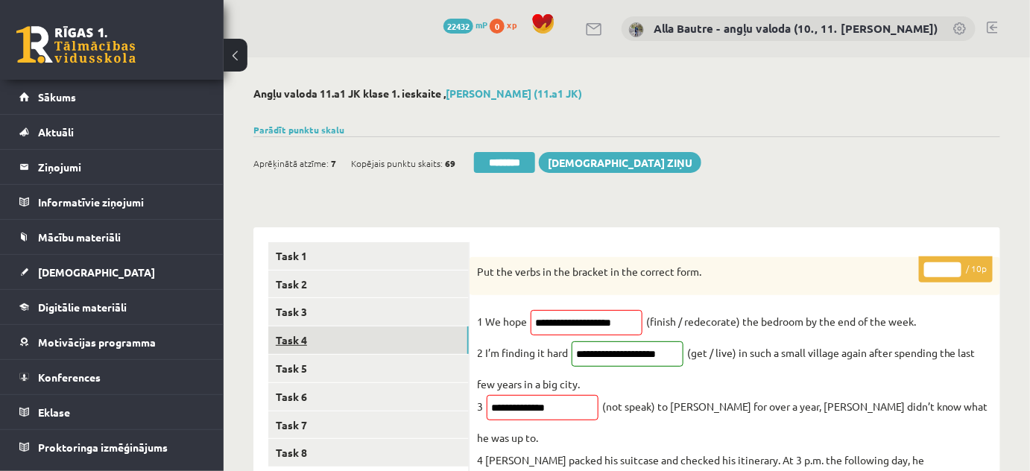
click at [311, 340] on link "Task 4" at bounding box center [368, 340] width 200 height 28
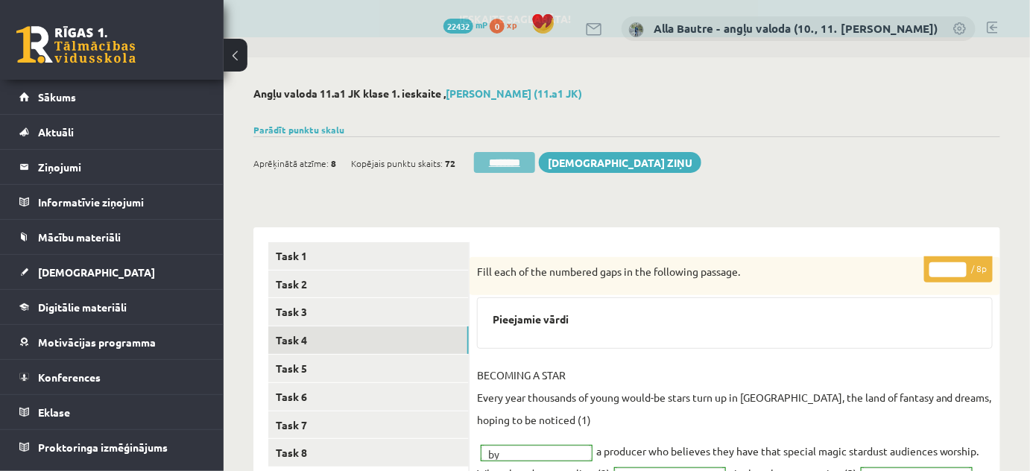
click at [535, 159] on input "********" at bounding box center [504, 162] width 61 height 21
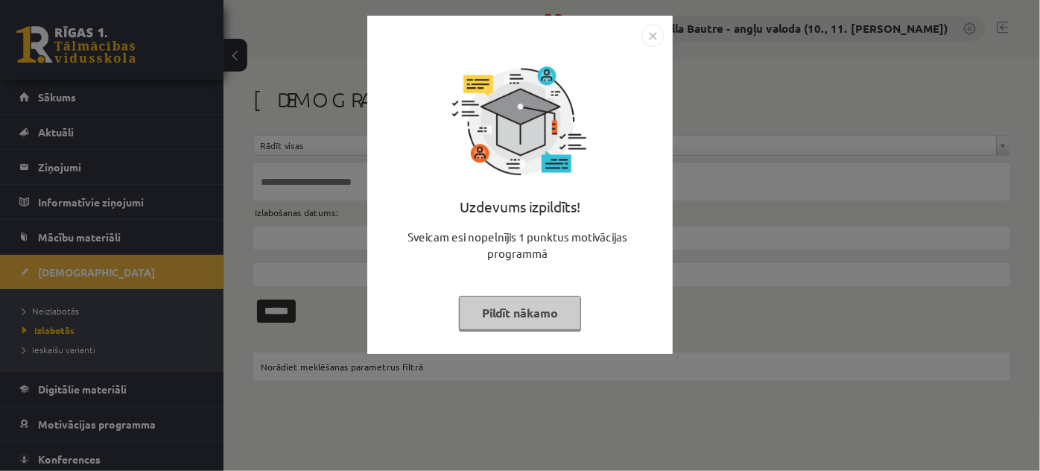
click at [653, 33] on img "Close" at bounding box center [652, 36] width 22 height 22
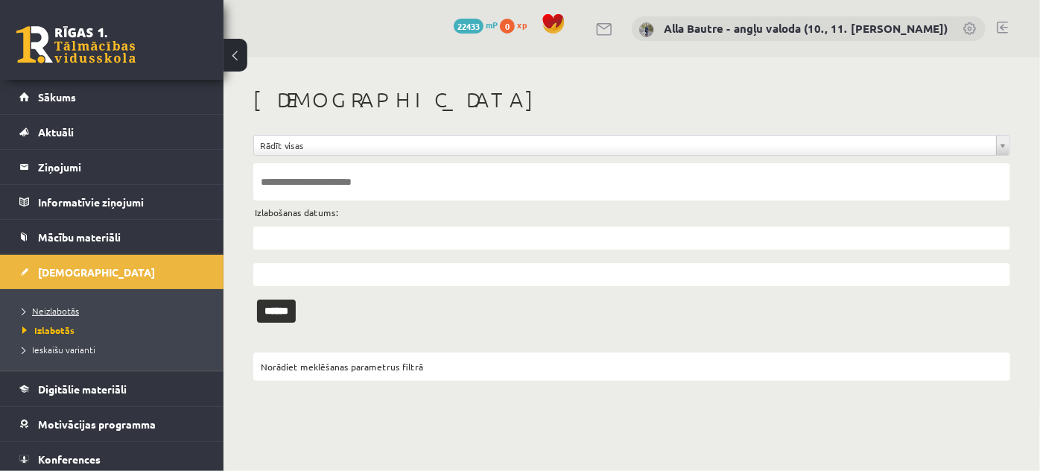
click at [60, 304] on link "Neizlabotās" at bounding box center [115, 310] width 186 height 13
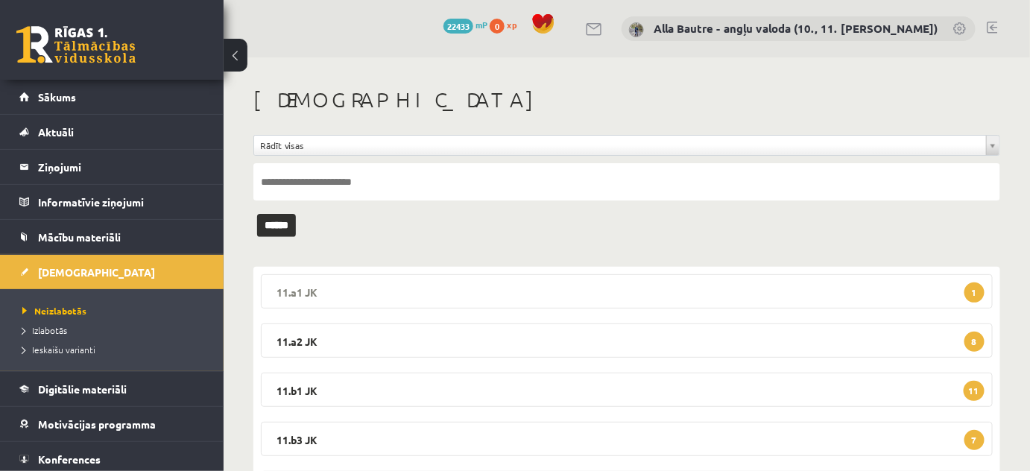
click at [296, 285] on legend "11.a1 JK 1" at bounding box center [627, 291] width 732 height 34
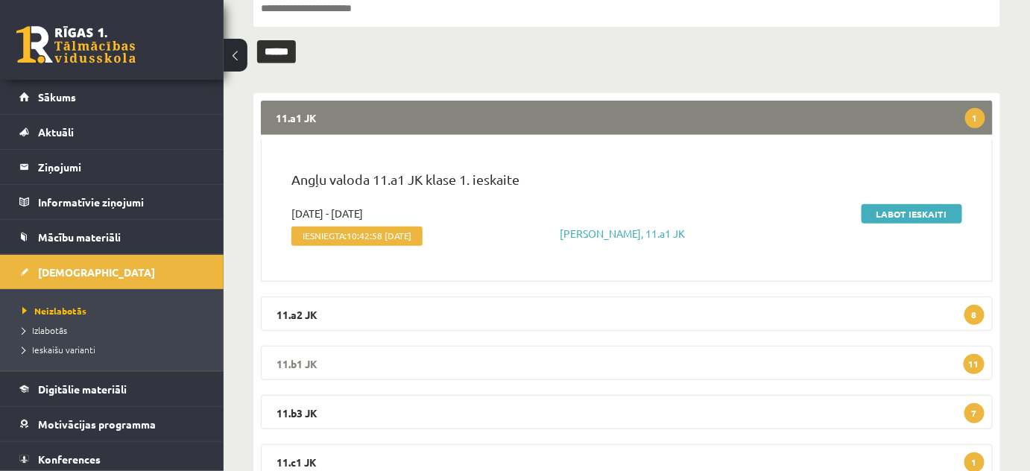
scroll to position [203, 0]
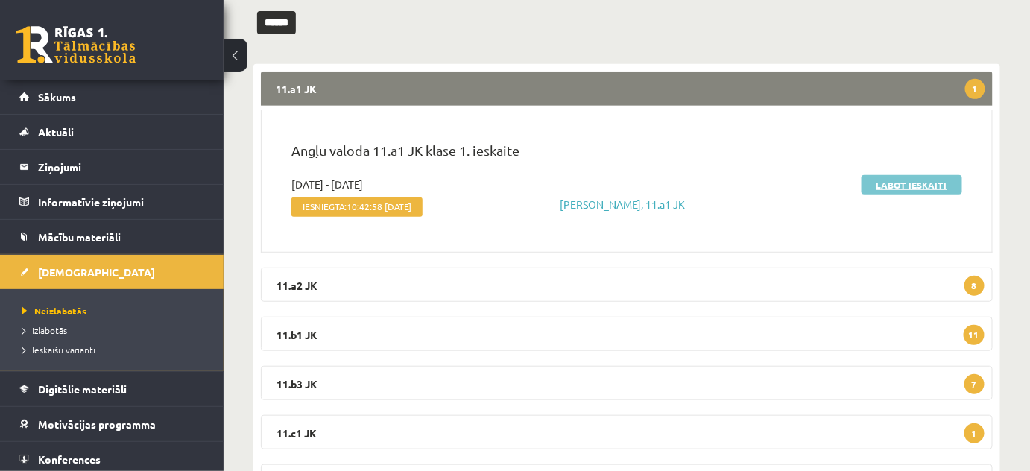
click at [907, 183] on link "Labot ieskaiti" at bounding box center [911, 184] width 101 height 19
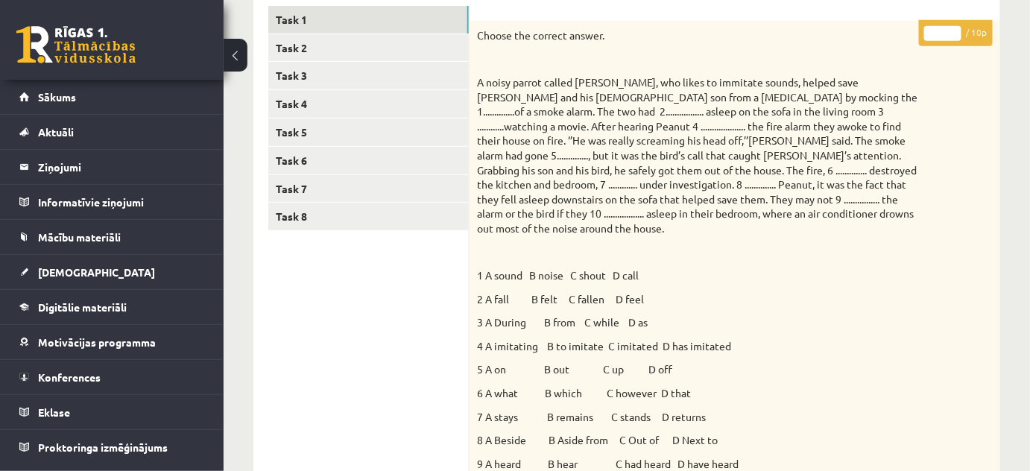
scroll to position [203, 0]
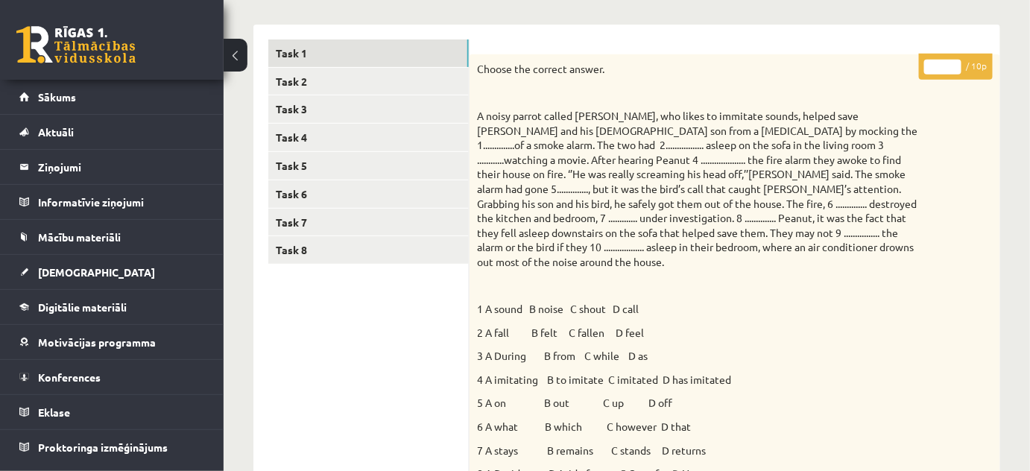
type input "*"
click at [949, 62] on input "*" at bounding box center [942, 67] width 37 height 15
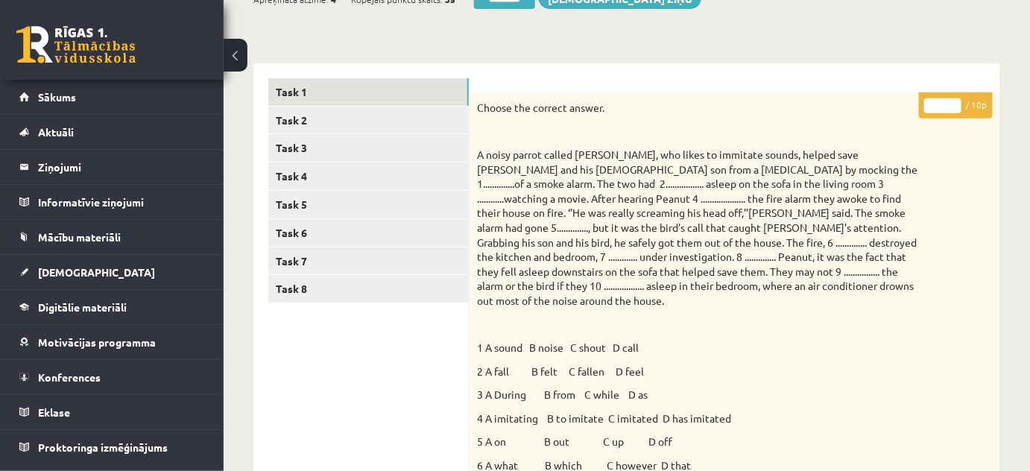
scroll to position [0, 0]
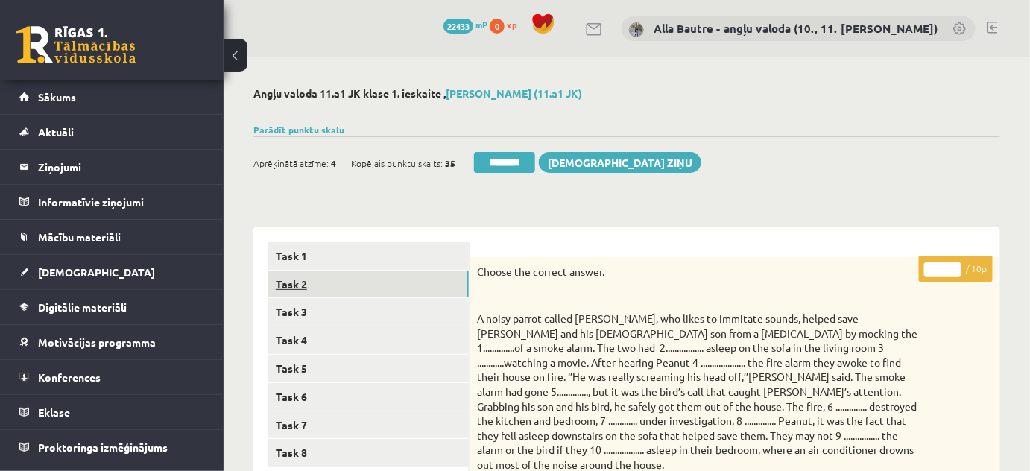
click at [302, 284] on link "Task 2" at bounding box center [368, 284] width 200 height 28
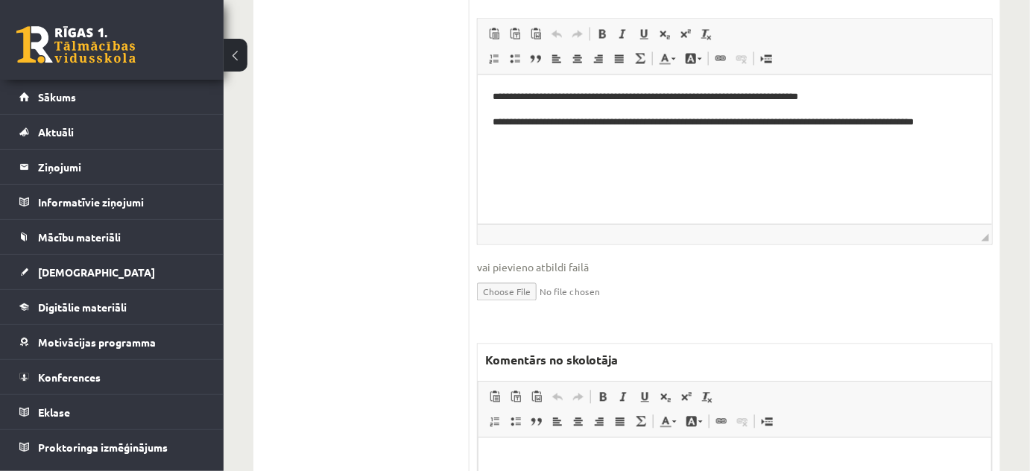
scroll to position [948, 0]
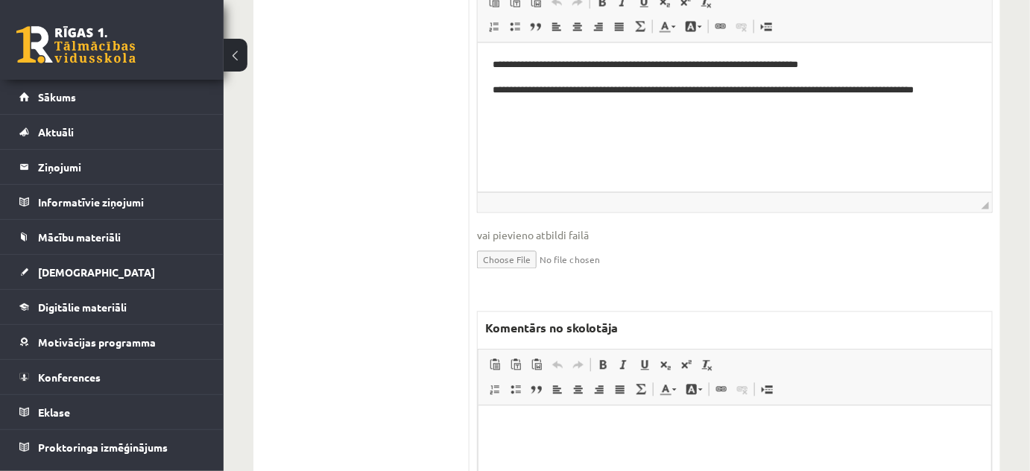
click at [570, 437] on html at bounding box center [734, 427] width 513 height 45
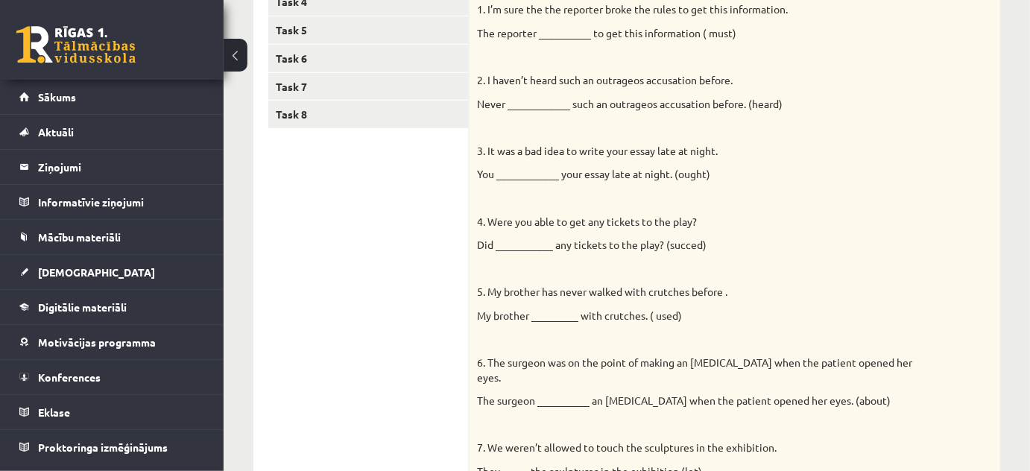
scroll to position [0, 0]
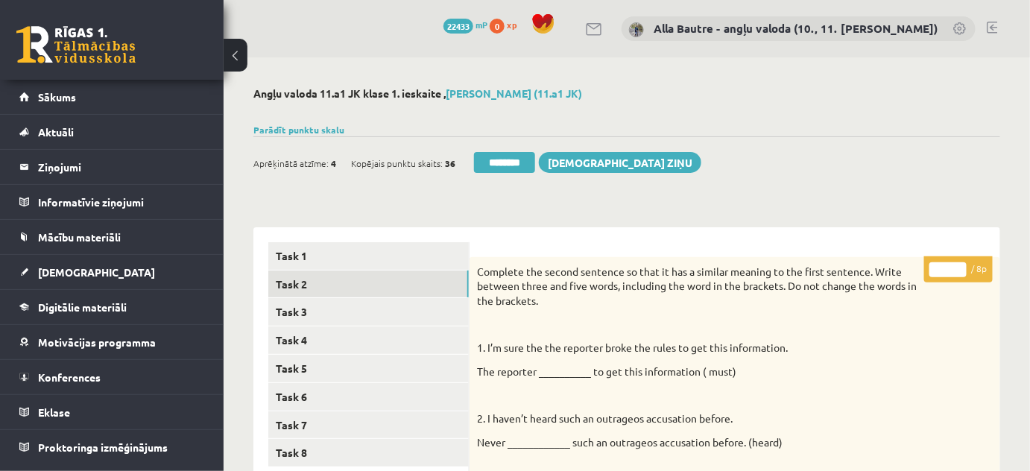
click at [959, 265] on input "*" at bounding box center [947, 269] width 37 height 15
type input "*"
click at [961, 274] on input "*" at bounding box center [947, 269] width 37 height 15
click at [304, 335] on link "Task 4" at bounding box center [368, 340] width 200 height 28
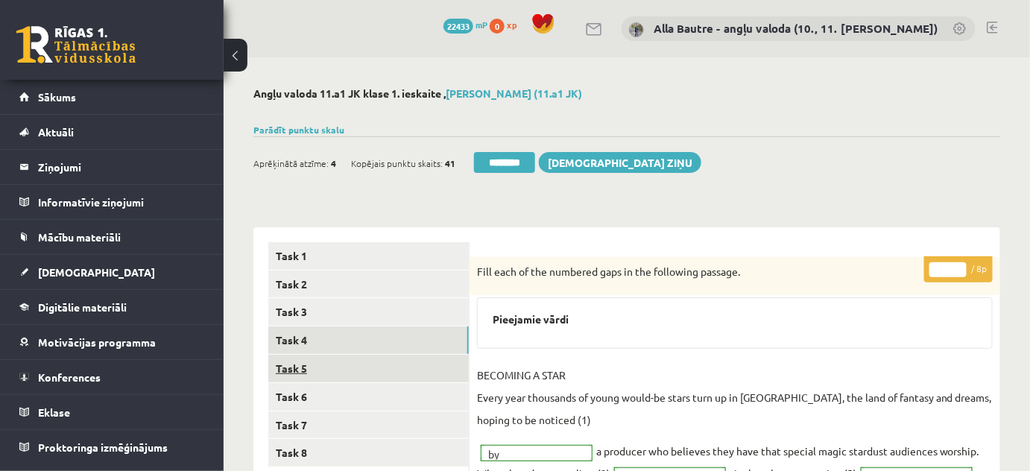
click at [316, 370] on link "Task 5" at bounding box center [368, 369] width 200 height 28
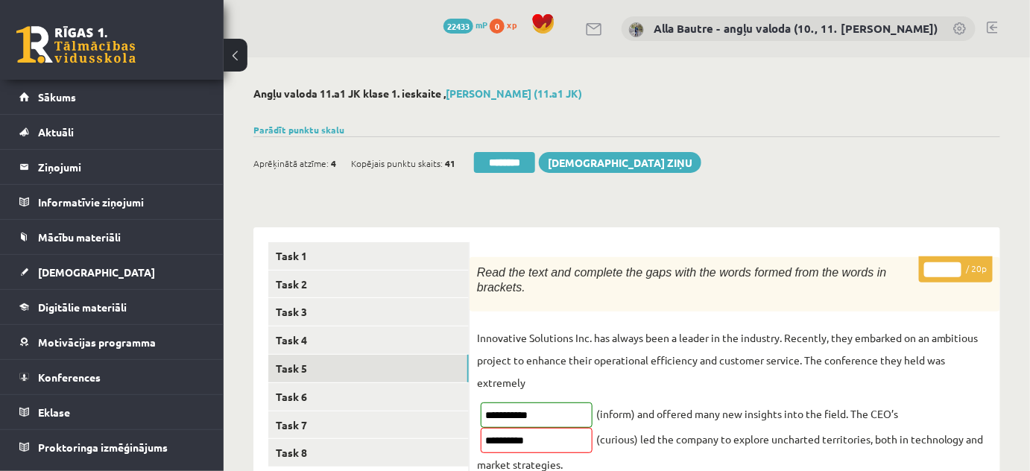
click at [953, 265] on input "**" at bounding box center [942, 269] width 37 height 15
type input "**"
click at [953, 265] on input "**" at bounding box center [942, 269] width 37 height 15
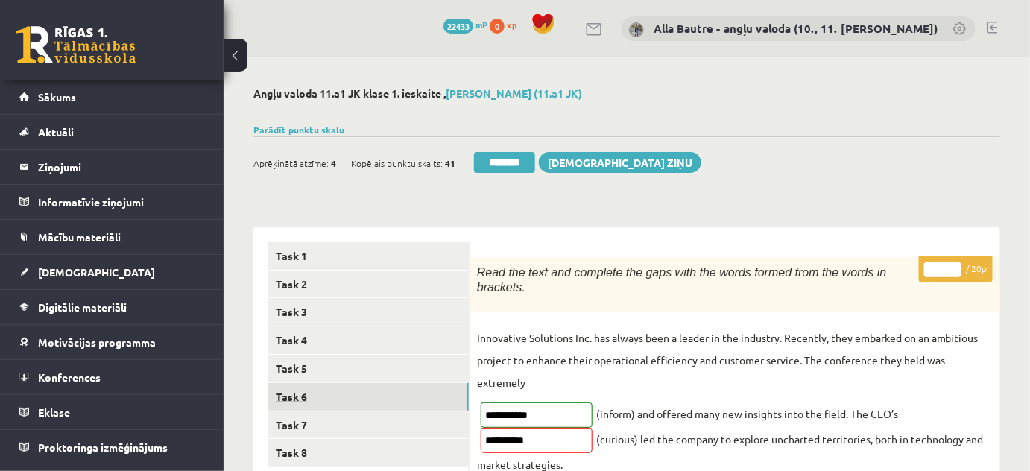
click at [320, 390] on link "Task 6" at bounding box center [368, 397] width 200 height 28
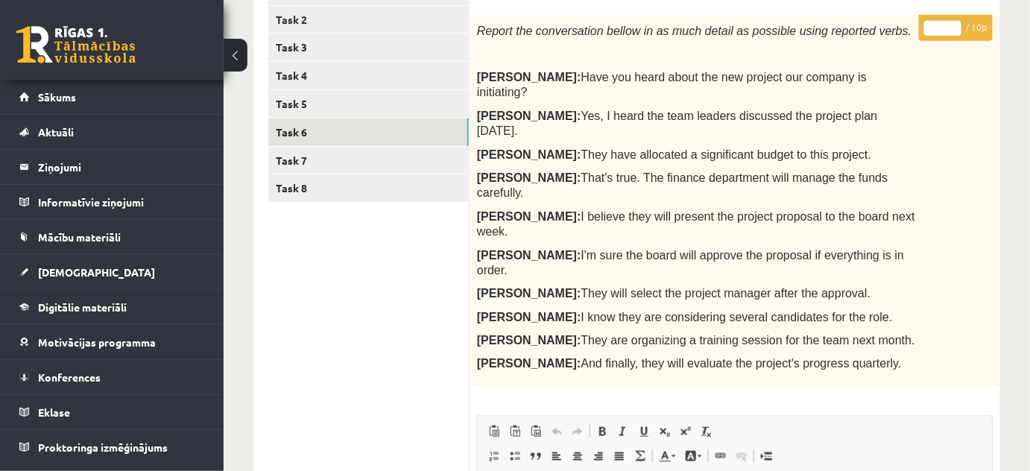
scroll to position [203, 0]
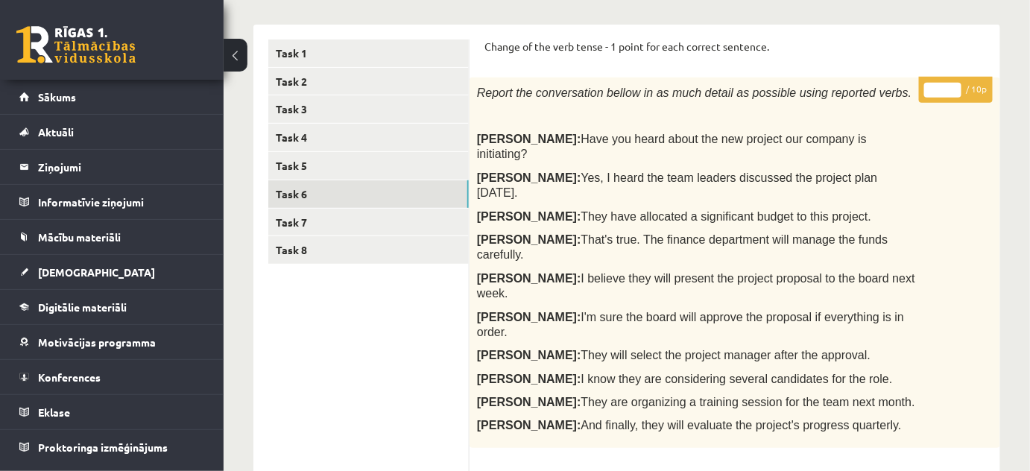
type input "**"
click at [955, 85] on input "**" at bounding box center [942, 90] width 37 height 15
click at [343, 221] on link "Task 7" at bounding box center [368, 223] width 200 height 28
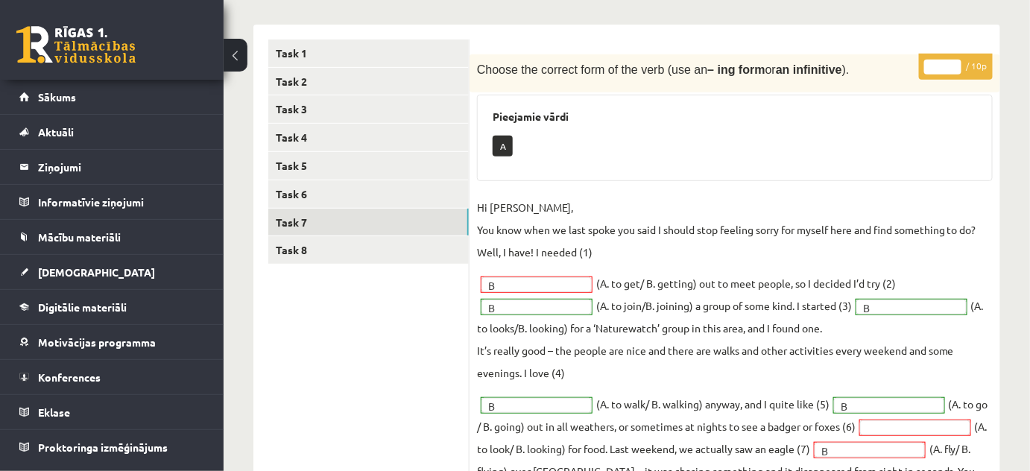
scroll to position [0, 0]
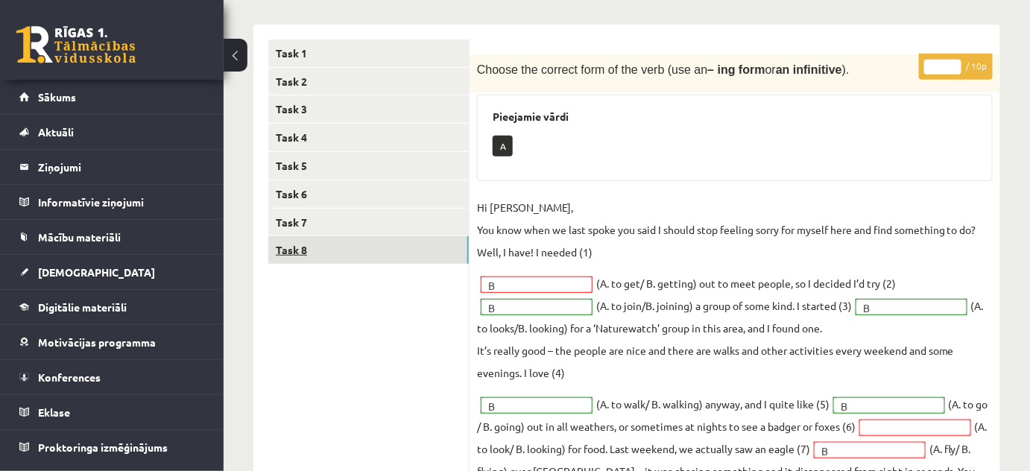
click at [291, 244] on link "Task 8" at bounding box center [368, 250] width 200 height 28
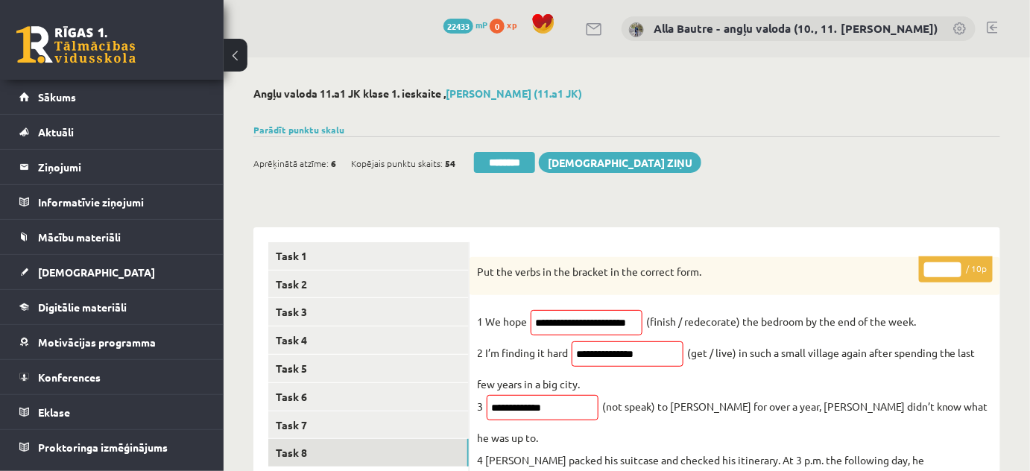
type input "*"
click at [953, 267] on input "*" at bounding box center [942, 269] width 37 height 15
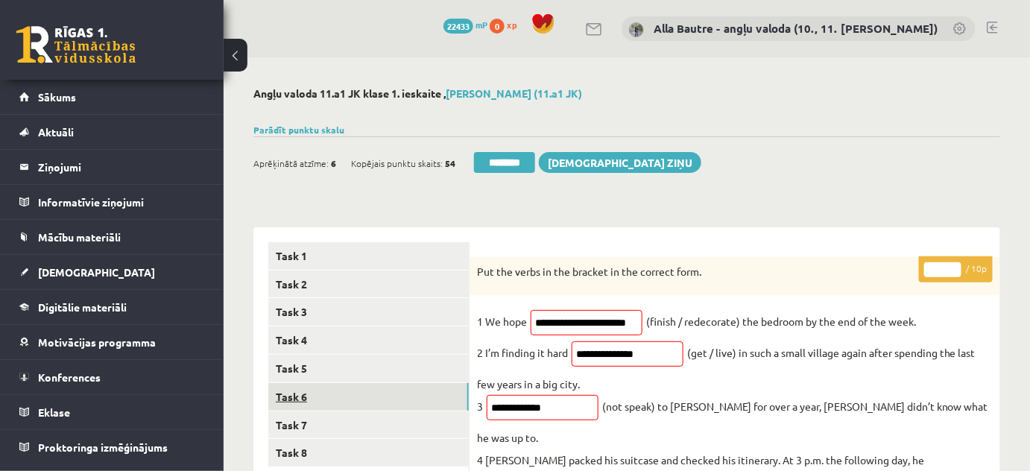
click at [322, 396] on link "Task 6" at bounding box center [368, 397] width 200 height 28
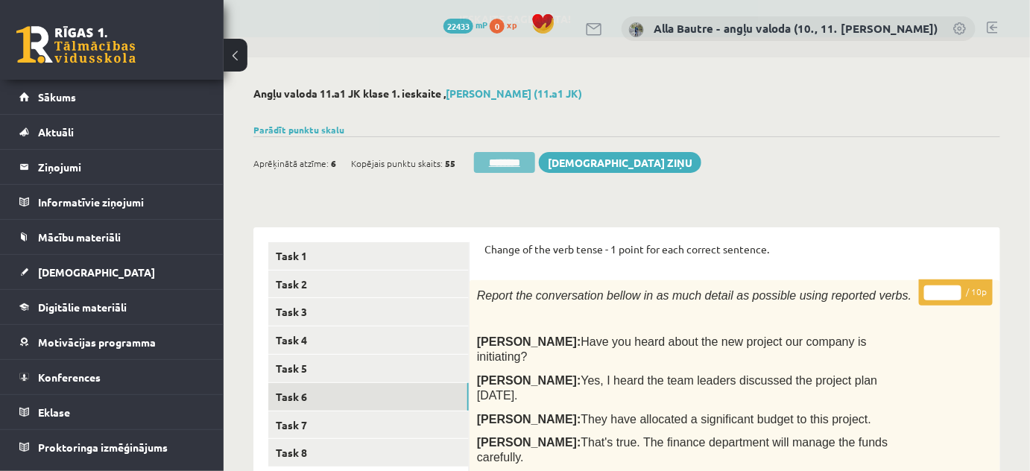
click at [525, 154] on input "********" at bounding box center [504, 162] width 61 height 21
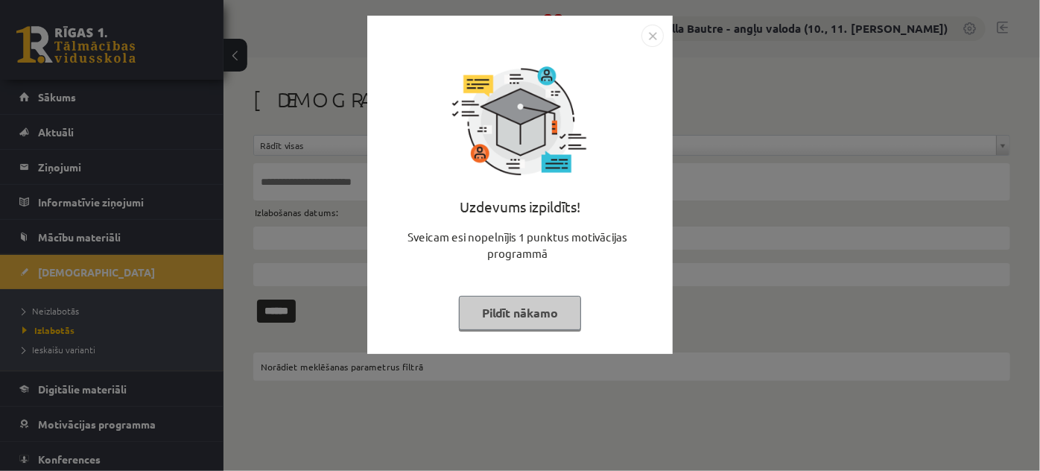
click at [654, 39] on img "Close" at bounding box center [652, 36] width 22 height 22
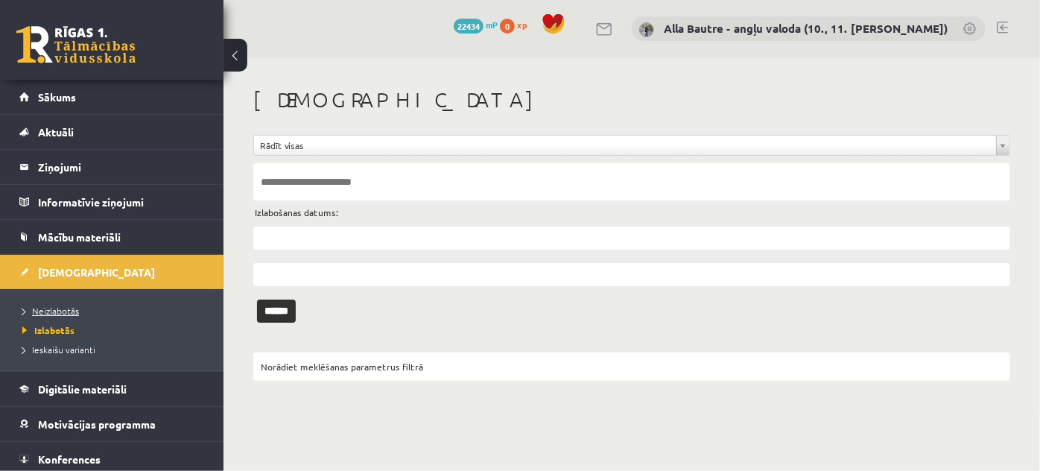
click at [63, 309] on span "Neizlabotās" at bounding box center [50, 311] width 57 height 12
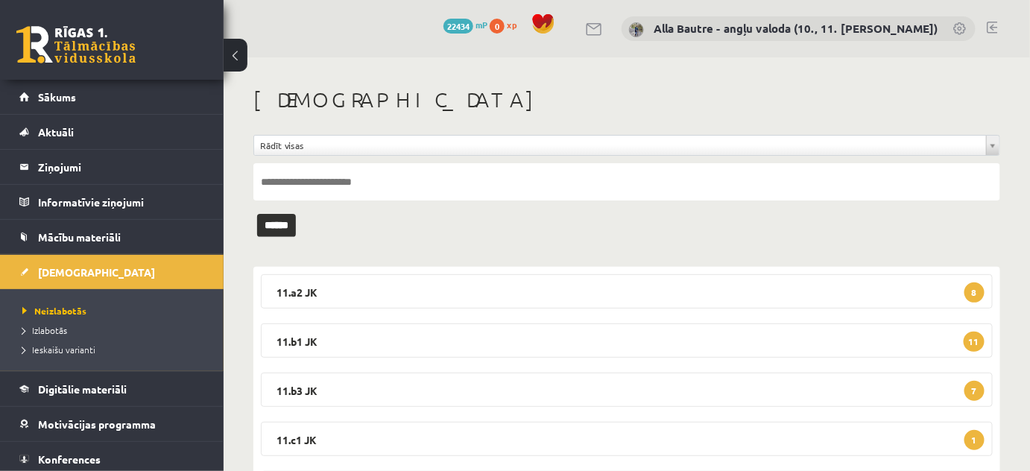
scroll to position [67, 0]
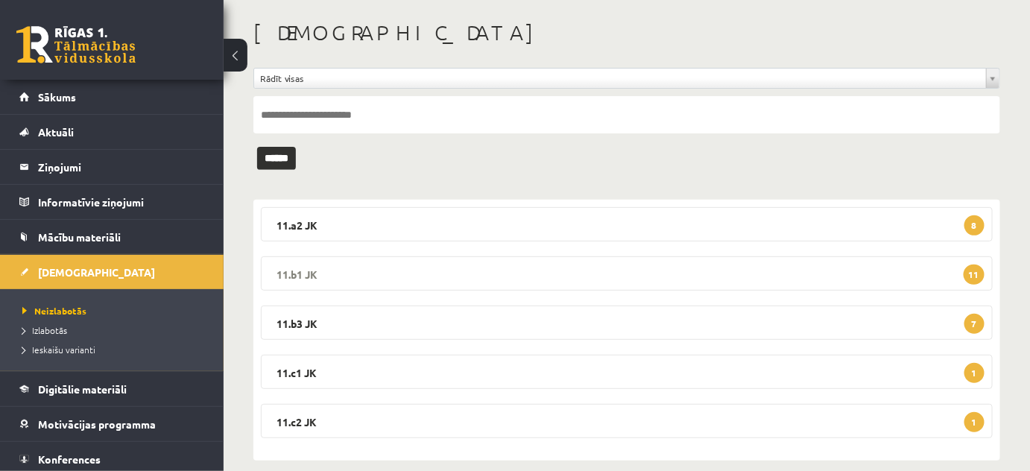
click at [296, 267] on legend "11.b1 JK 11" at bounding box center [627, 273] width 732 height 34
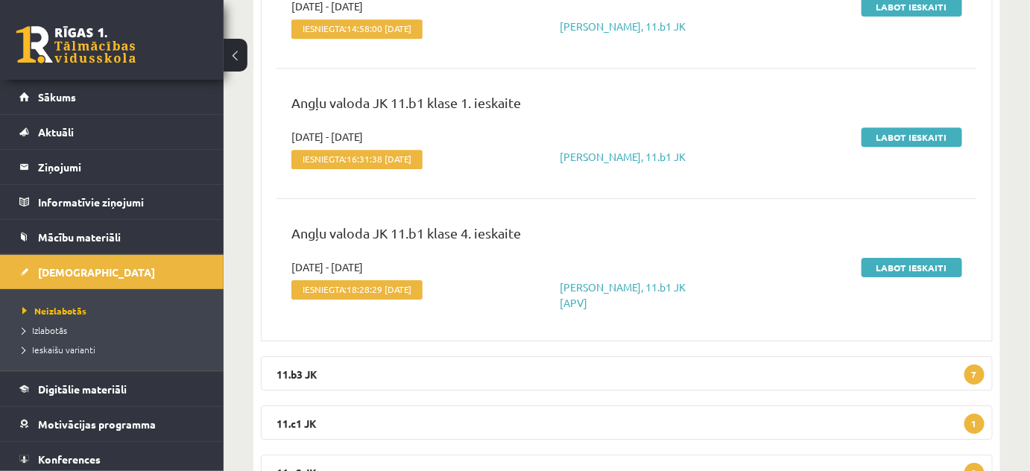
scroll to position [1546, 0]
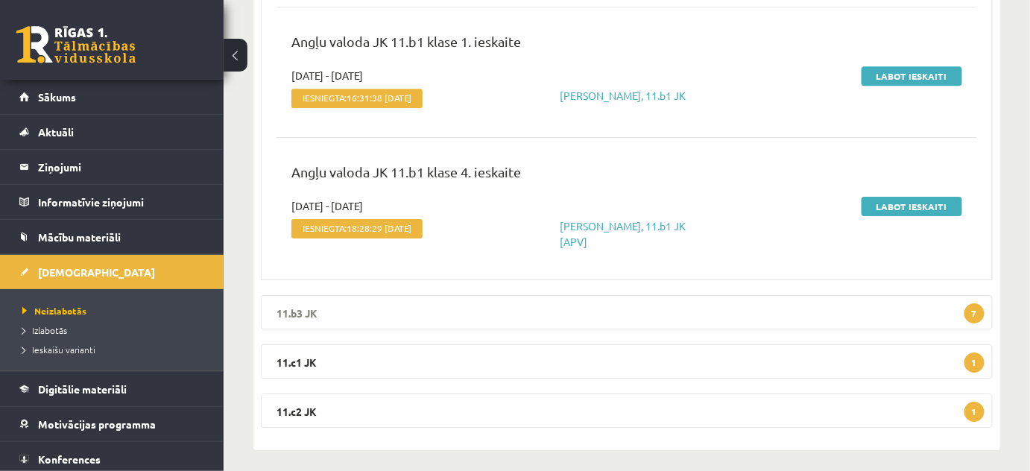
click at [288, 303] on legend "11.b3 JK 7" at bounding box center [627, 312] width 732 height 34
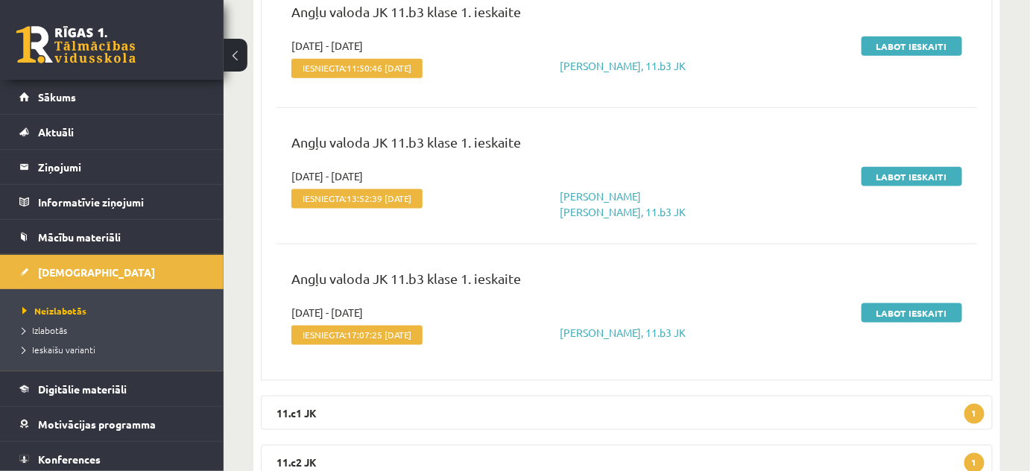
scroll to position [2474, 0]
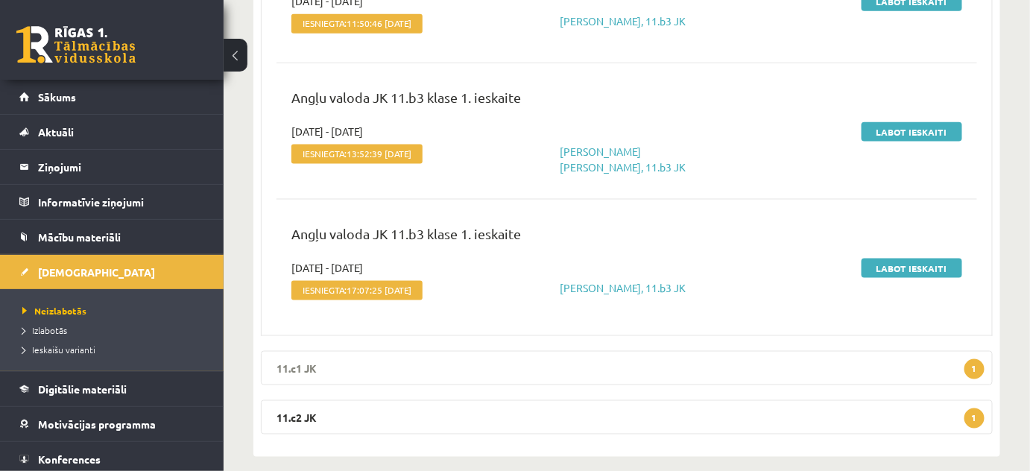
click at [305, 351] on legend "11.c1 JK 1" at bounding box center [627, 368] width 732 height 34
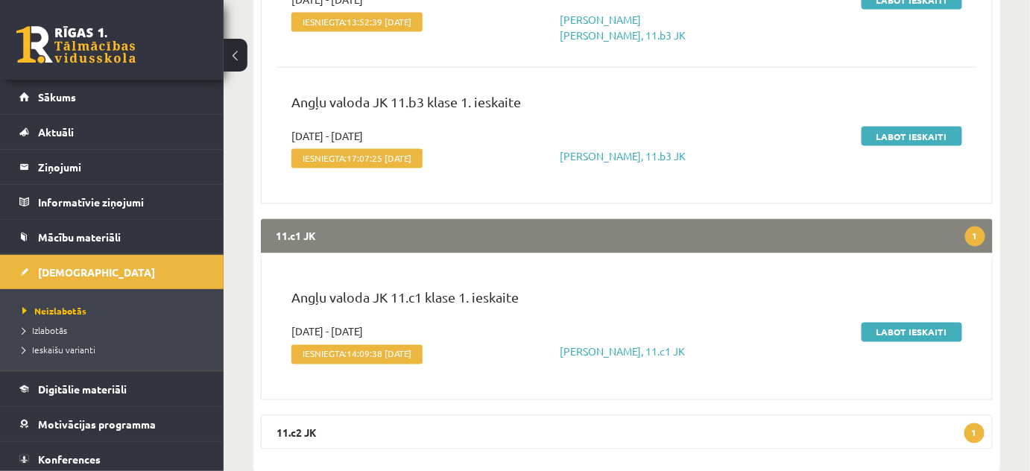
scroll to position [2621, 0]
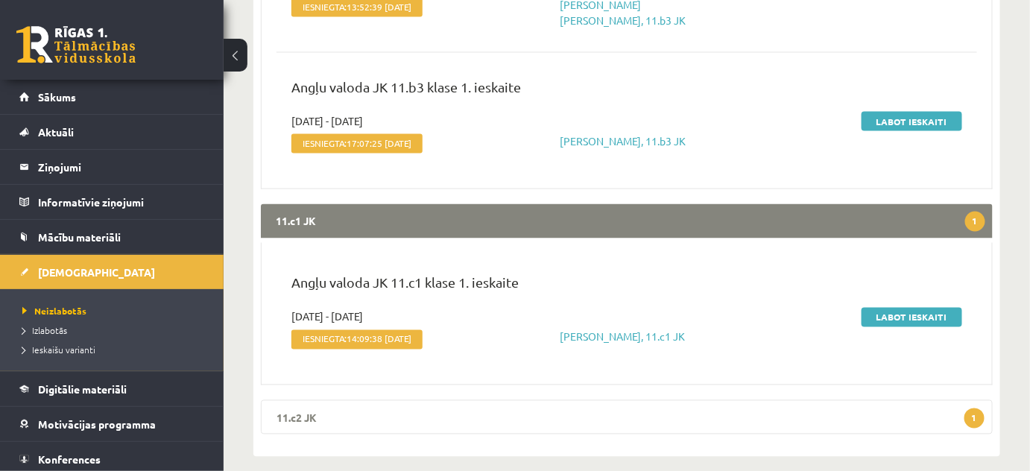
click at [305, 400] on legend "11.c2 JK 1" at bounding box center [627, 417] width 732 height 34
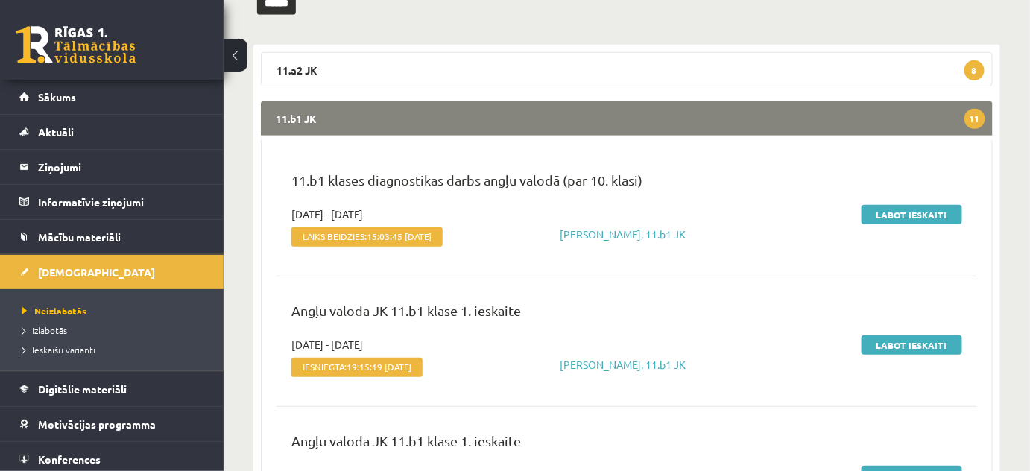
scroll to position [0, 0]
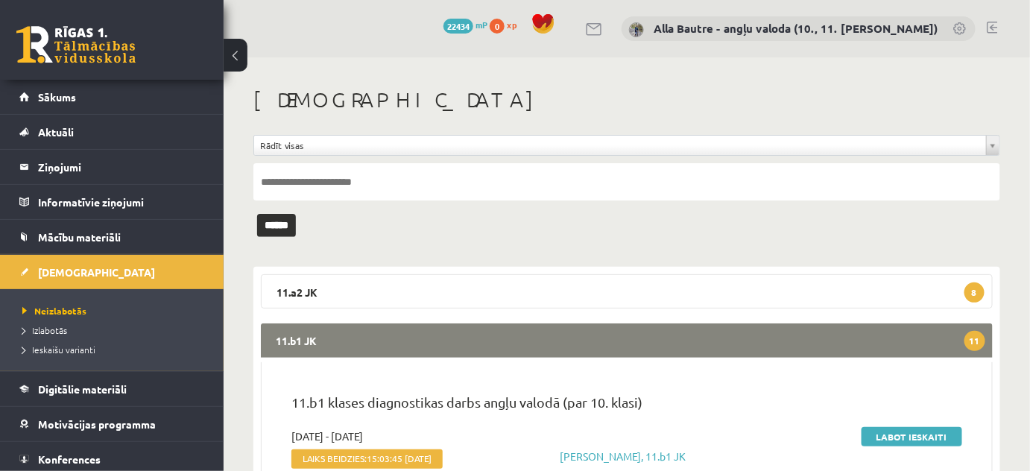
click at [991, 25] on link at bounding box center [991, 28] width 11 height 12
